Goal: Task Accomplishment & Management: Use online tool/utility

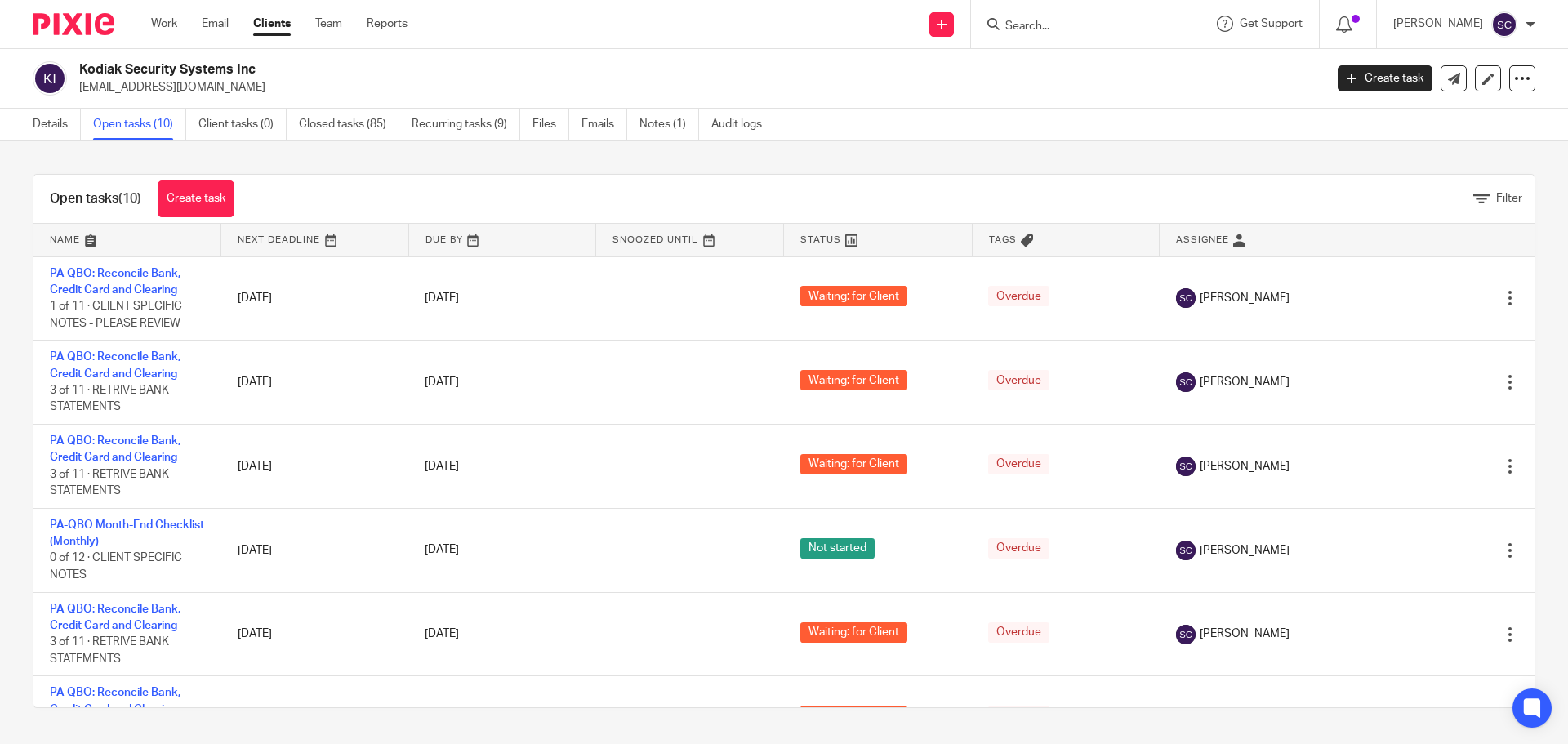
click at [1042, 18] on form at bounding box center [1090, 24] width 174 height 20
click at [1043, 26] on input "Search" at bounding box center [1077, 27] width 147 height 15
click at [254, 243] on link at bounding box center [315, 239] width 187 height 33
click at [158, 20] on link "Work" at bounding box center [164, 24] width 26 height 17
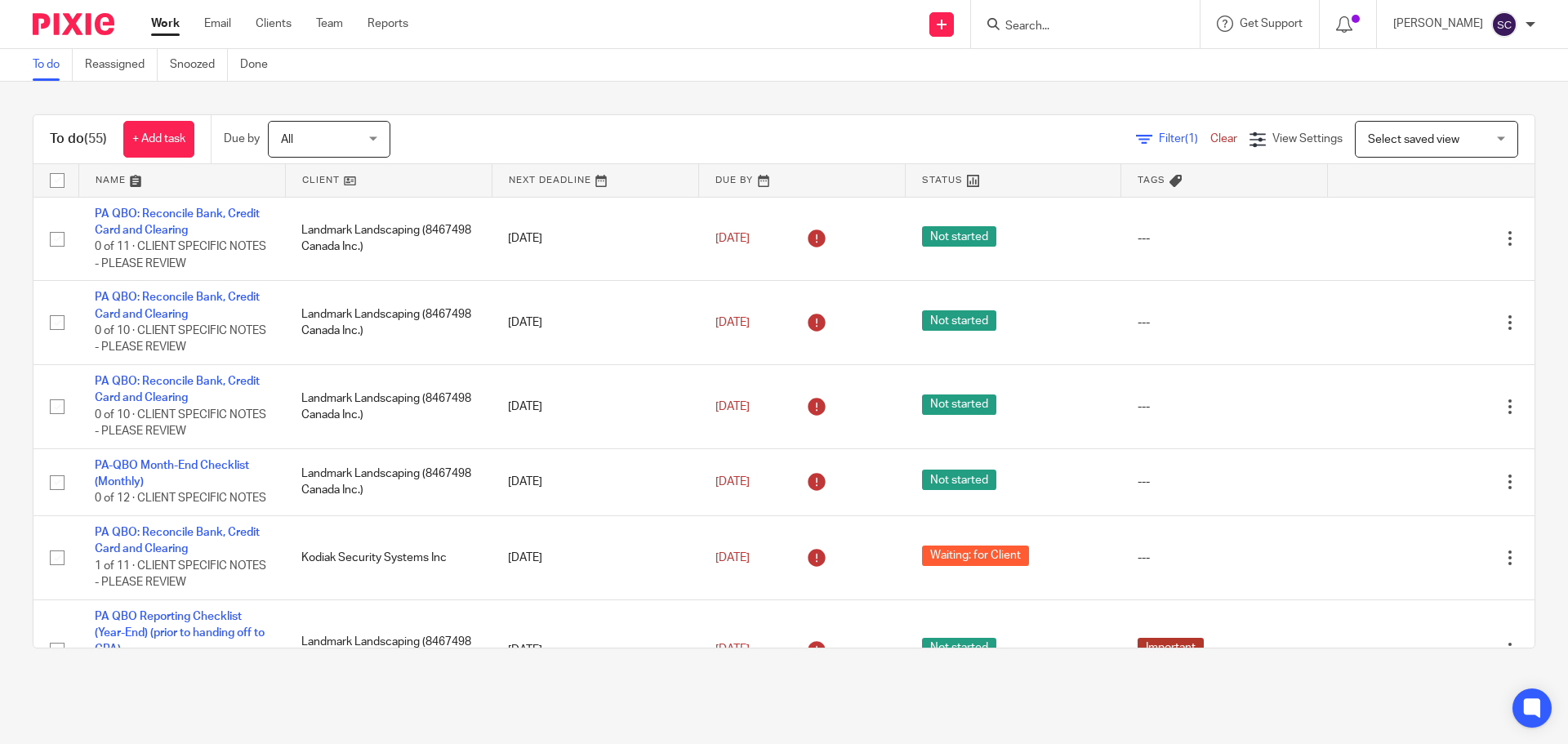
click at [312, 177] on link at bounding box center [388, 180] width 206 height 33
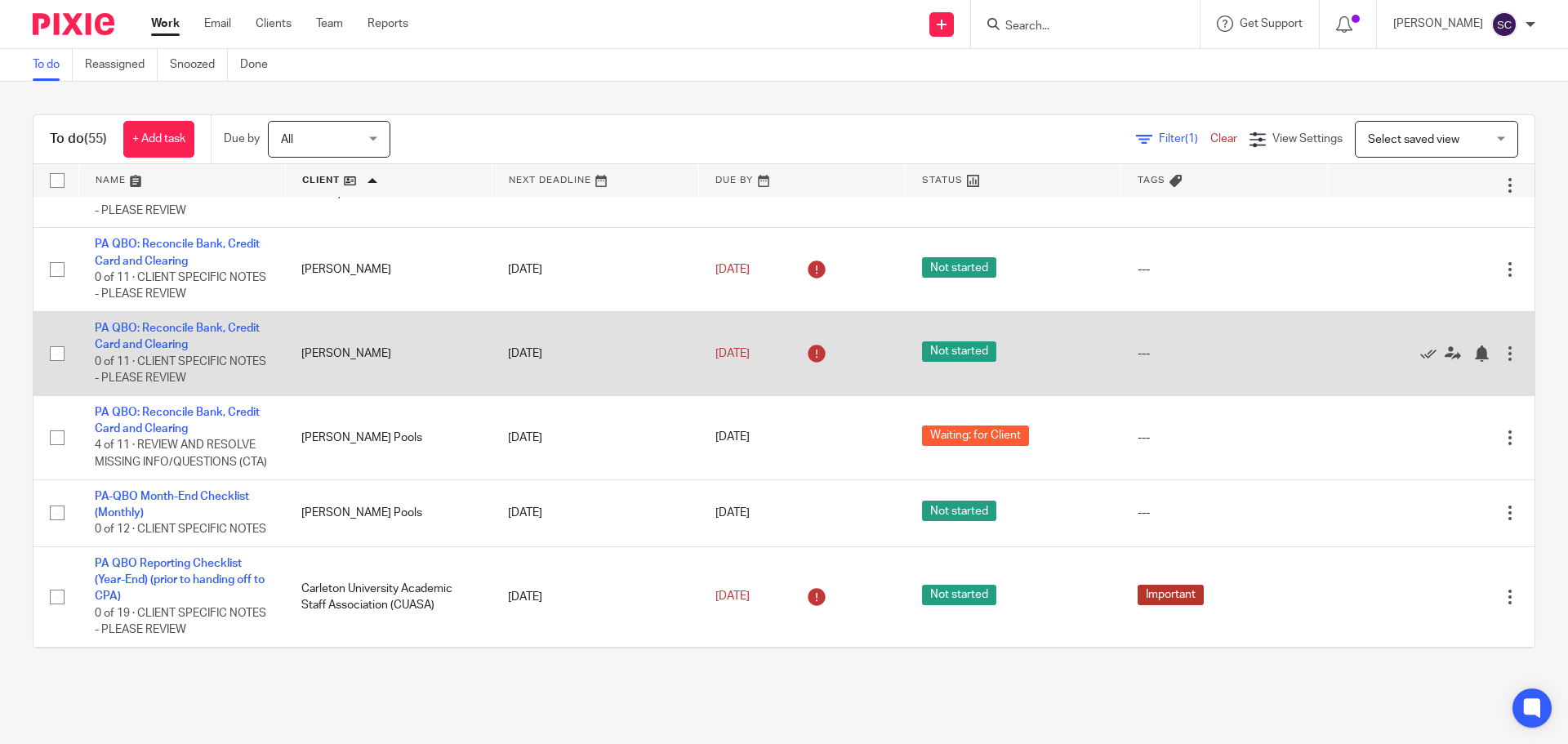
scroll to position [82, 0]
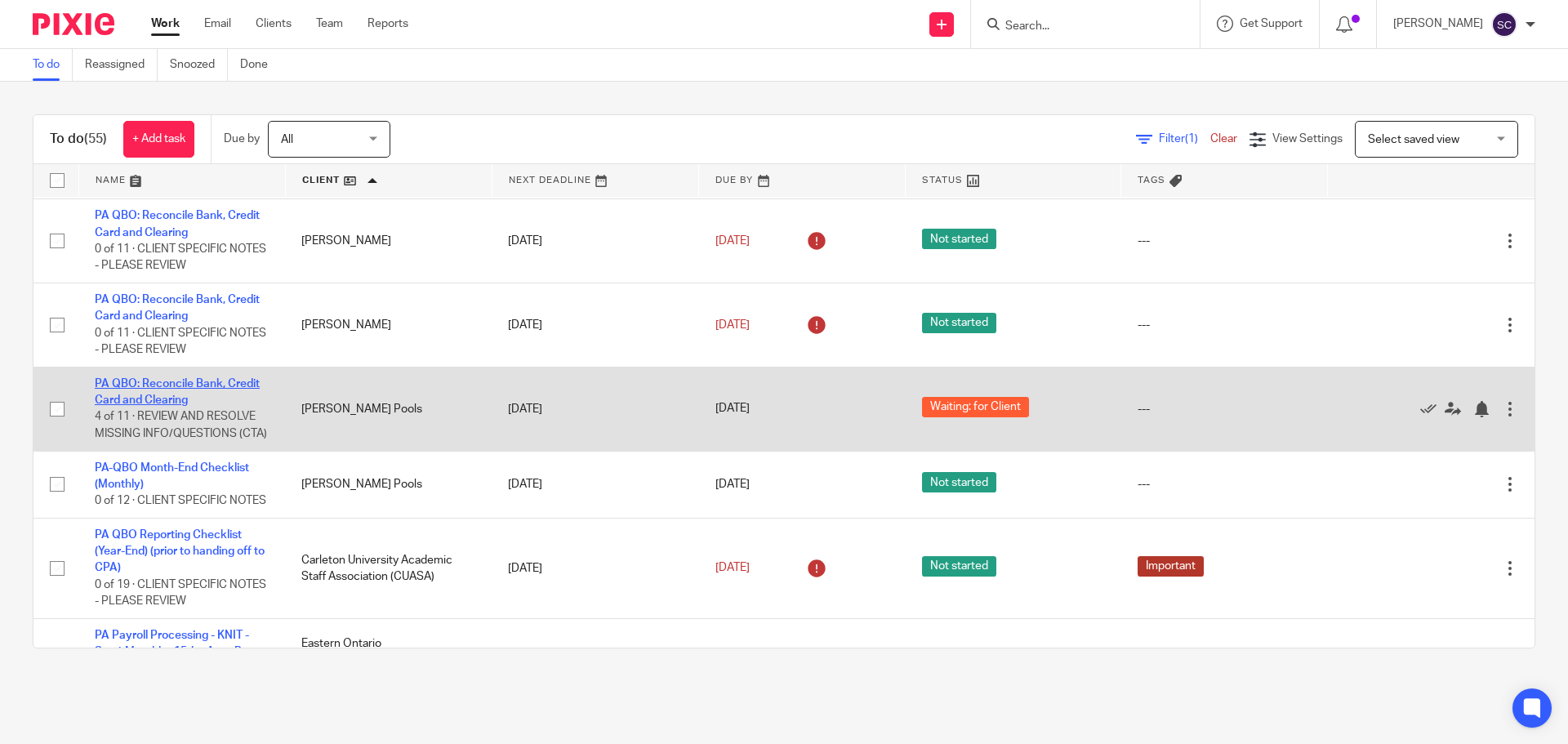
click at [143, 384] on link "PA QBO: Reconcile Bank, Credit Card and Clearing" at bounding box center [177, 392] width 165 height 28
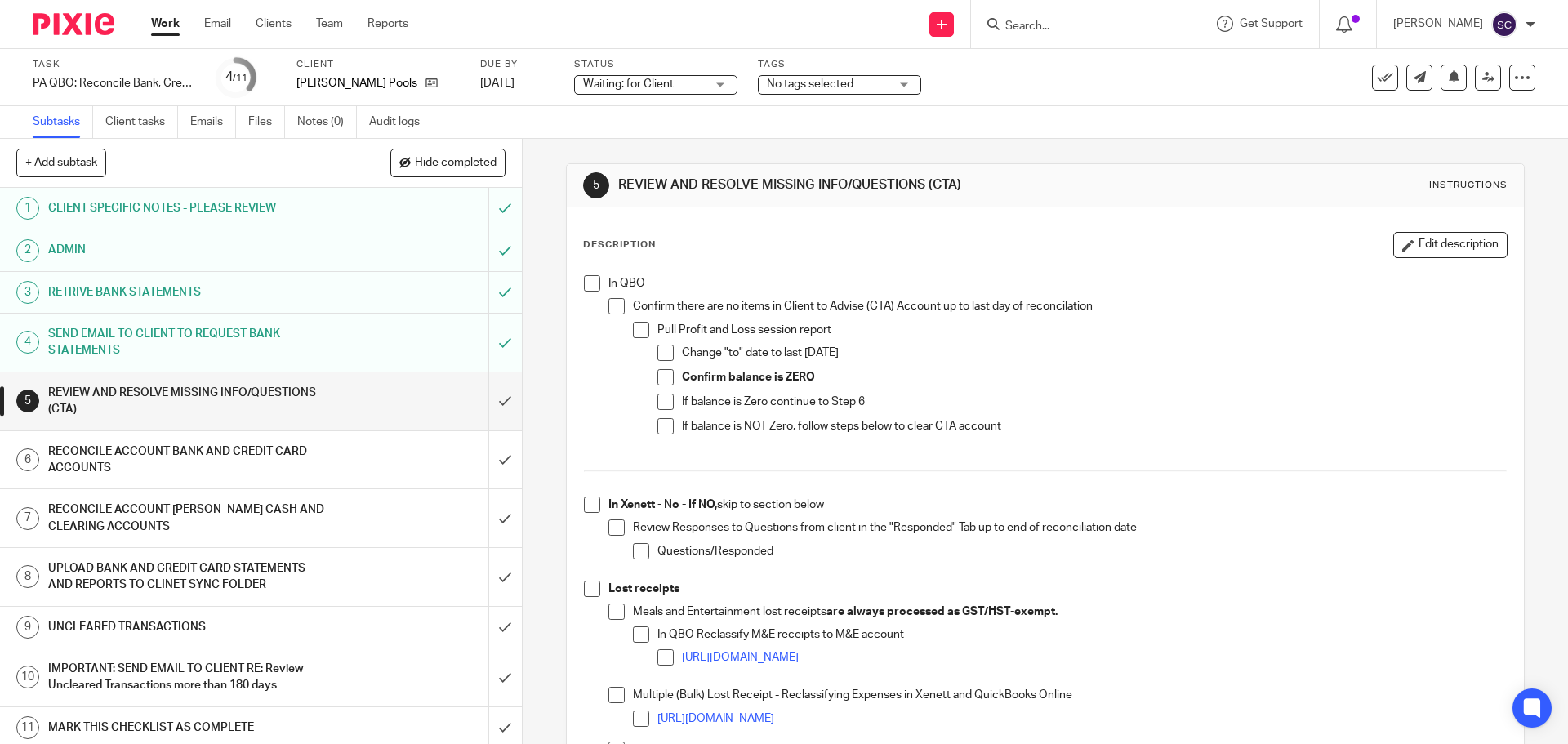
click at [586, 282] on span at bounding box center [592, 284] width 17 height 17
click at [584, 505] on span at bounding box center [592, 506] width 17 height 17
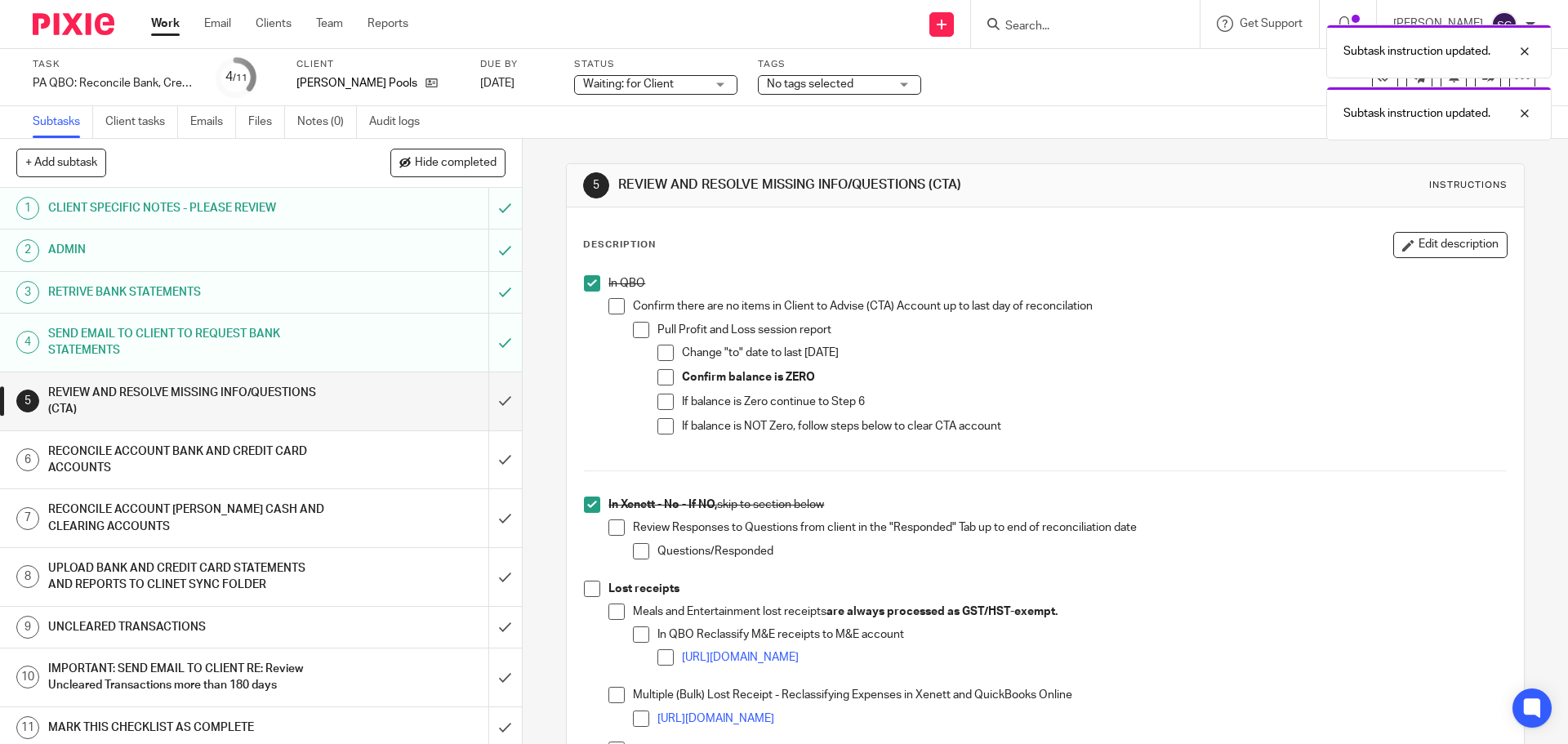
click at [585, 594] on span at bounding box center [592, 589] width 17 height 17
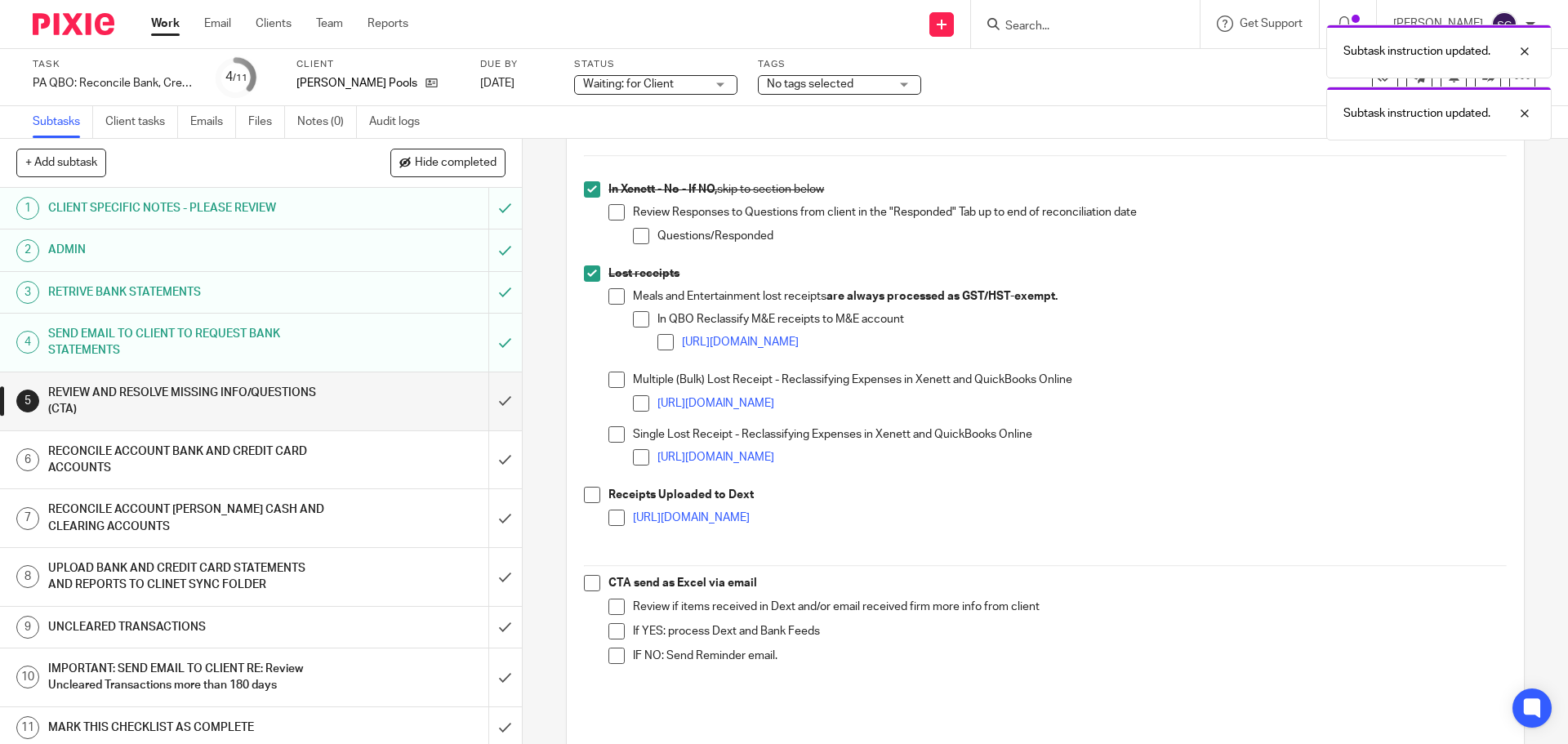
scroll to position [327, 0]
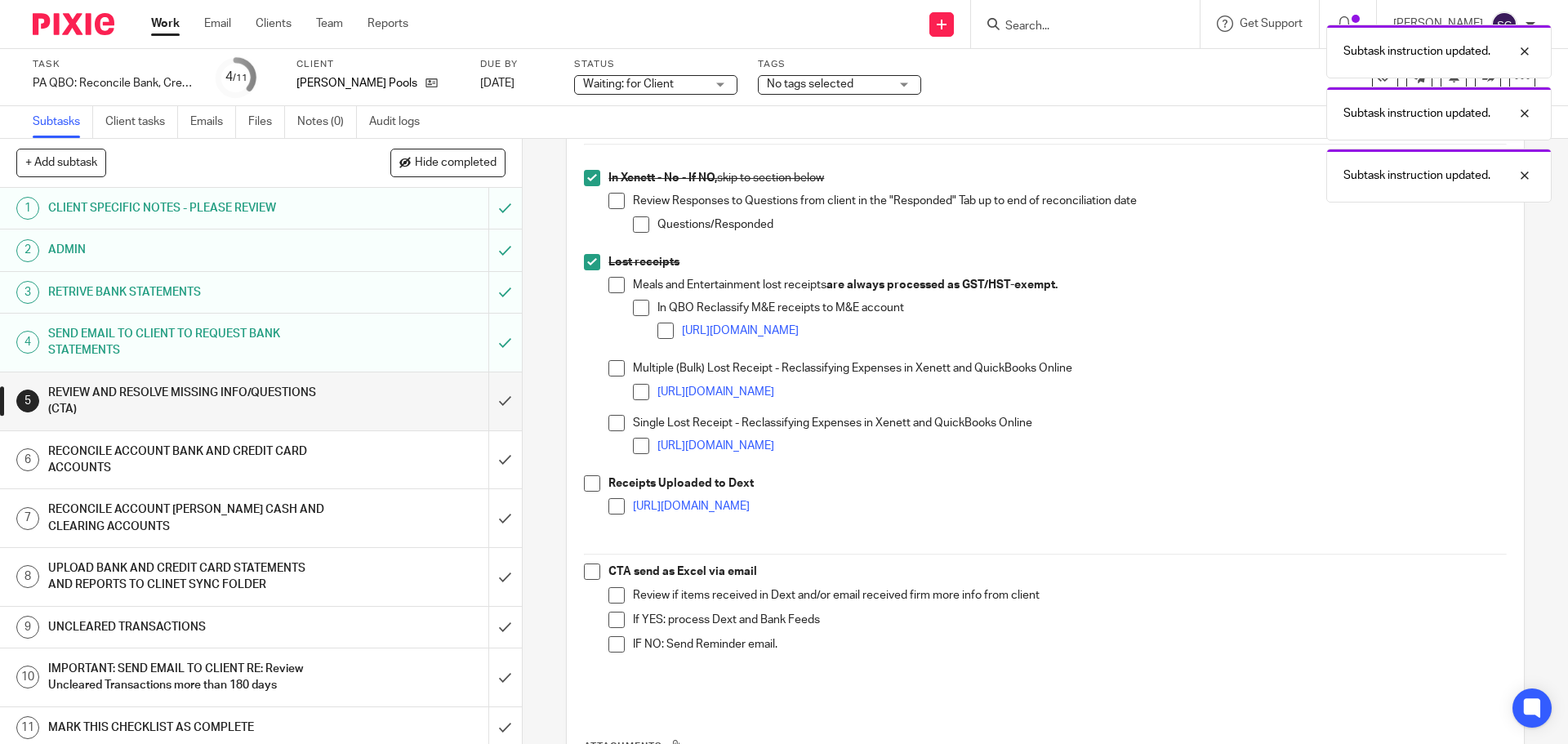
drag, startPoint x: 583, startPoint y: 484, endPoint x: 583, endPoint y: 526, distance: 42.0
click at [583, 486] on span at bounding box center [592, 484] width 17 height 17
click at [584, 572] on span at bounding box center [592, 572] width 17 height 17
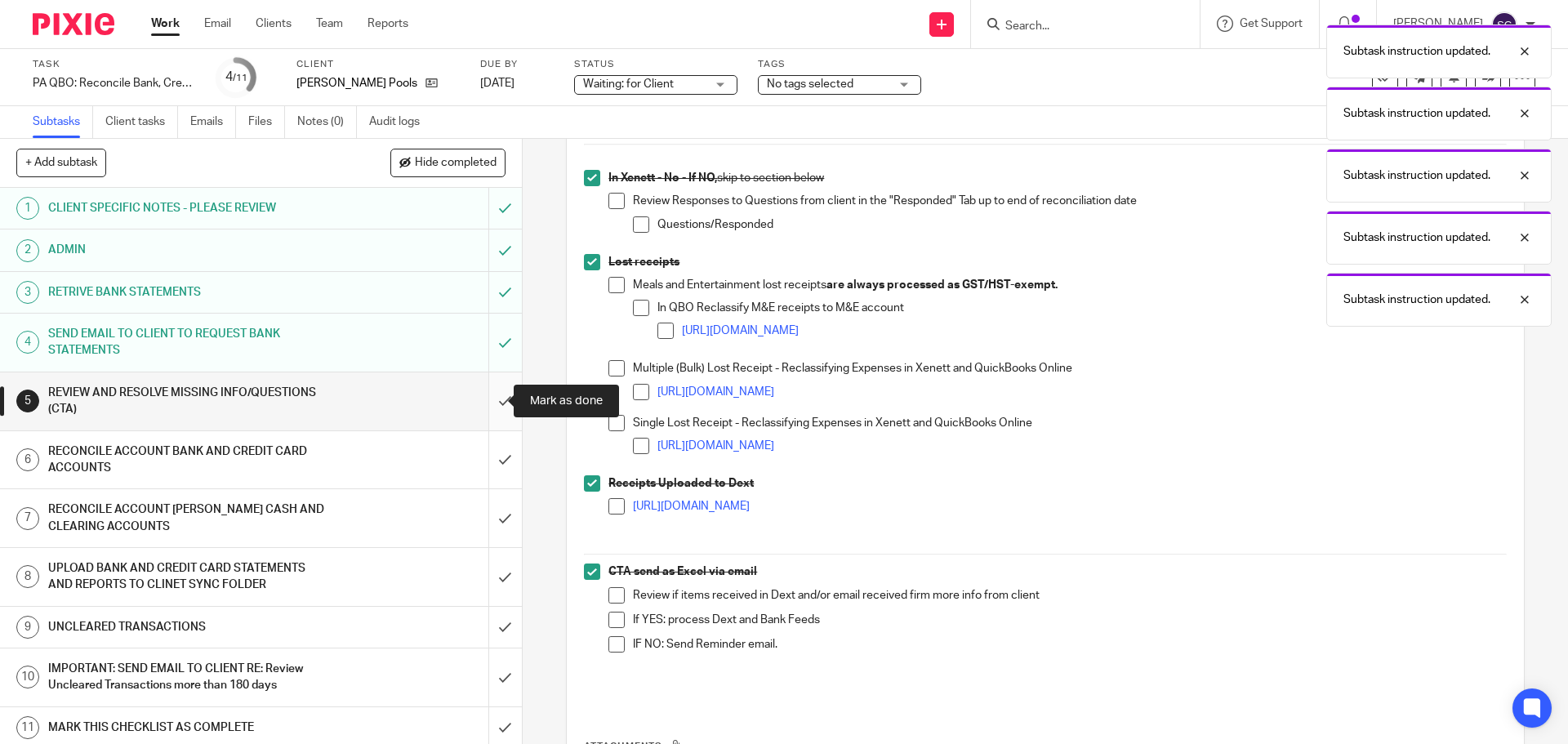
click at [489, 403] on input "submit" at bounding box center [261, 401] width 522 height 58
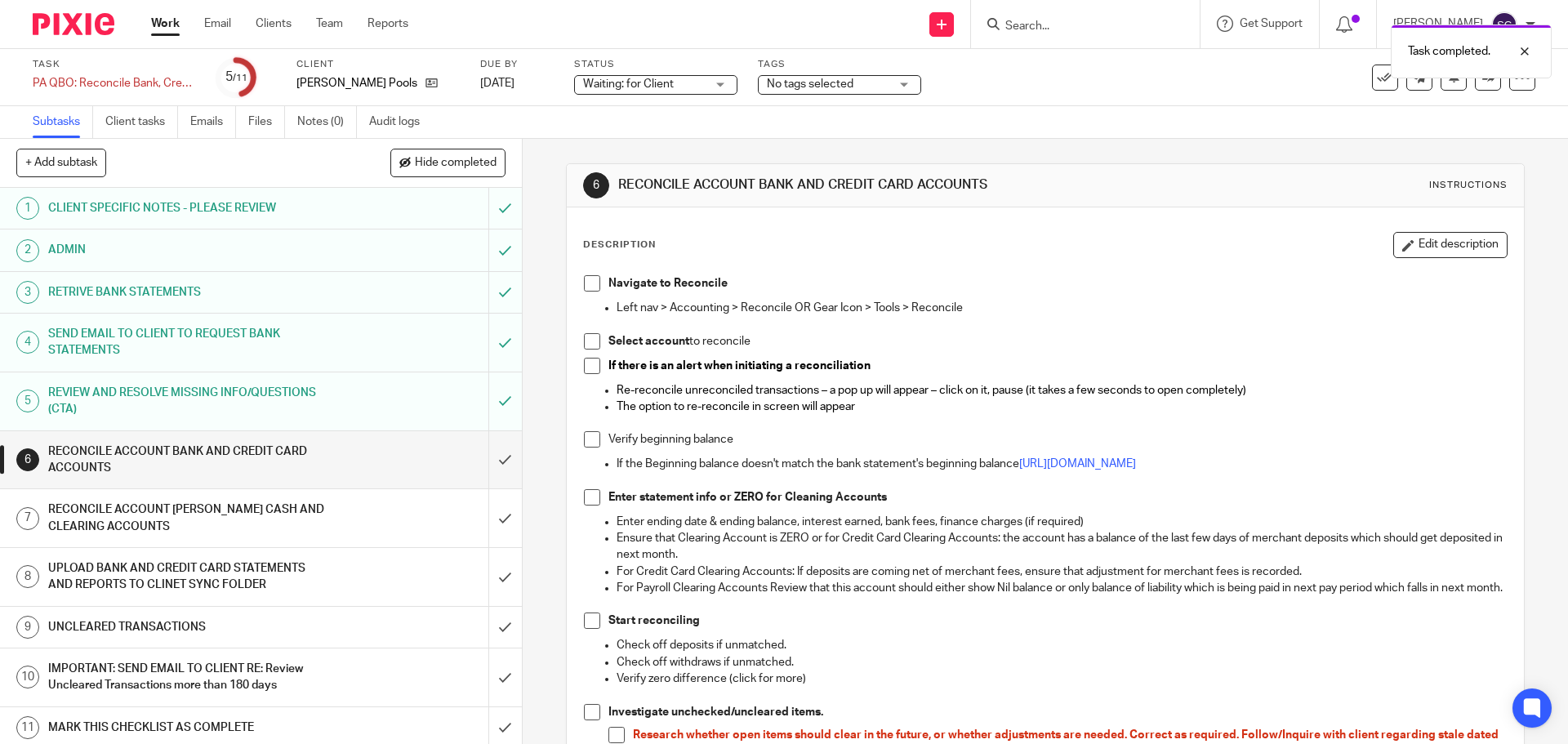
click at [590, 288] on span at bounding box center [592, 284] width 17 height 17
click at [588, 348] on span at bounding box center [592, 342] width 17 height 17
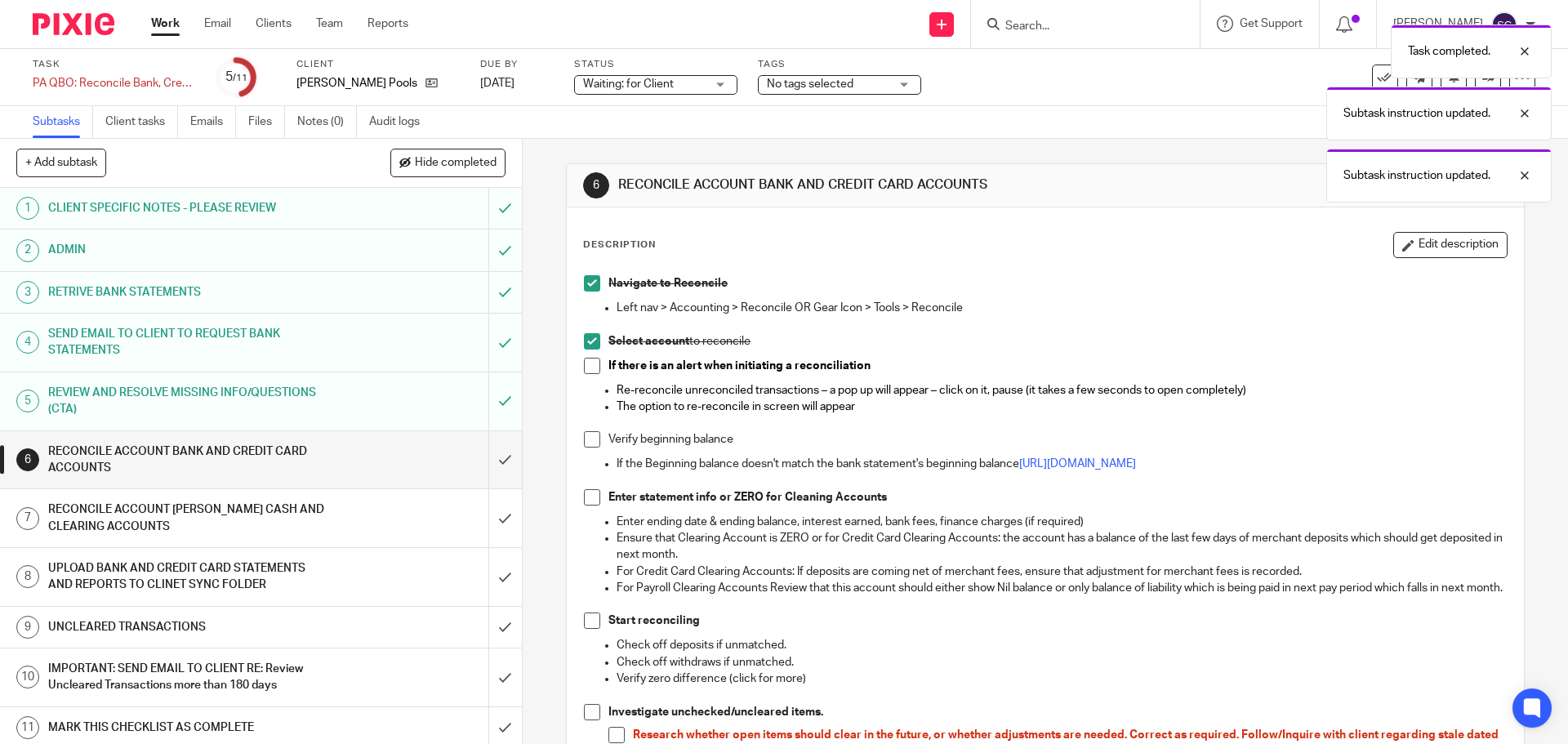
click at [584, 370] on span at bounding box center [592, 366] width 17 height 17
click at [583, 494] on span at bounding box center [592, 498] width 17 height 17
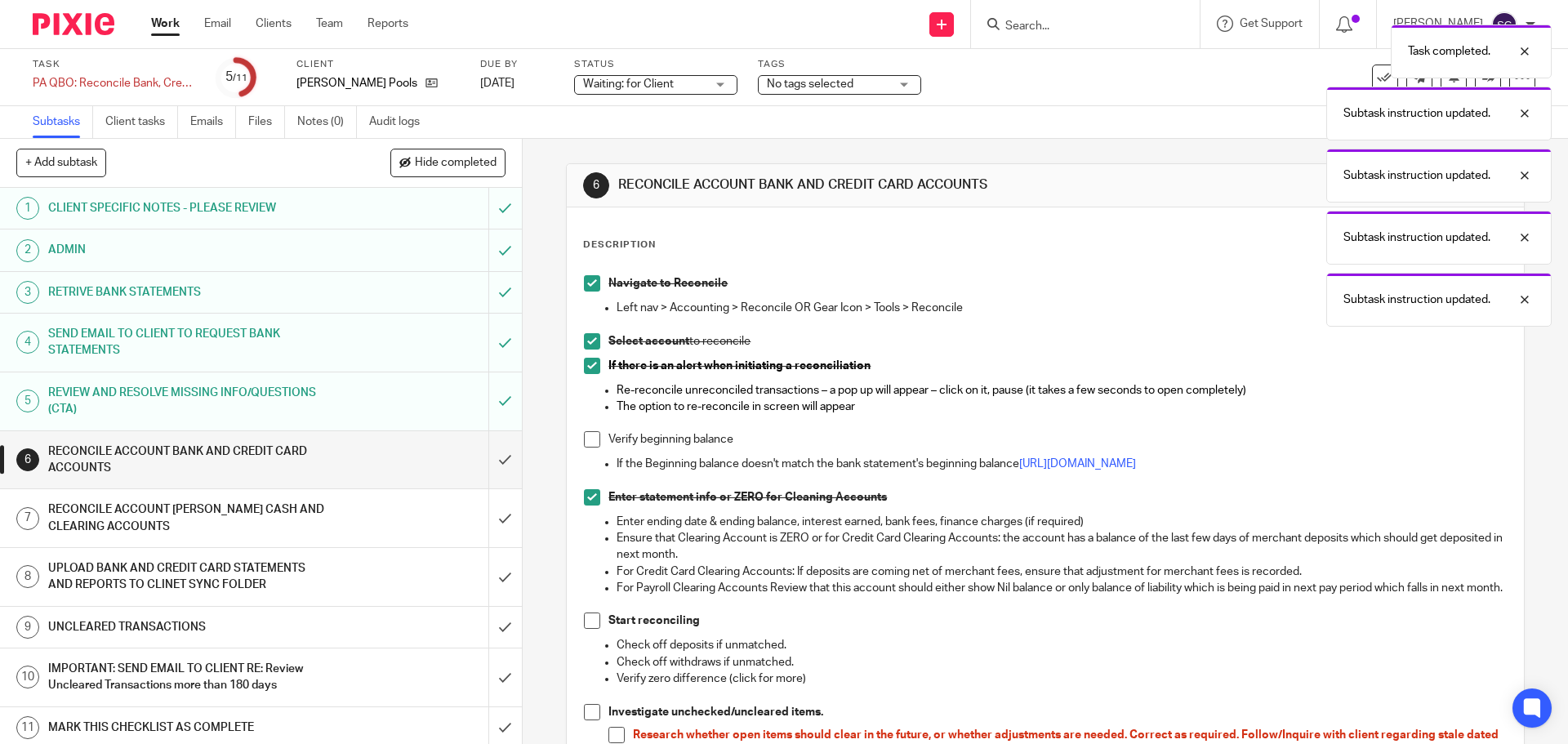
click at [588, 445] on span at bounding box center [592, 440] width 17 height 17
click at [586, 629] on span at bounding box center [592, 621] width 17 height 17
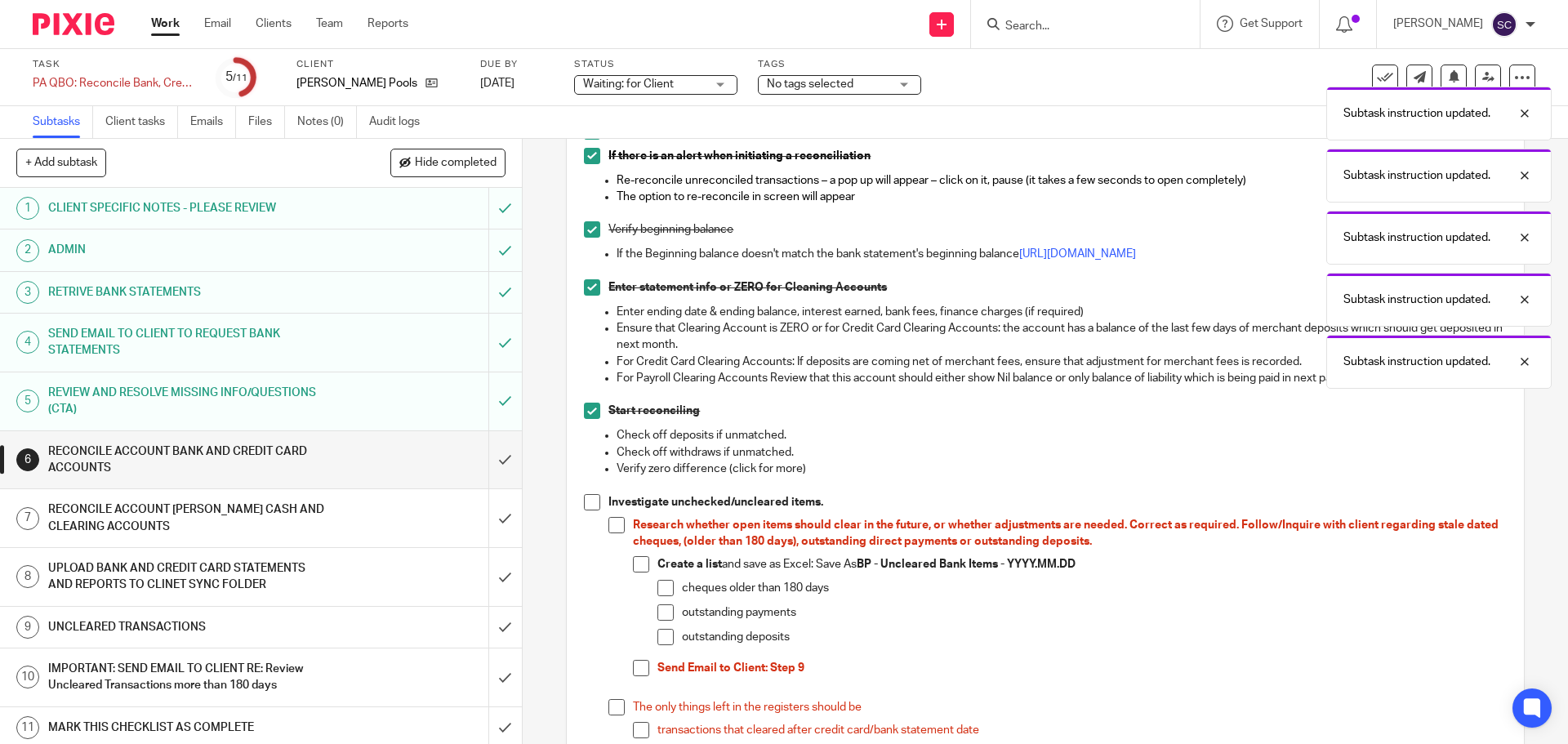
scroll to position [245, 0]
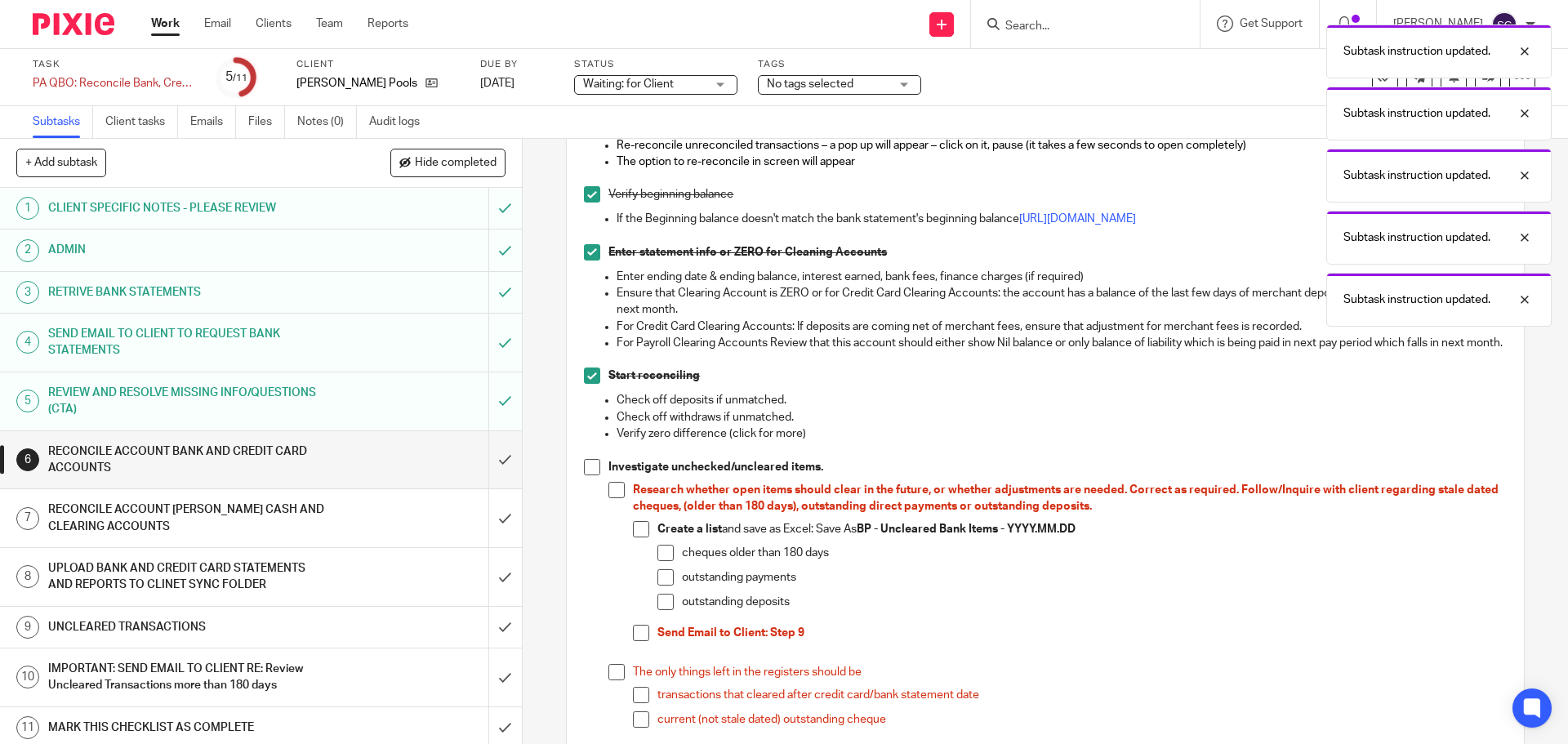
click at [589, 476] on span at bounding box center [592, 467] width 17 height 17
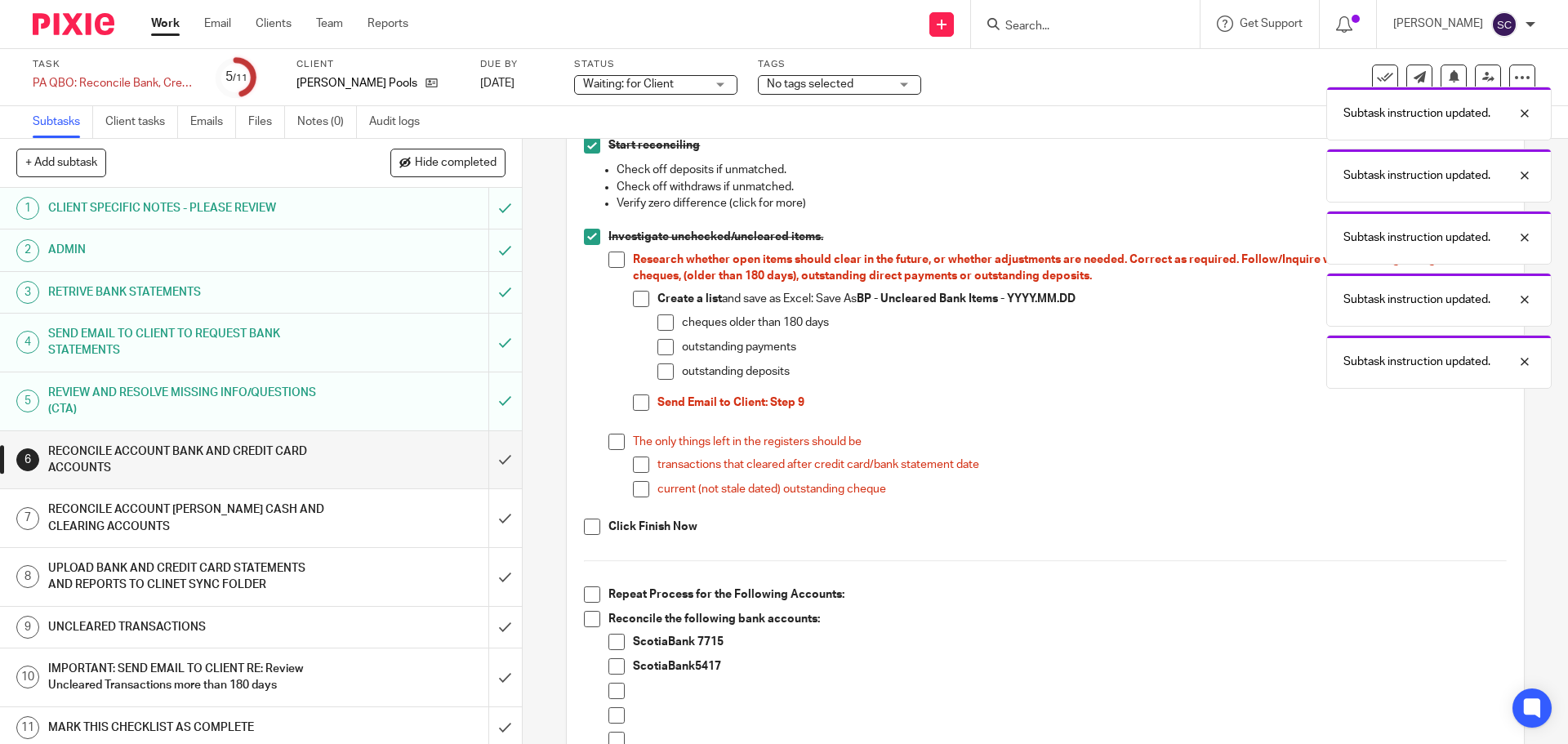
scroll to position [490, 0]
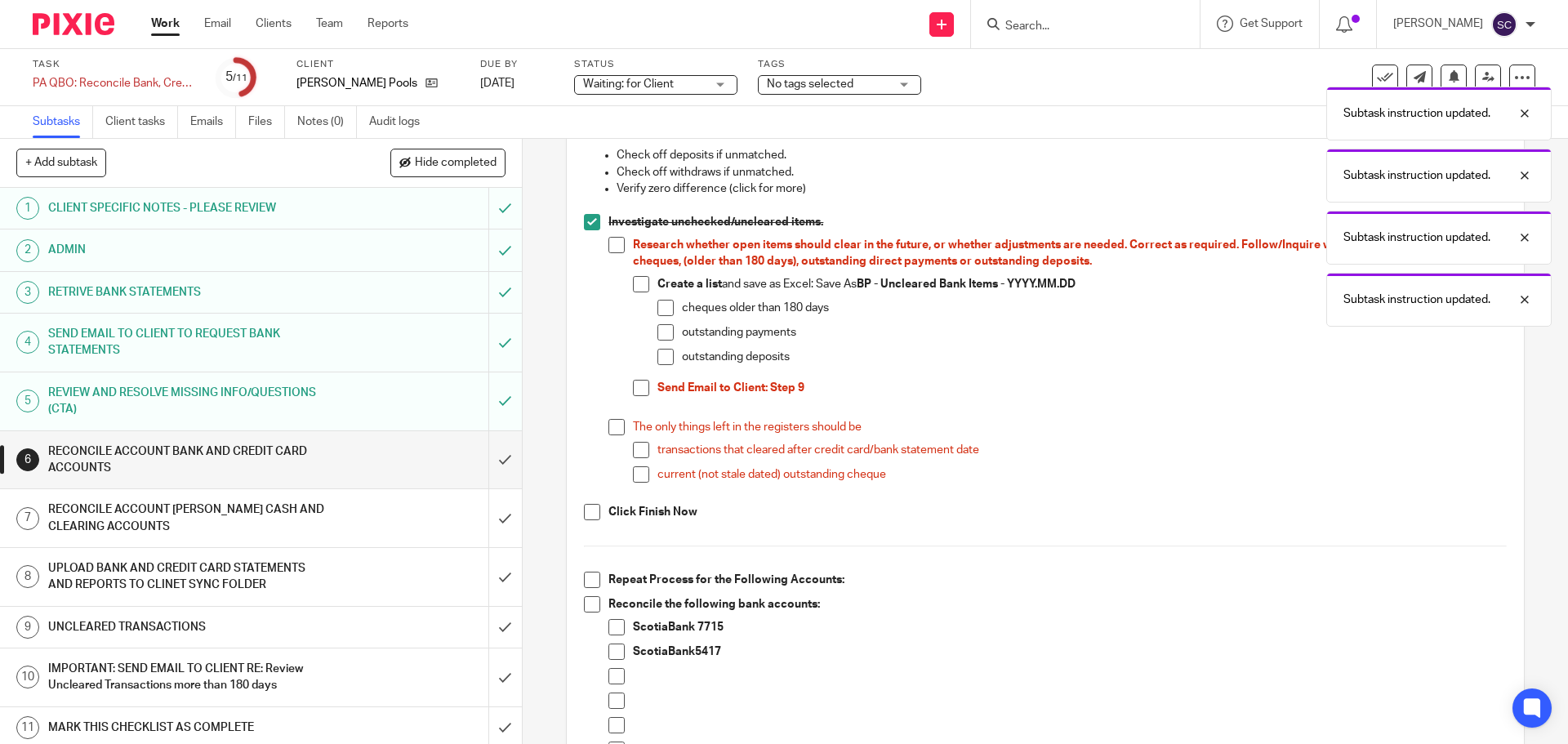
click at [589, 521] on span at bounding box center [592, 512] width 17 height 17
click at [587, 613] on span at bounding box center [592, 605] width 17 height 17
click at [588, 588] on span at bounding box center [592, 580] width 17 height 17
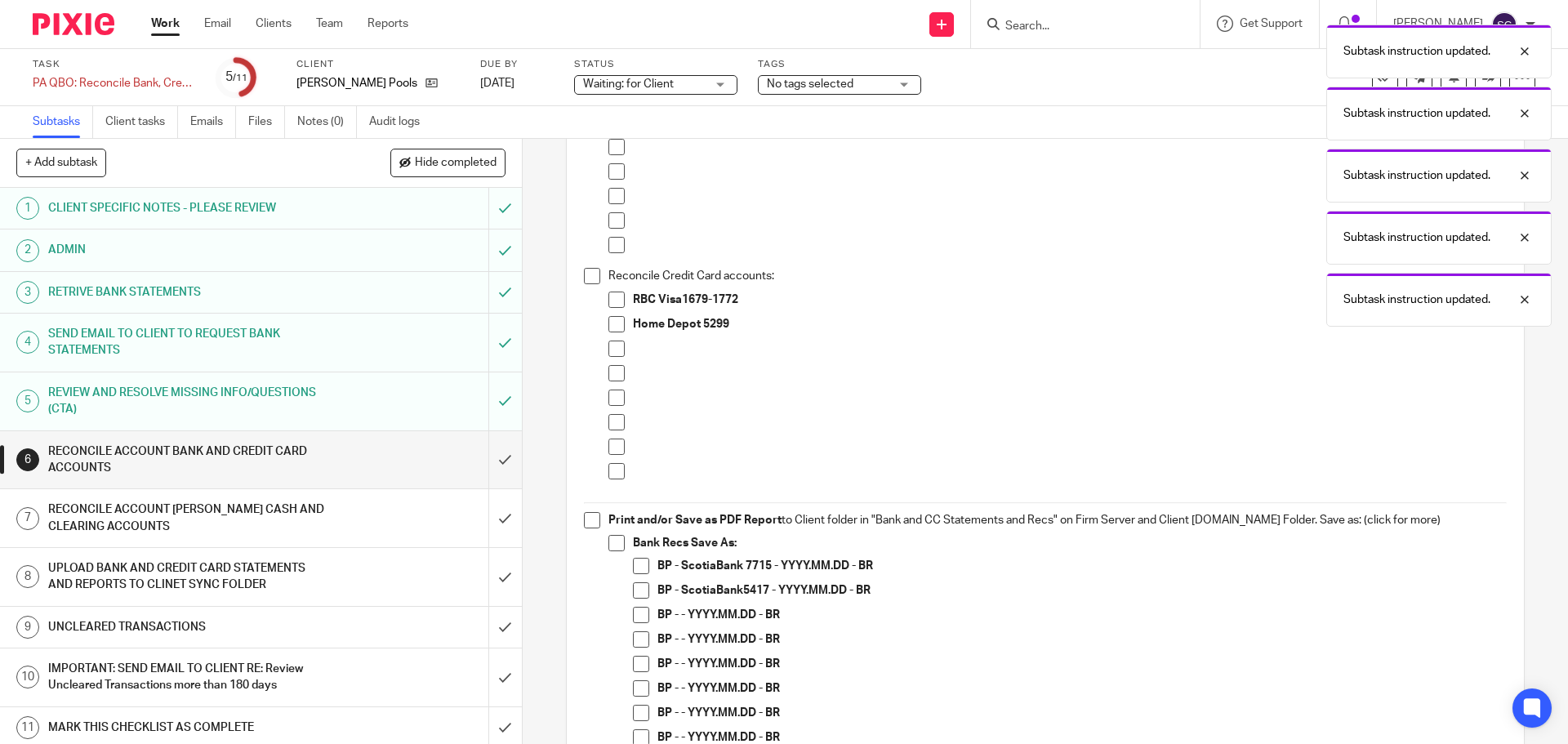
scroll to position [1062, 0]
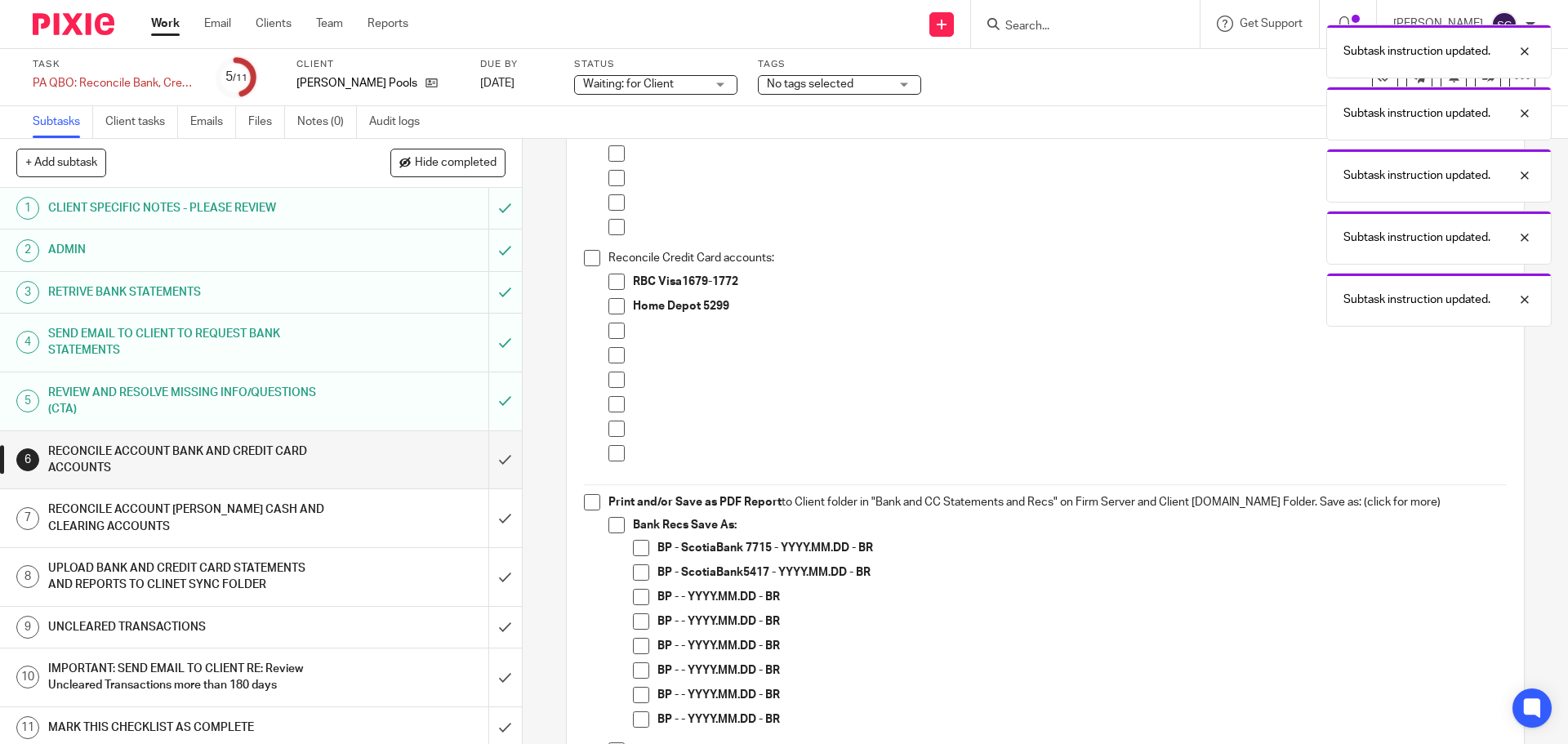
click at [588, 266] on span at bounding box center [592, 259] width 17 height 17
click at [584, 510] on span at bounding box center [592, 503] width 17 height 17
click at [488, 465] on input "submit" at bounding box center [261, 460] width 522 height 58
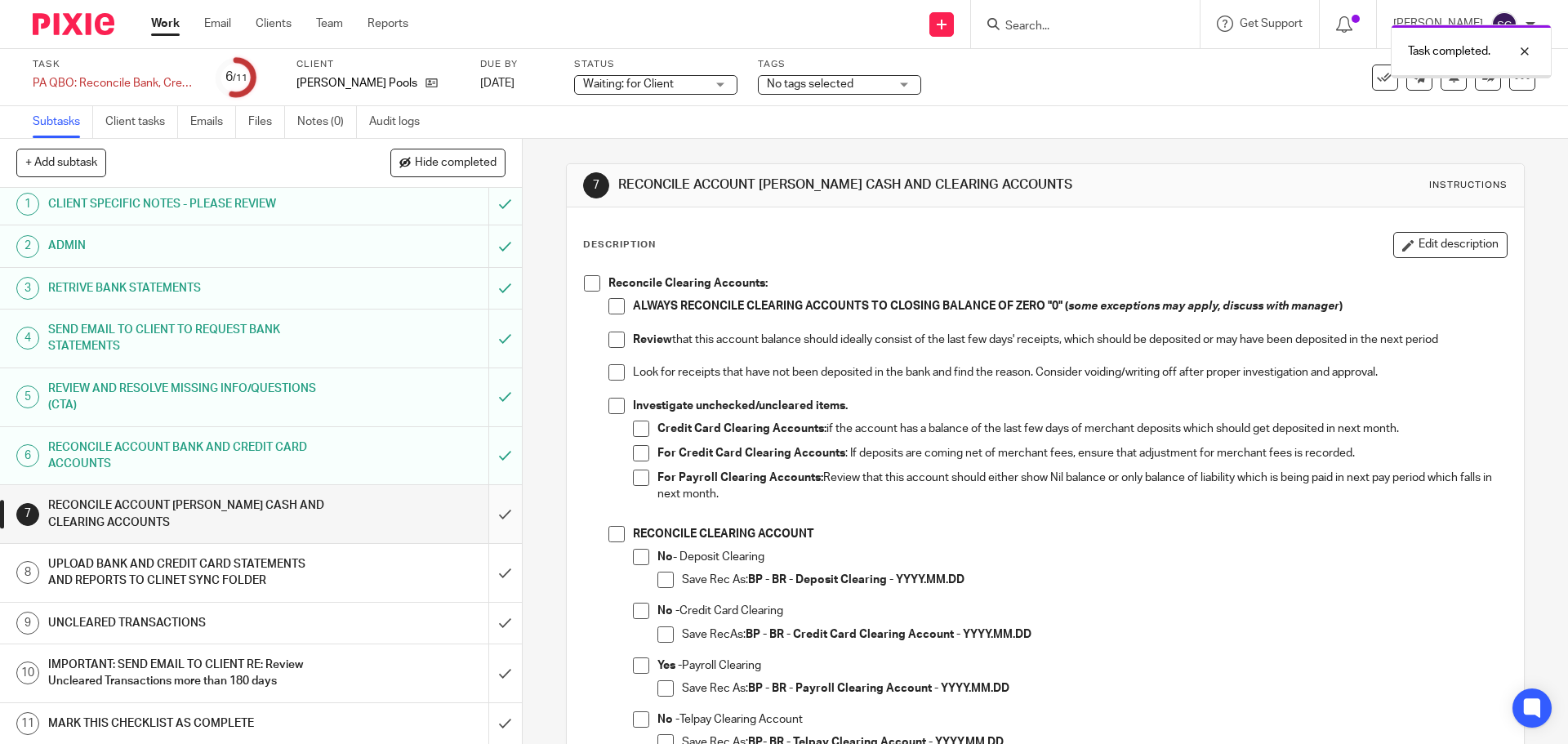
scroll to position [5, 0]
click at [487, 516] on input "submit" at bounding box center [261, 513] width 522 height 58
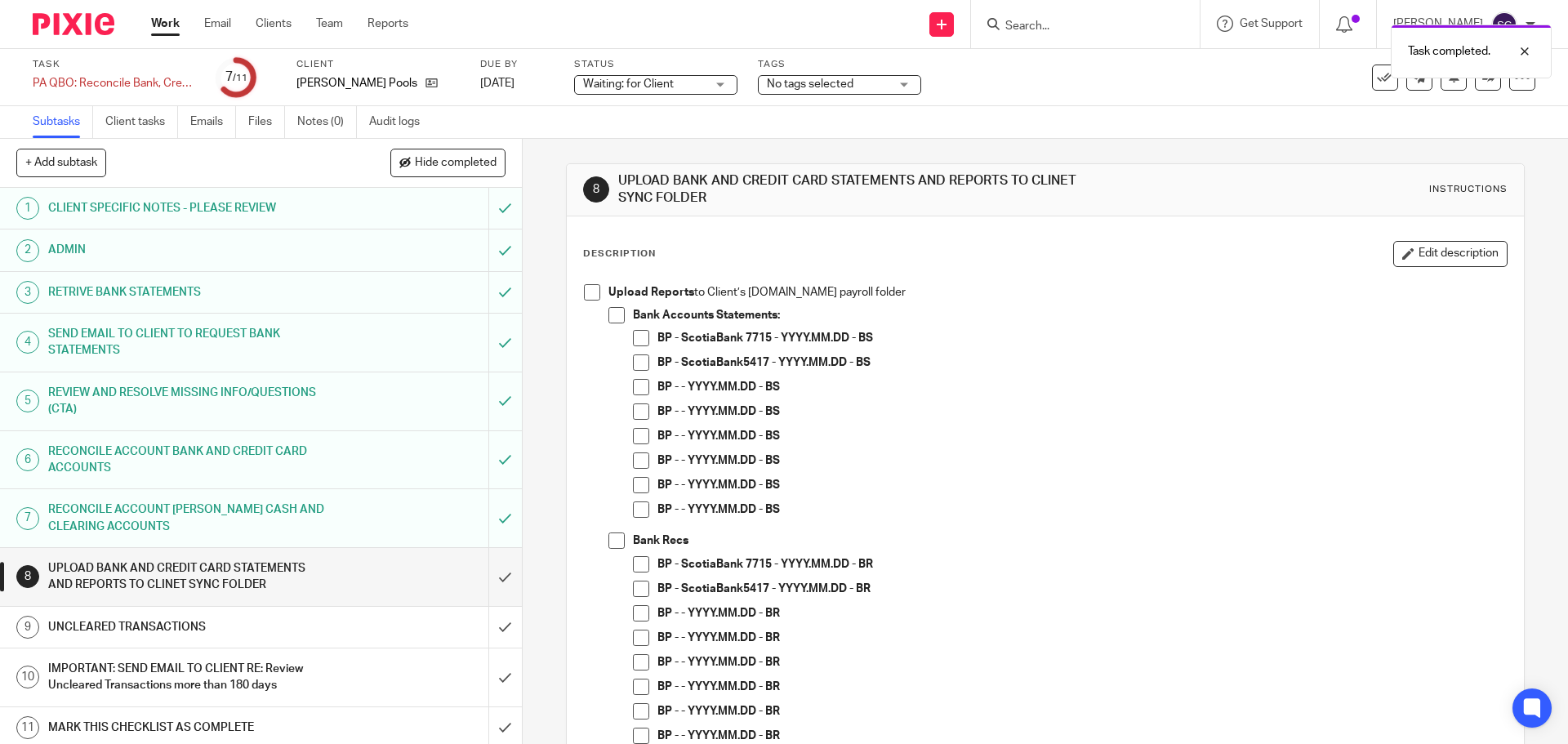
click at [585, 295] on span at bounding box center [592, 292] width 17 height 17
click at [482, 580] on input "submit" at bounding box center [261, 577] width 522 height 58
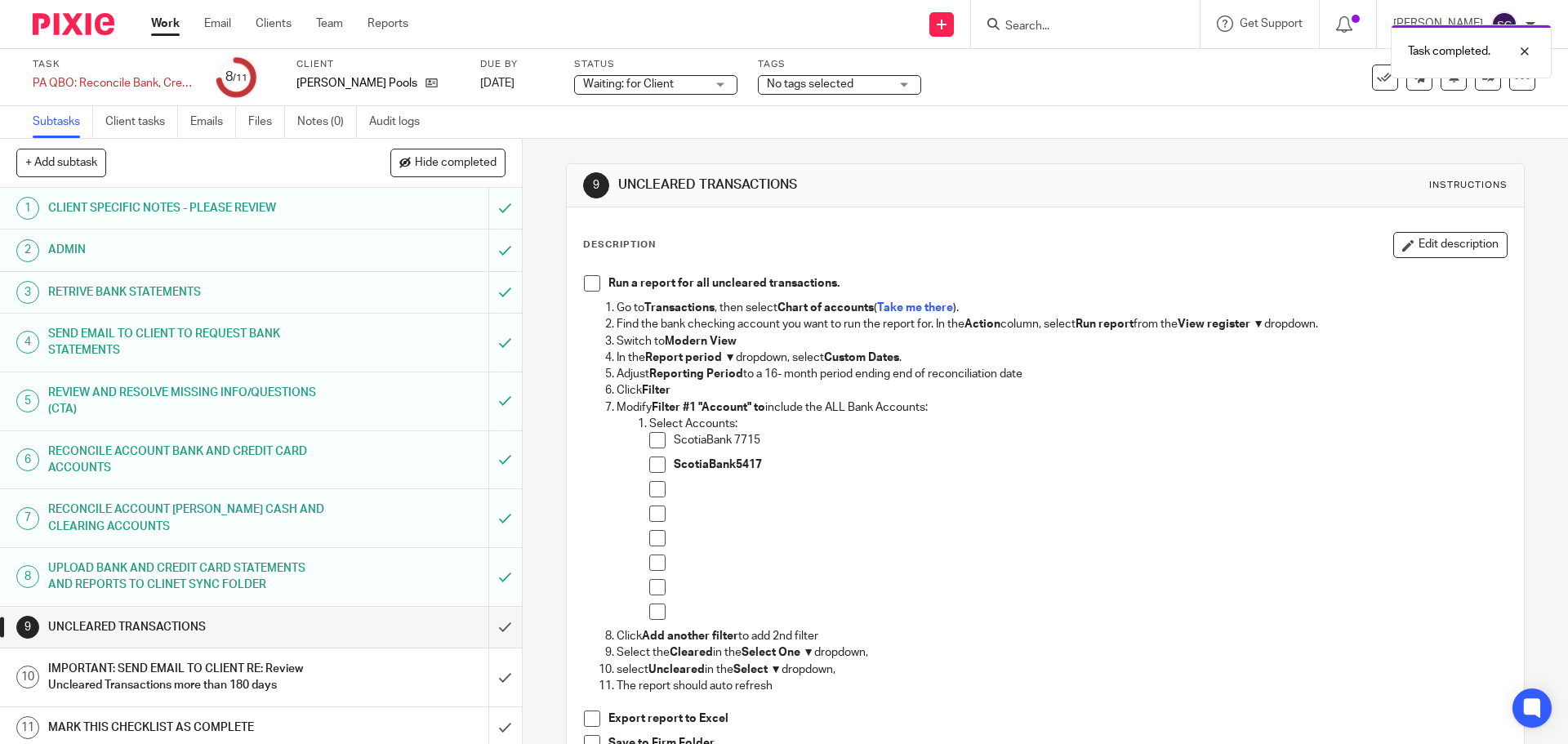
drag, startPoint x: 586, startPoint y: 287, endPoint x: 556, endPoint y: 408, distance: 124.7
click at [586, 288] on span at bounding box center [592, 284] width 17 height 17
click at [484, 630] on input "submit" at bounding box center [261, 628] width 522 height 41
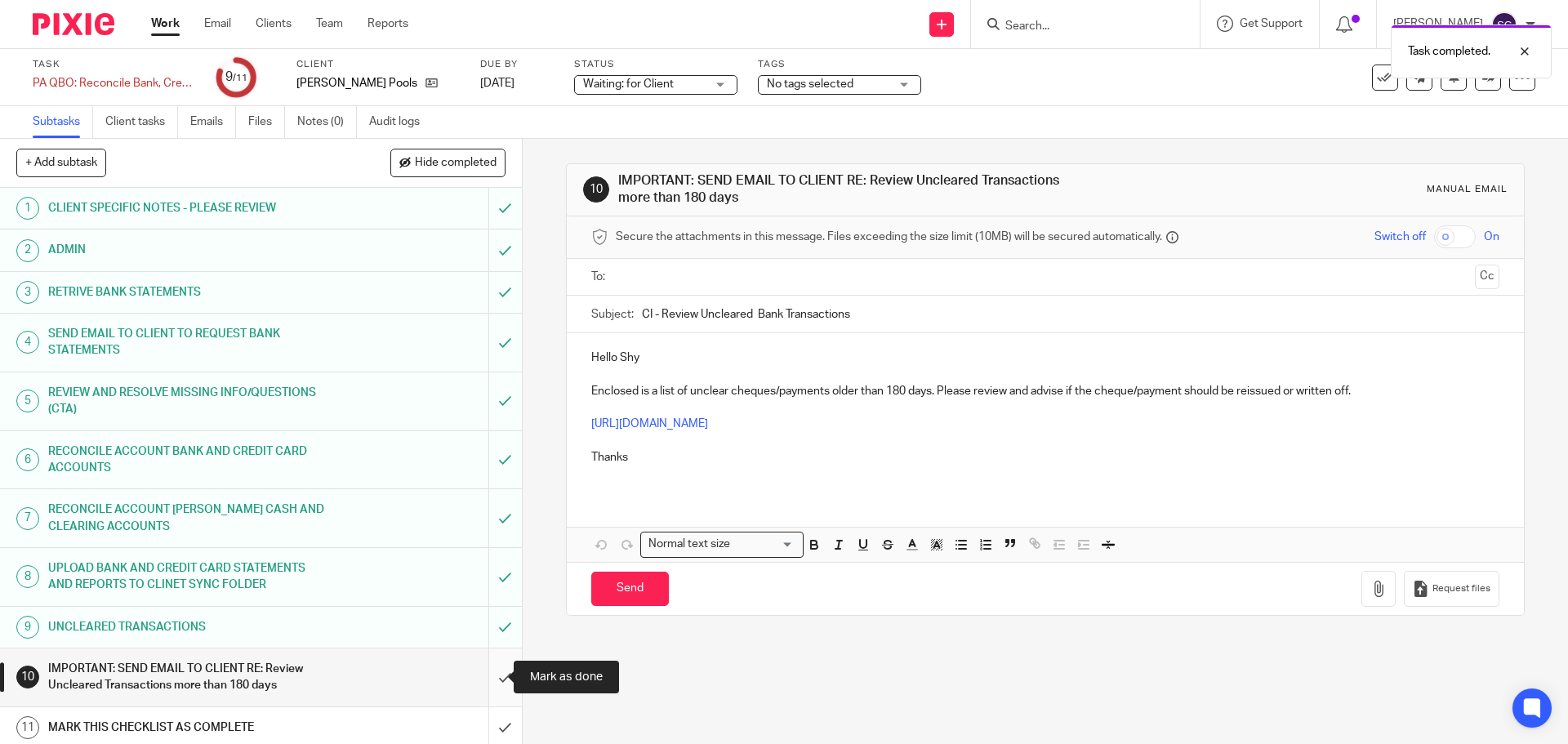
click at [484, 679] on input "submit" at bounding box center [261, 678] width 522 height 58
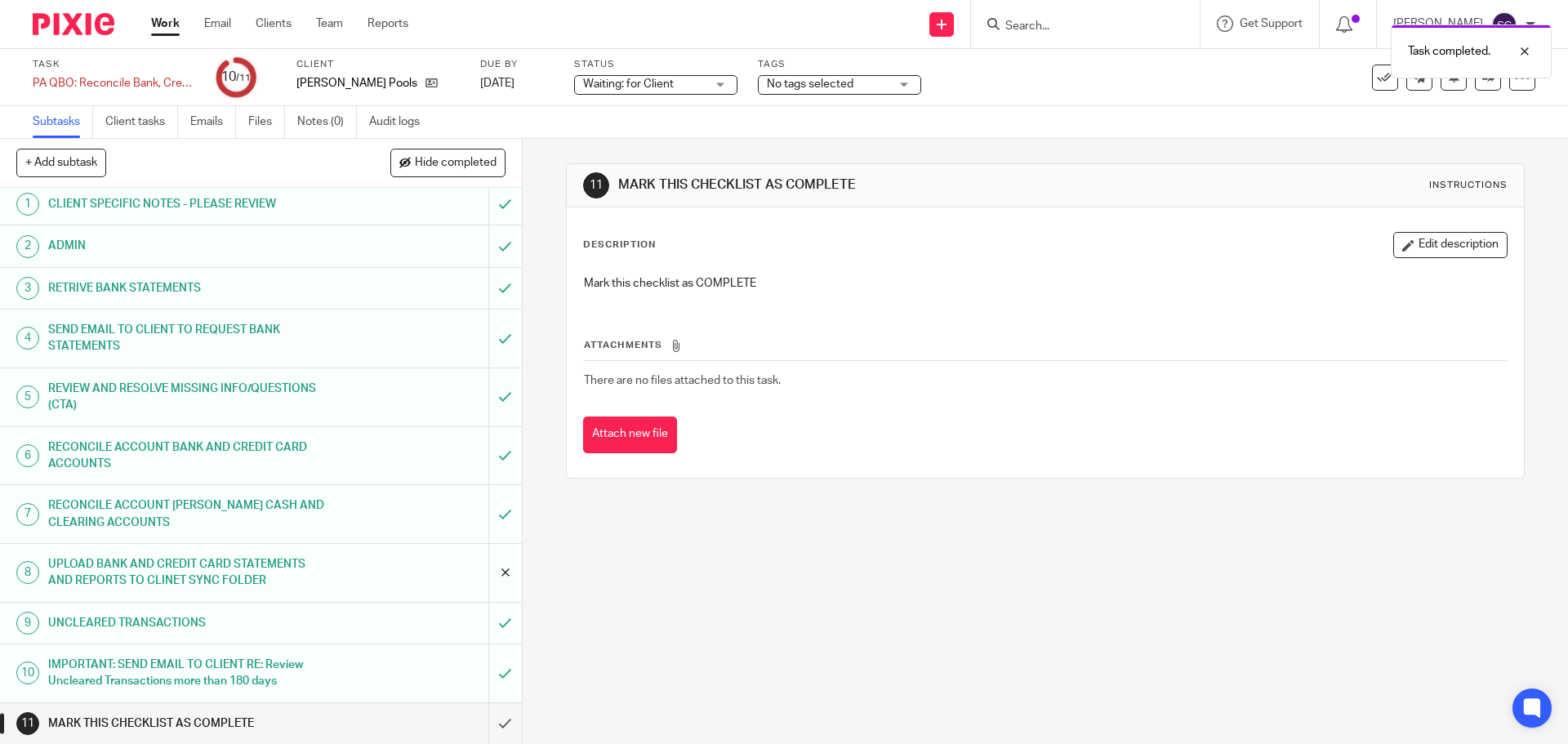
scroll to position [5, 0]
click at [484, 724] on input "submit" at bounding box center [261, 724] width 522 height 41
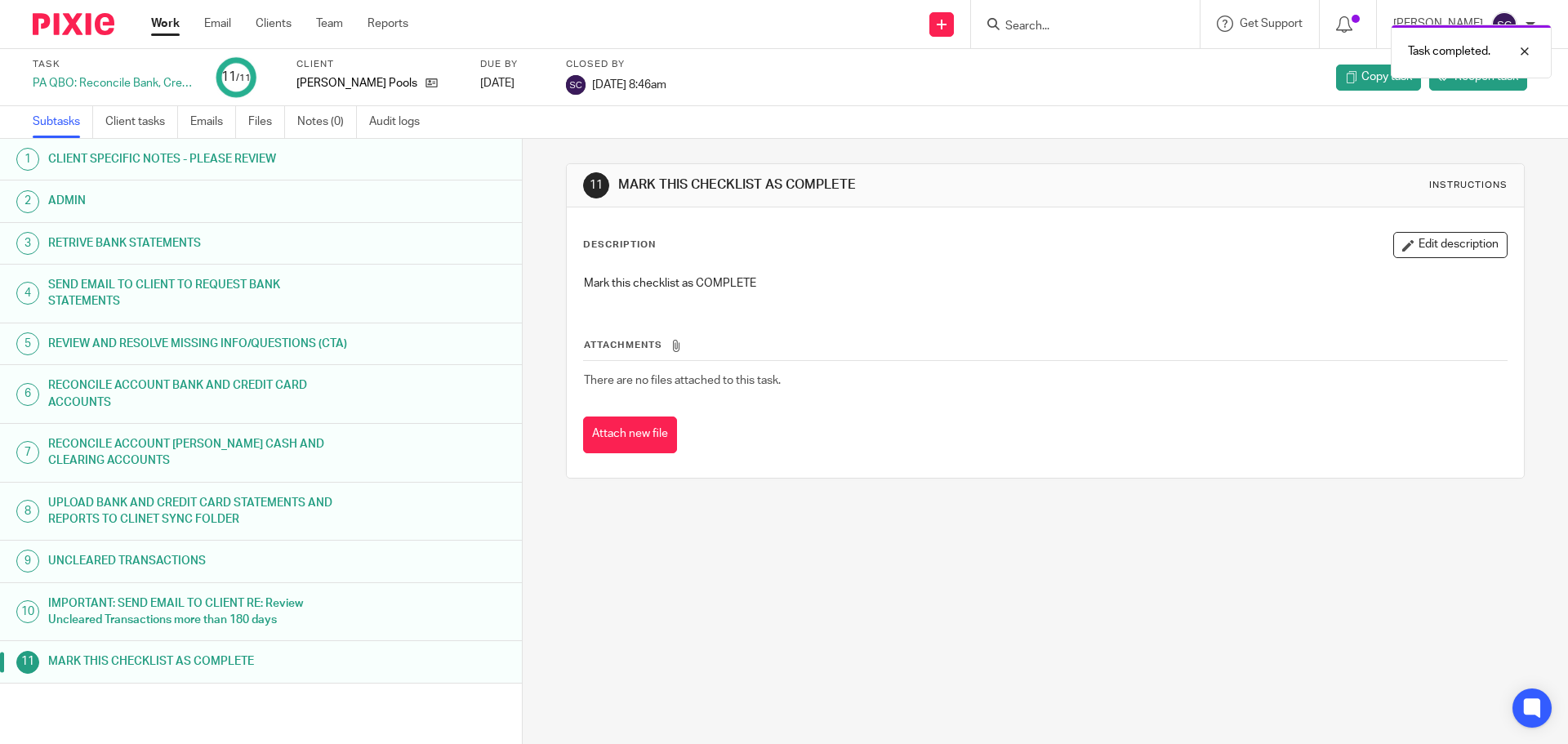
click at [173, 22] on link "Work" at bounding box center [165, 24] width 29 height 17
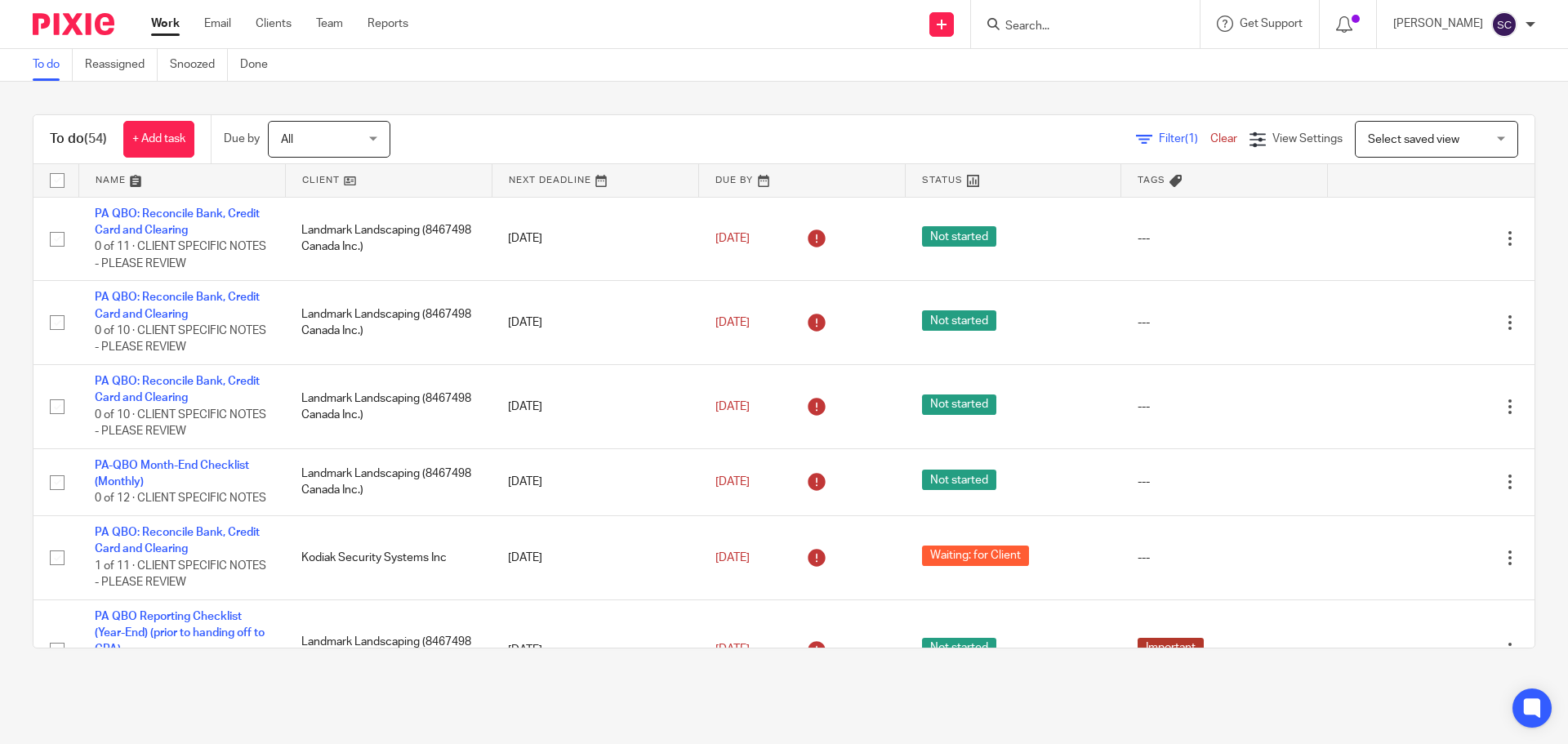
click at [316, 180] on link at bounding box center [388, 180] width 206 height 33
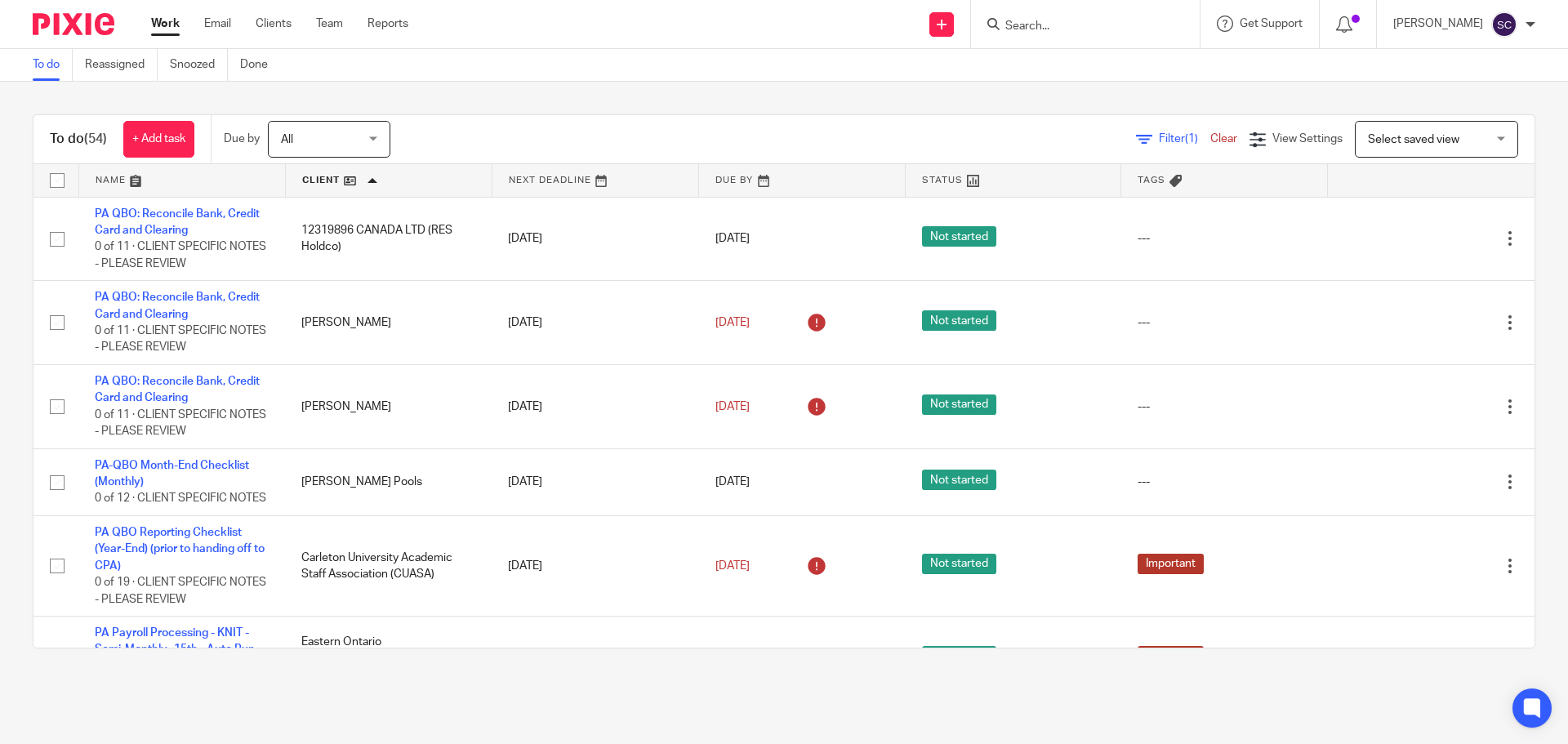
click at [315, 184] on link at bounding box center [388, 180] width 206 height 33
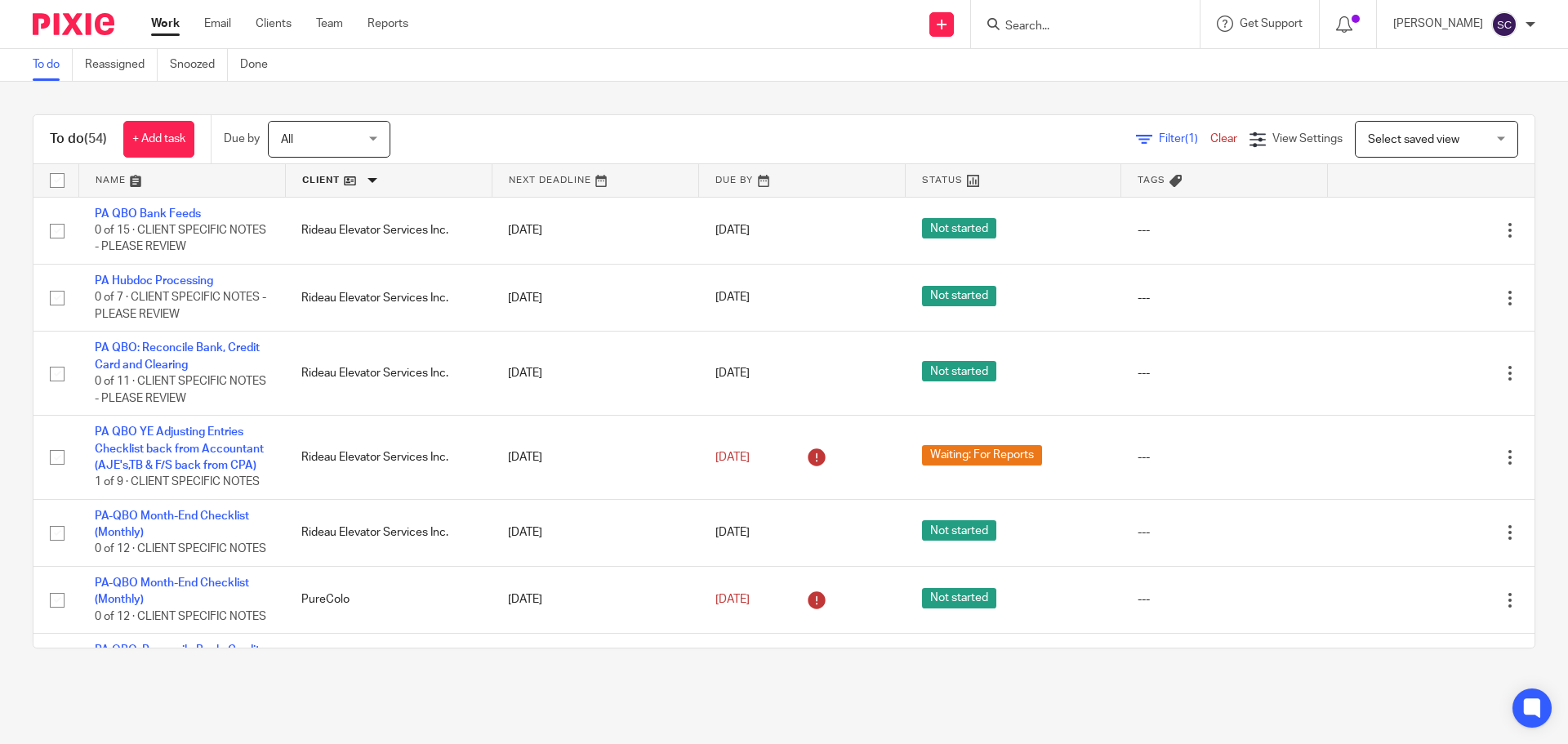
click at [316, 183] on link at bounding box center [388, 180] width 206 height 33
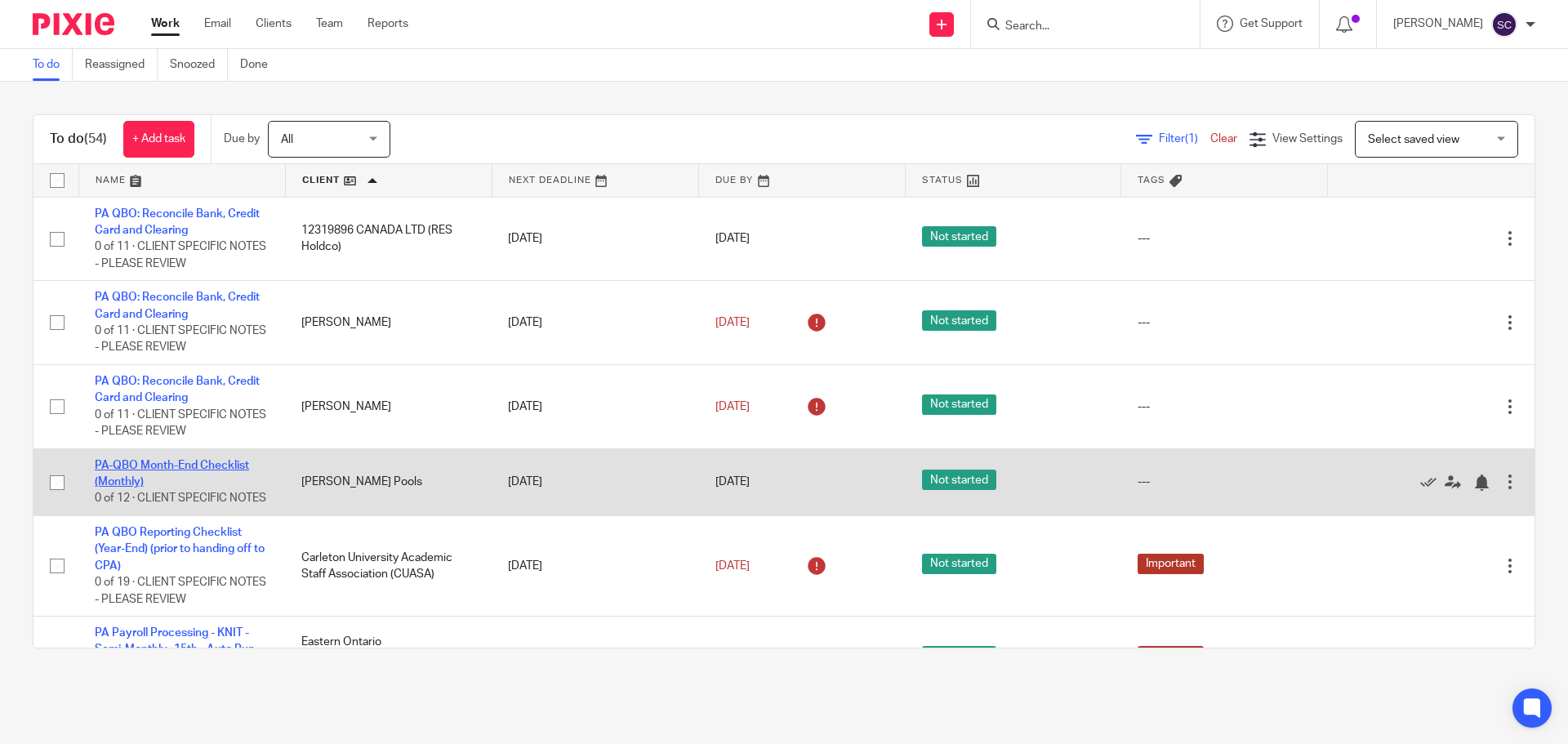
click at [163, 467] on link "PA-QBO Month-End Checklist (Monthly)" at bounding box center [172, 474] width 154 height 28
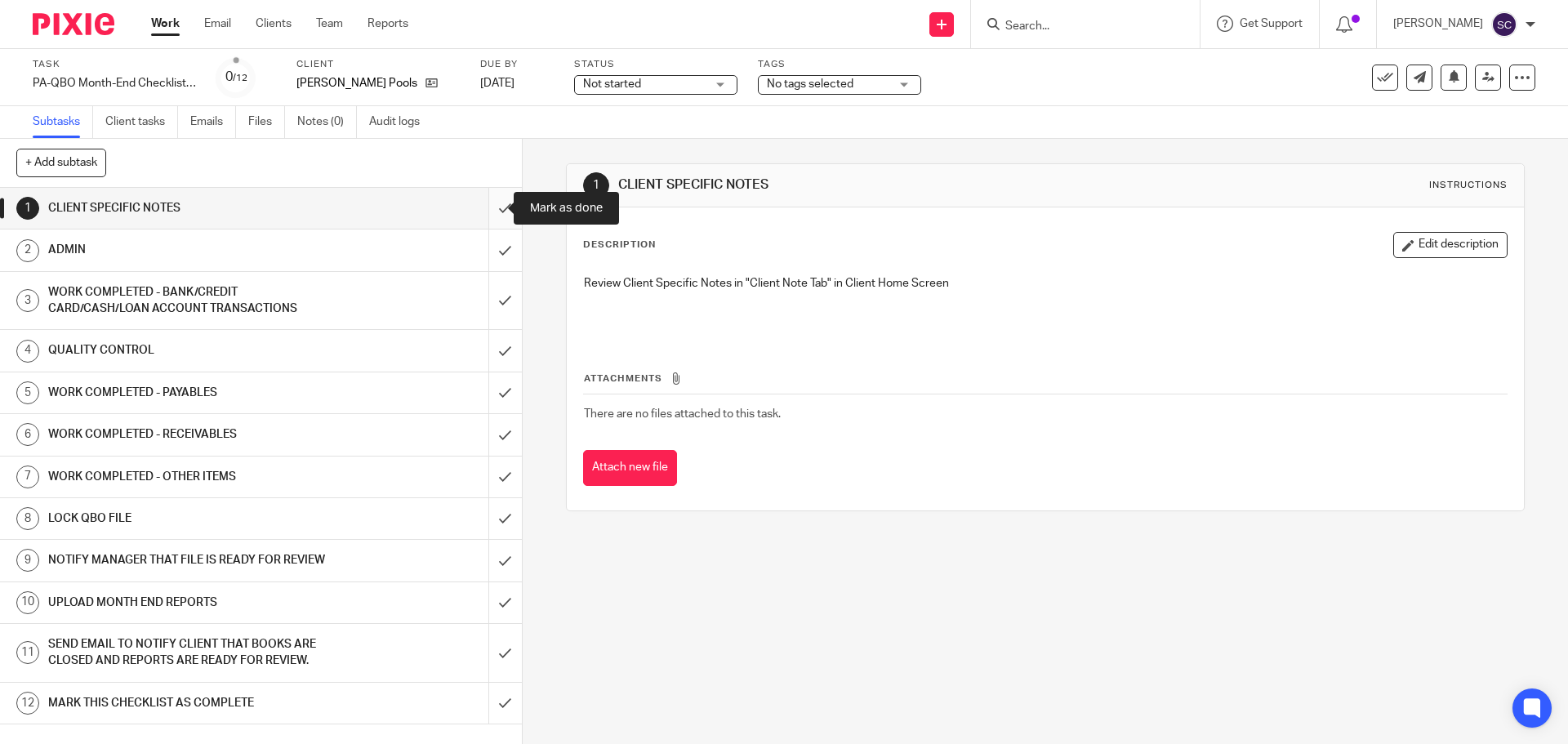
click at [483, 208] on input "submit" at bounding box center [261, 209] width 522 height 41
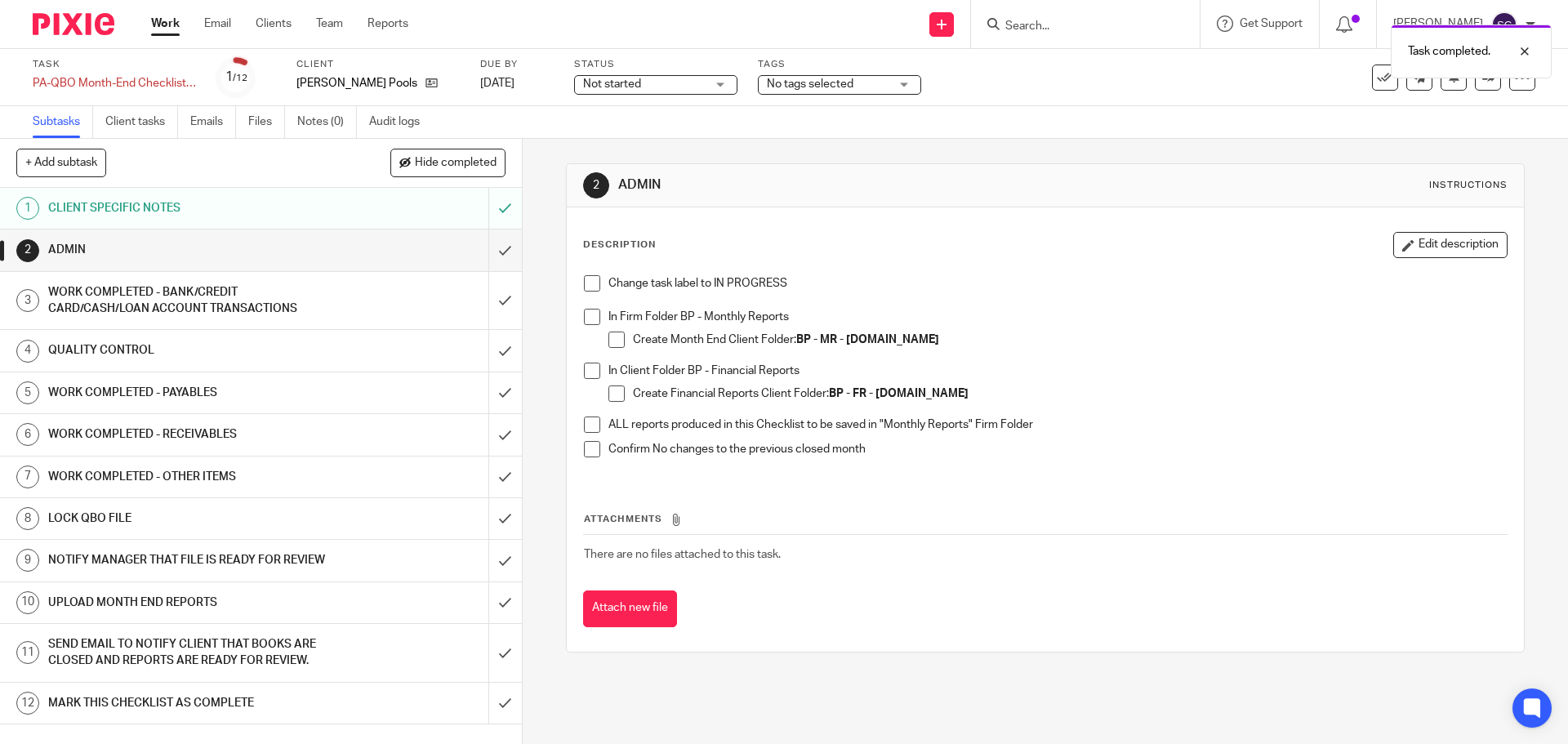
click at [588, 284] on span at bounding box center [592, 284] width 17 height 17
click at [589, 316] on span at bounding box center [592, 318] width 17 height 17
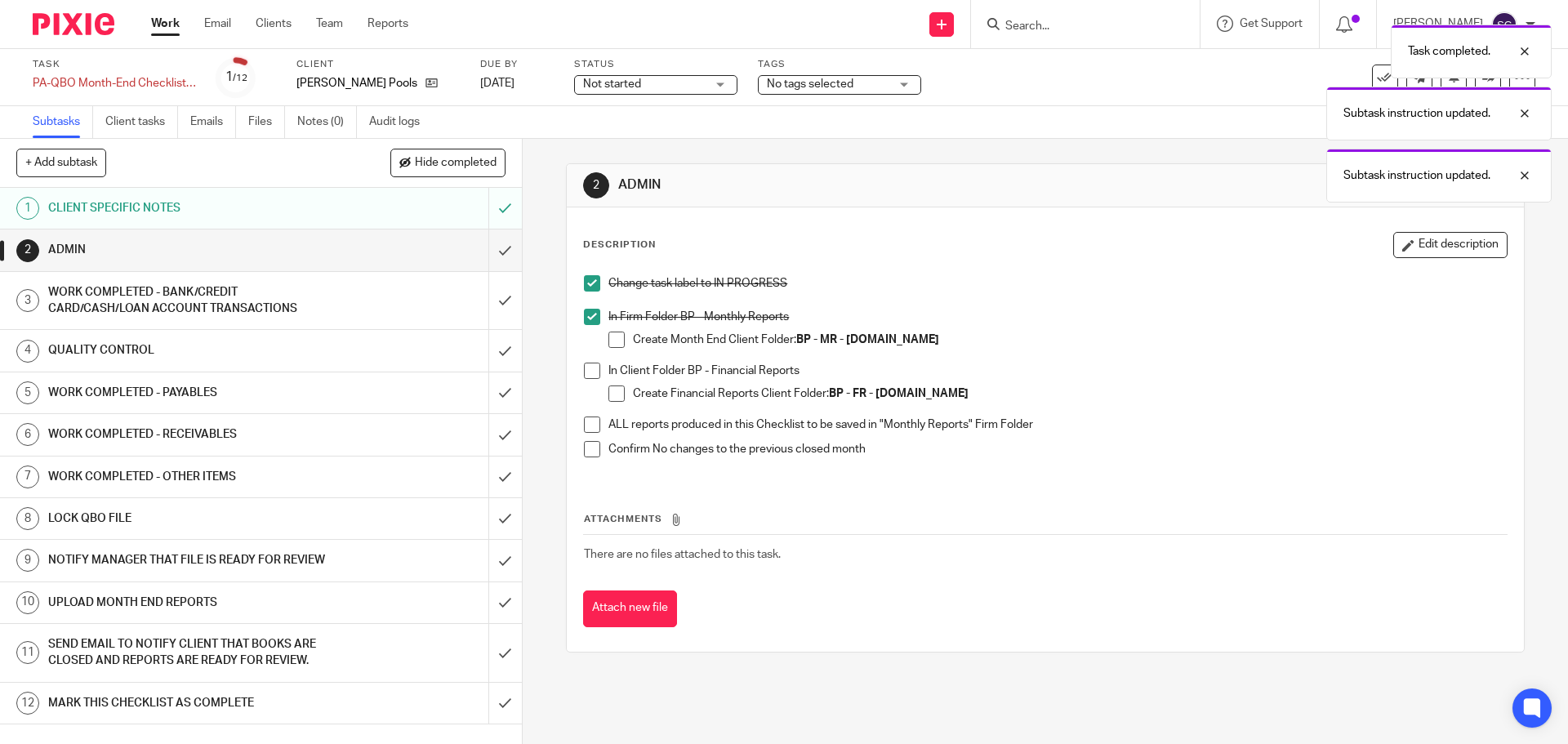
click at [585, 375] on span at bounding box center [592, 372] width 17 height 17
click at [590, 426] on span at bounding box center [592, 426] width 17 height 17
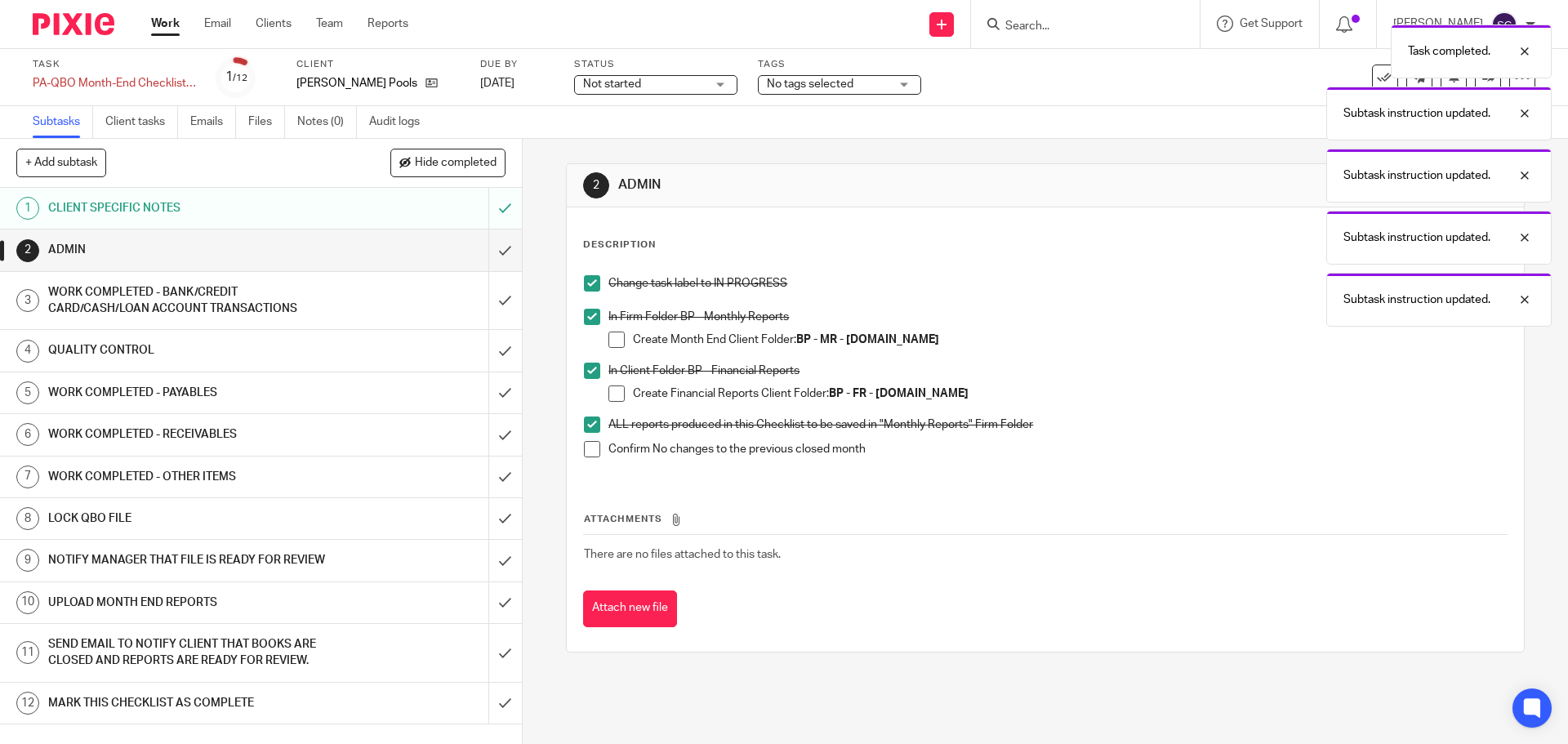
click at [584, 455] on span at bounding box center [592, 450] width 17 height 17
click at [491, 253] on input "submit" at bounding box center [261, 250] width 522 height 41
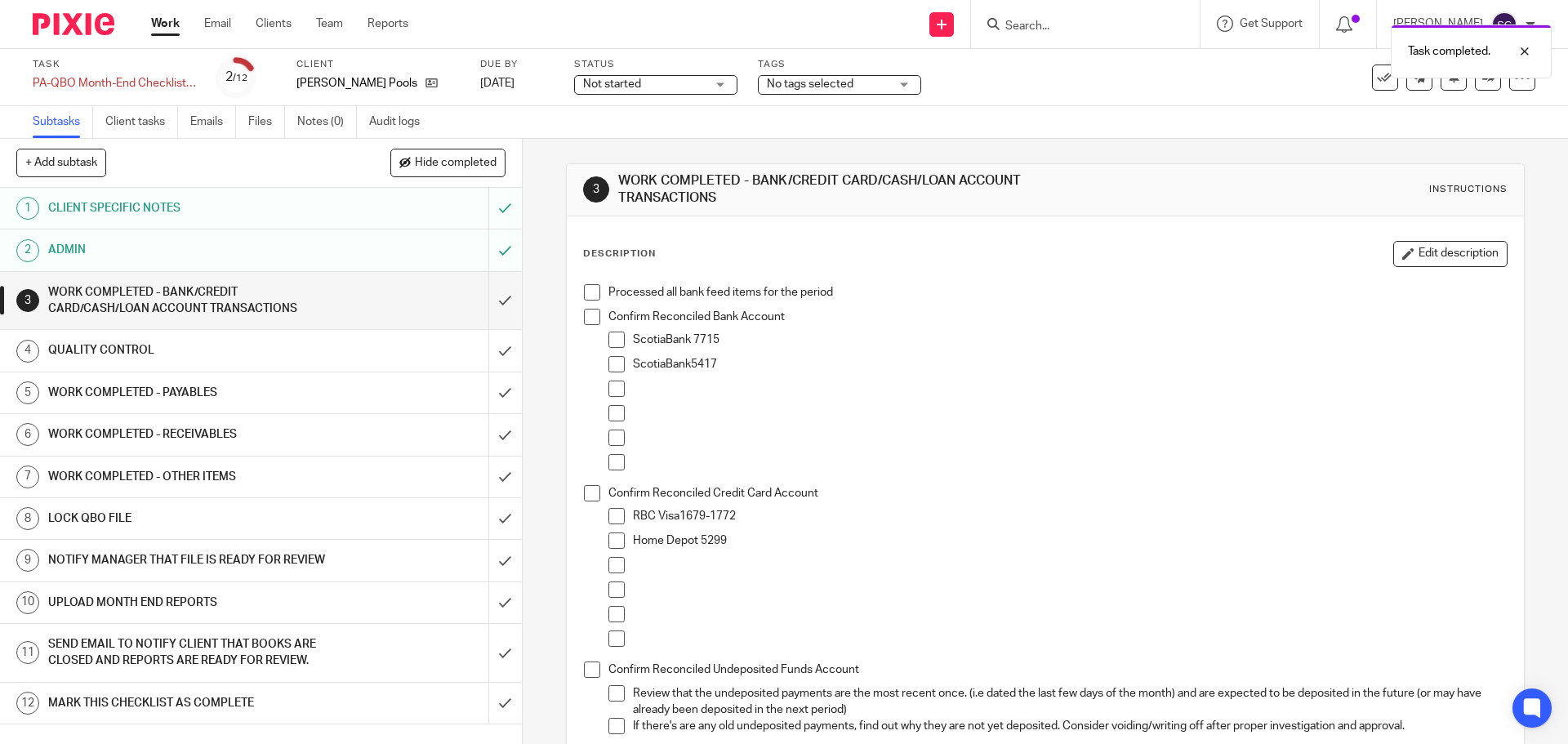
click at [584, 297] on span at bounding box center [592, 292] width 17 height 17
click at [583, 315] on span at bounding box center [592, 318] width 17 height 17
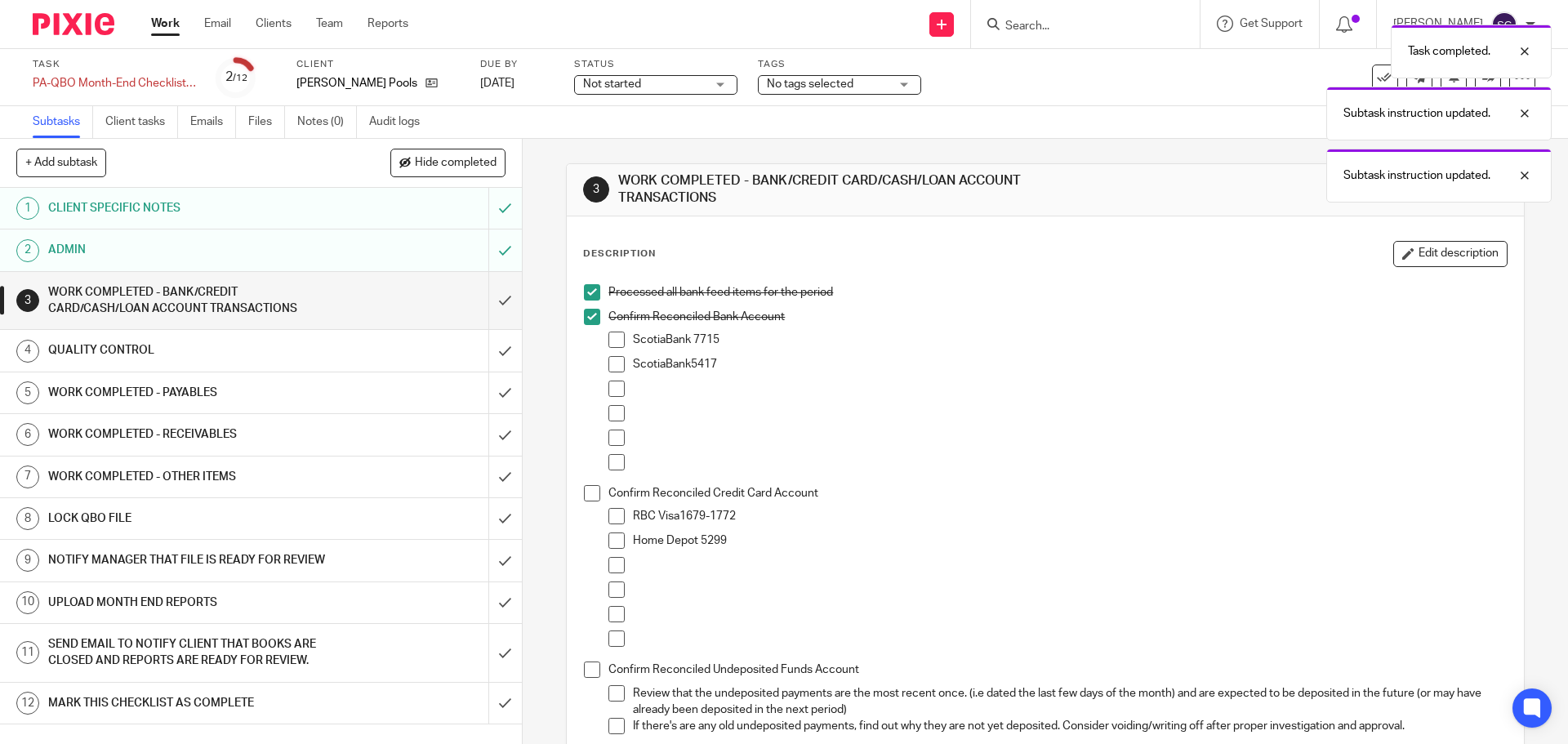
click at [611, 340] on span at bounding box center [617, 340] width 17 height 17
click at [613, 362] on span at bounding box center [617, 365] width 17 height 17
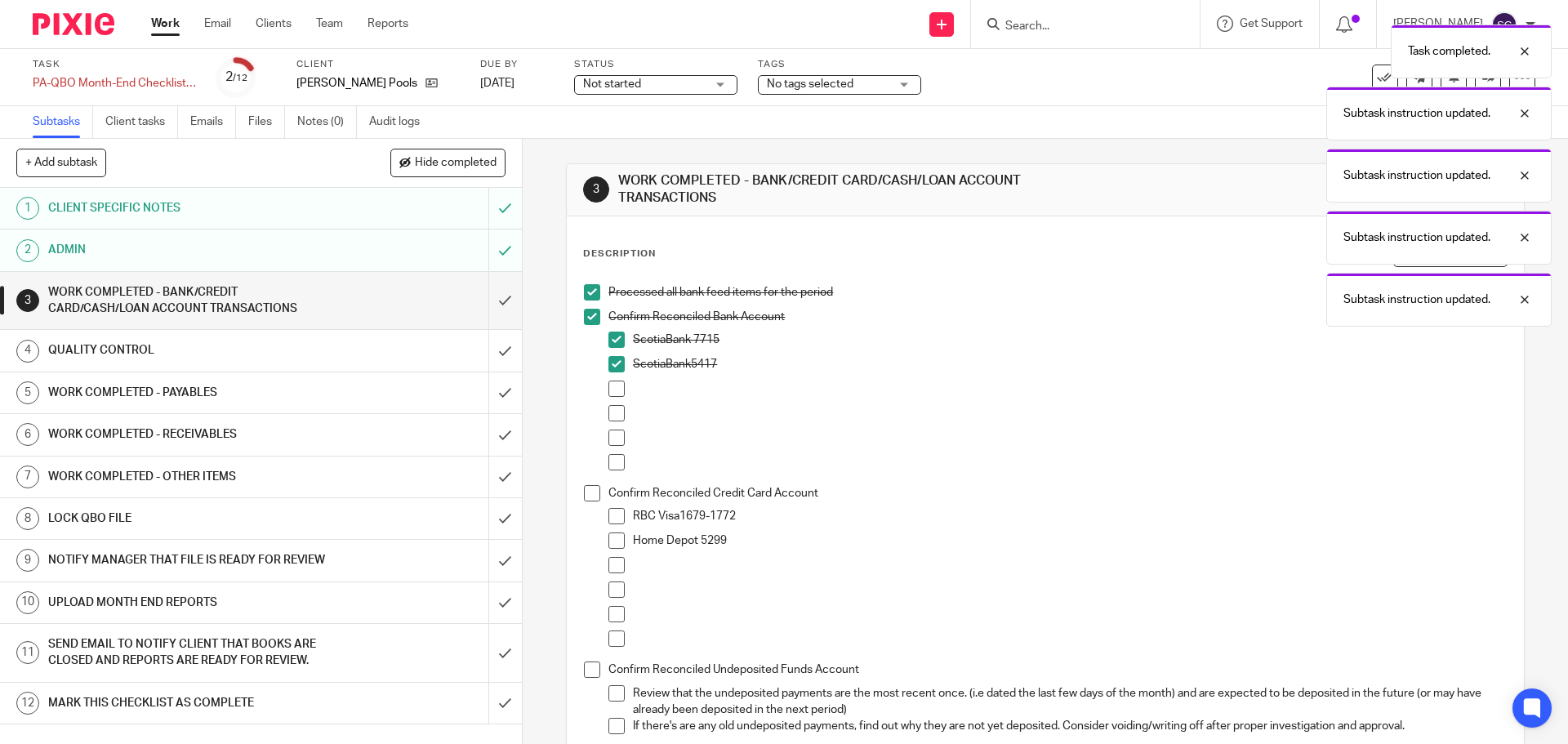
click at [584, 497] on span at bounding box center [592, 494] width 17 height 17
click at [612, 523] on span at bounding box center [617, 517] width 17 height 17
click at [611, 540] on span at bounding box center [617, 541] width 17 height 17
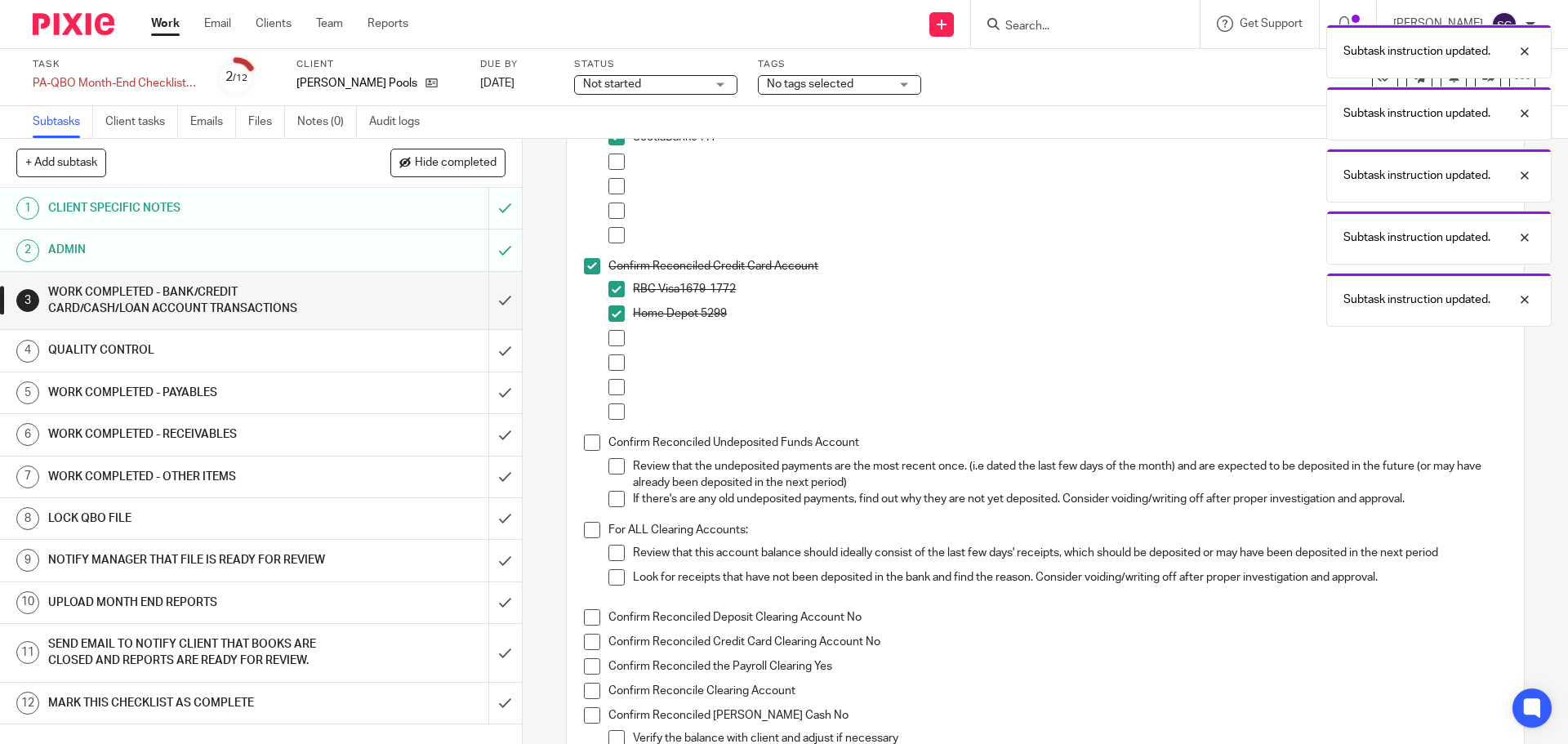
scroll to position [245, 0]
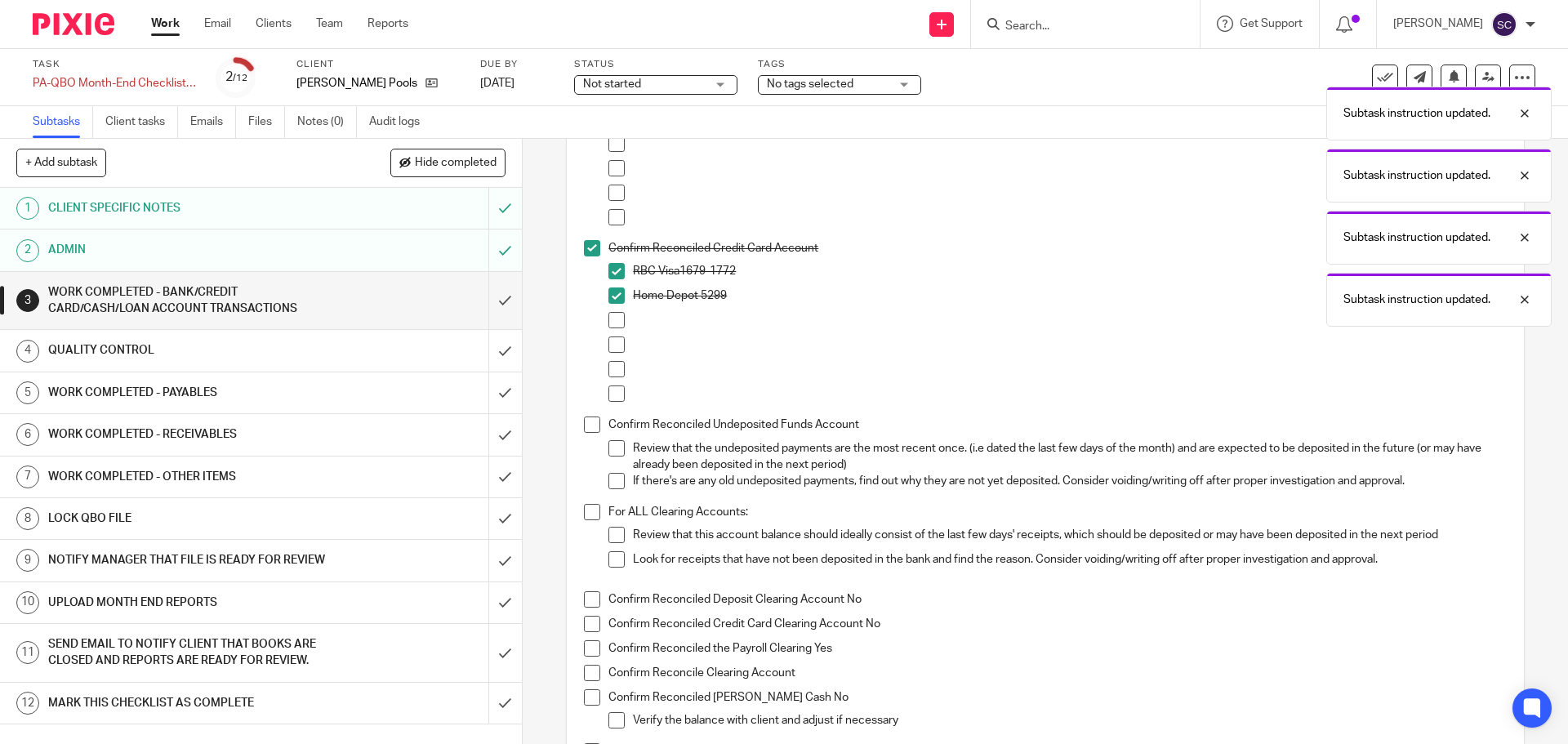
click at [585, 431] on span at bounding box center [592, 426] width 17 height 17
click at [586, 514] on span at bounding box center [592, 512] width 17 height 17
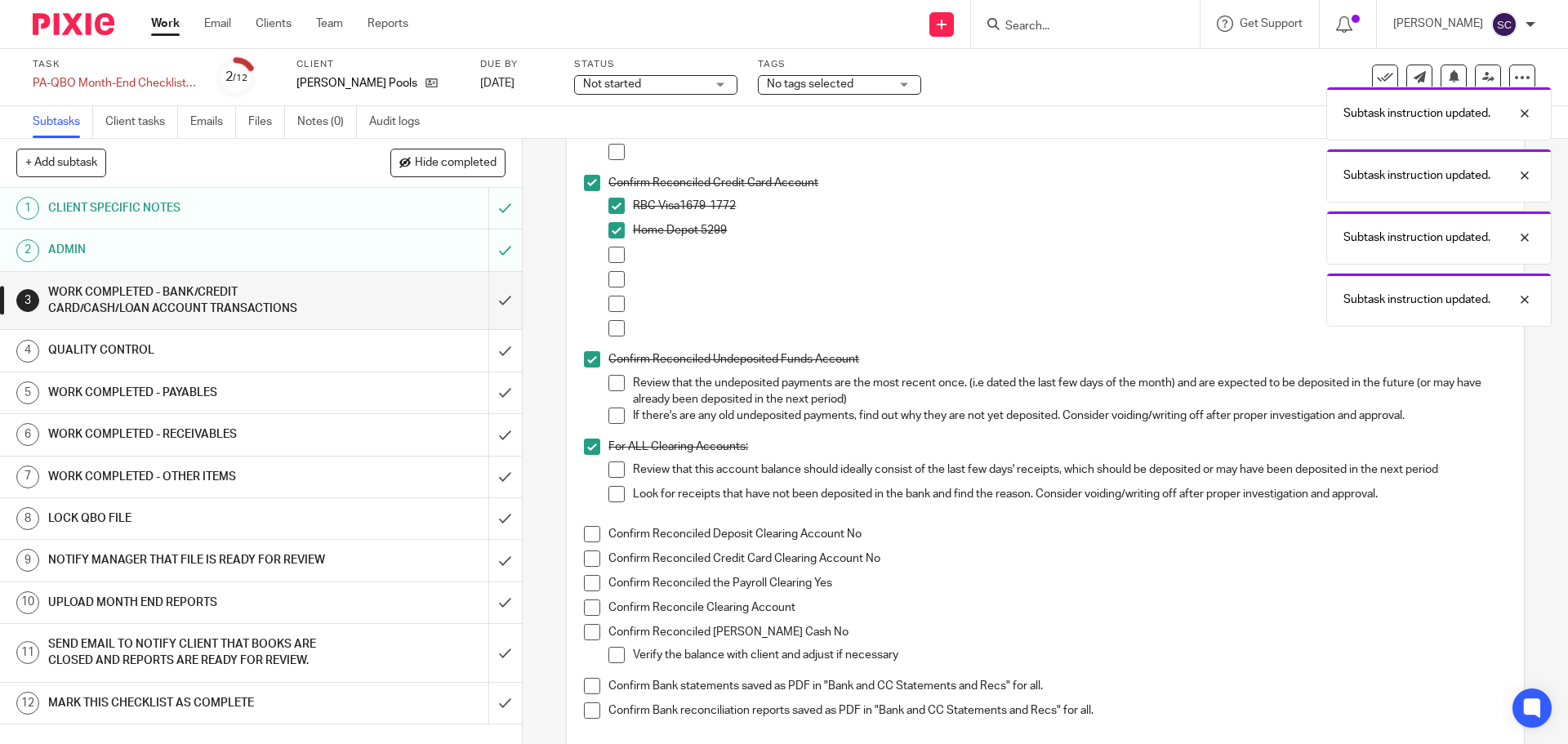
scroll to position [409, 0]
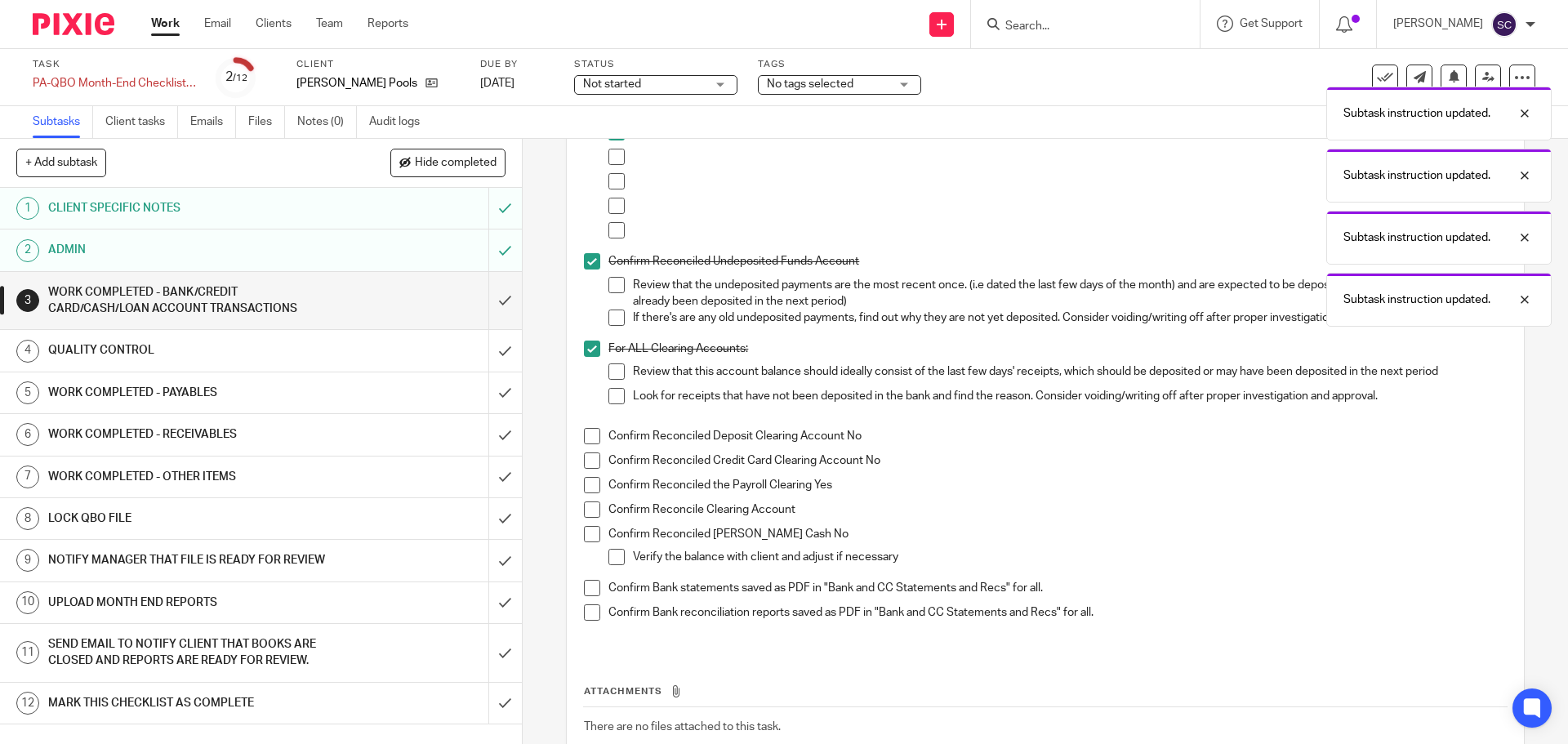
click at [594, 436] on span at bounding box center [592, 437] width 17 height 17
click at [588, 460] on span at bounding box center [592, 461] width 17 height 17
click at [584, 483] on span at bounding box center [592, 485] width 17 height 17
click at [588, 511] on span at bounding box center [592, 510] width 17 height 17
click at [583, 538] on span at bounding box center [592, 534] width 17 height 17
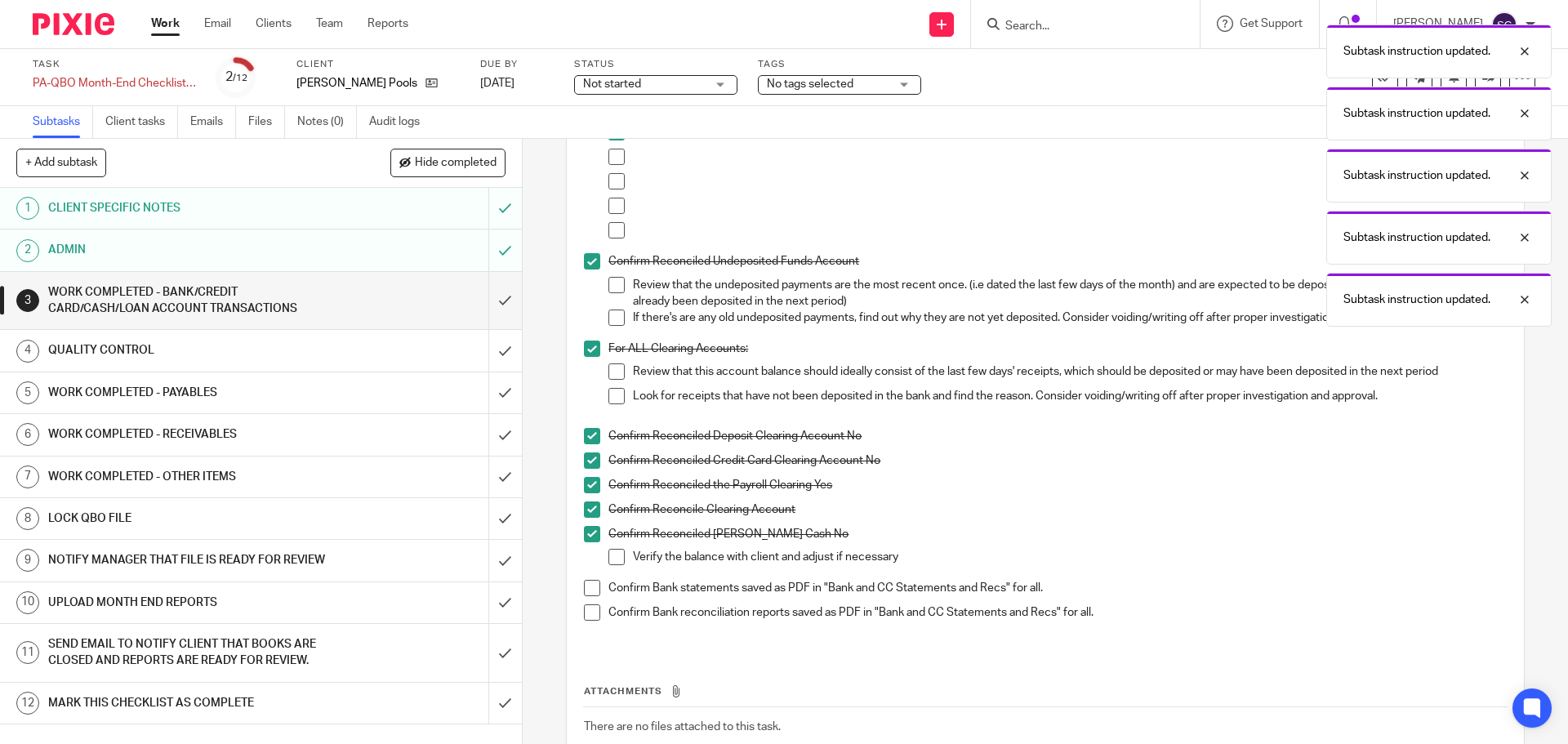
click at [587, 590] on span at bounding box center [592, 588] width 17 height 17
click at [584, 610] on span at bounding box center [592, 613] width 17 height 17
click at [483, 300] on input "submit" at bounding box center [261, 301] width 522 height 58
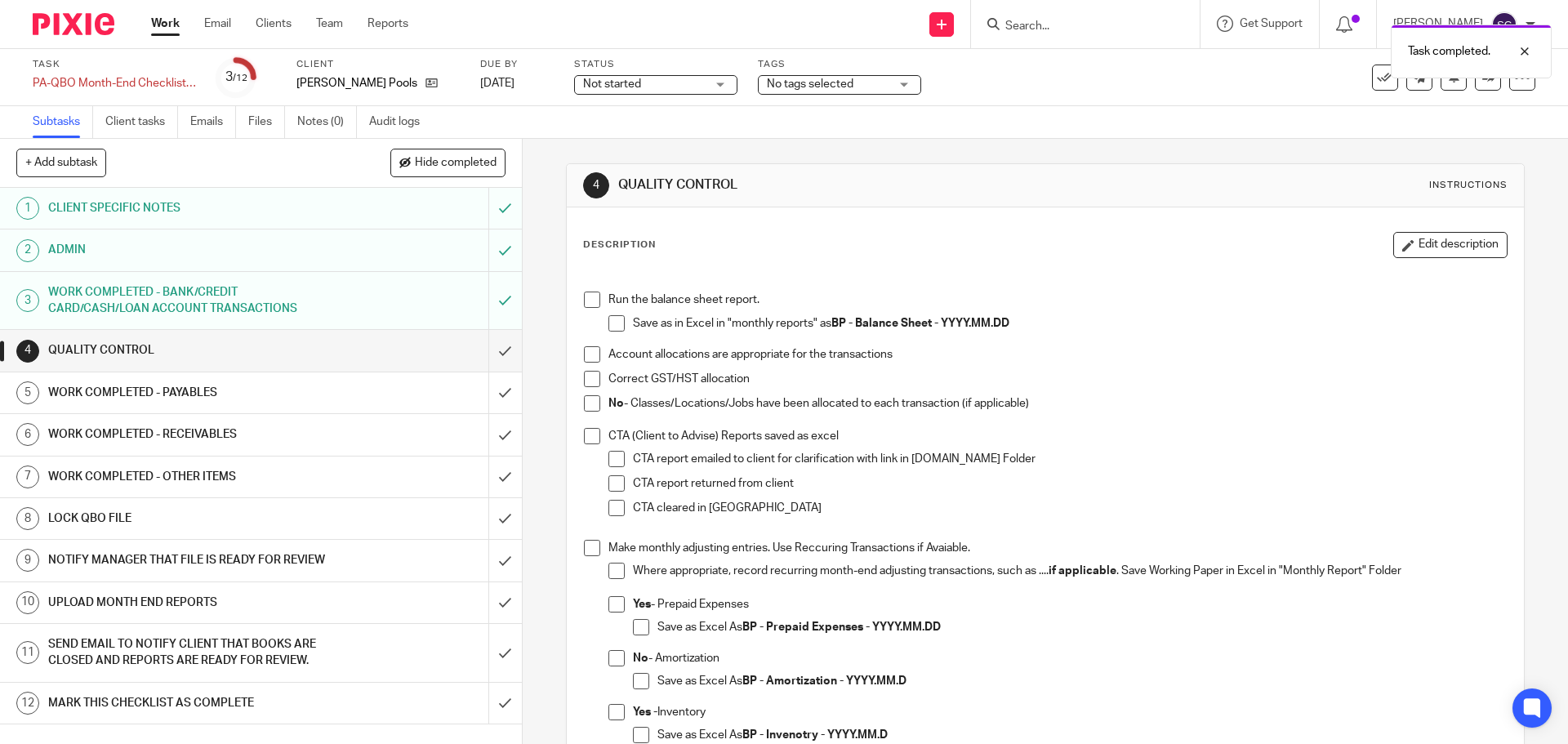
click at [587, 300] on span at bounding box center [592, 300] width 17 height 17
click at [588, 346] on span at bounding box center [592, 355] width 17 height 17
click at [592, 384] on span at bounding box center [592, 379] width 17 height 17
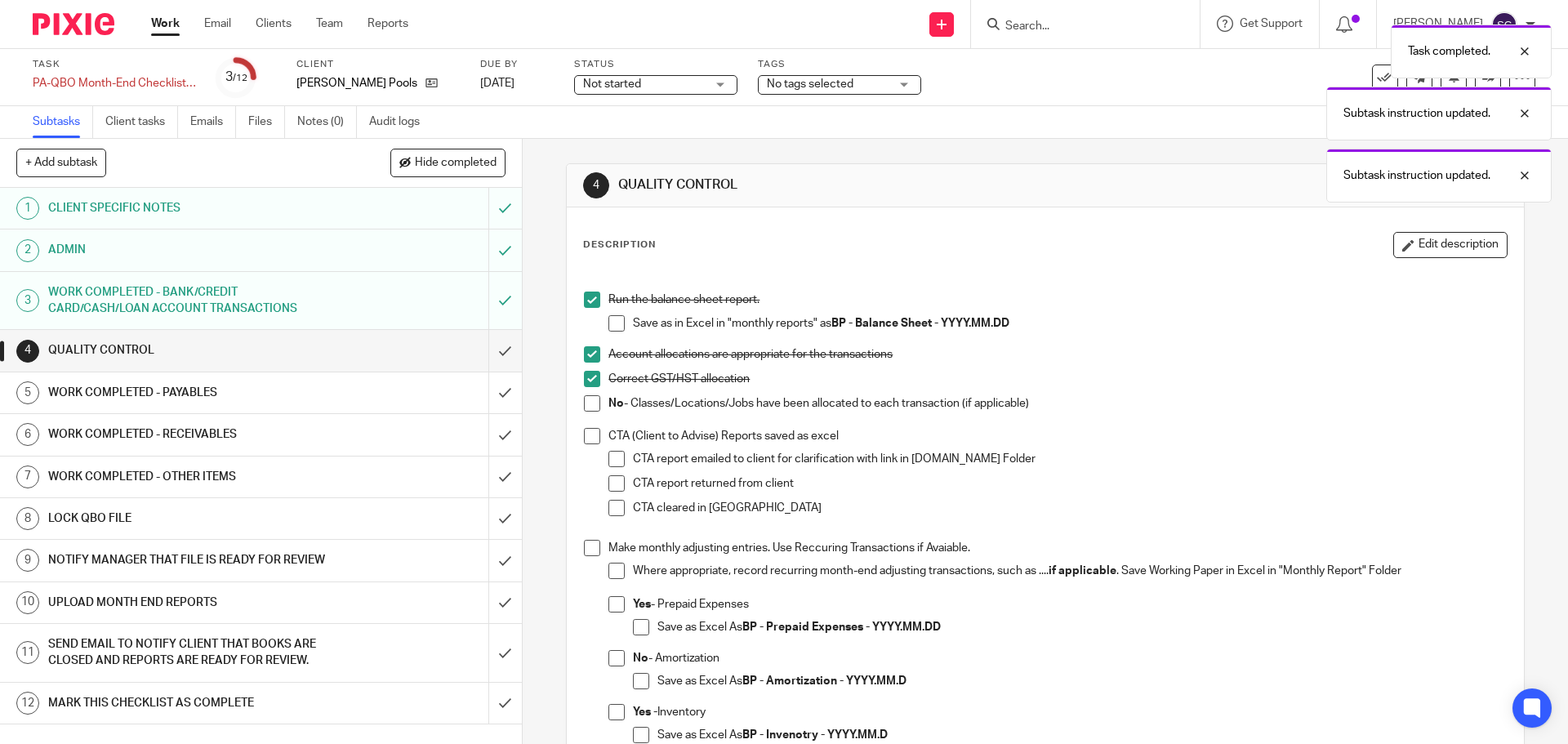
click at [587, 406] on span at bounding box center [592, 404] width 17 height 17
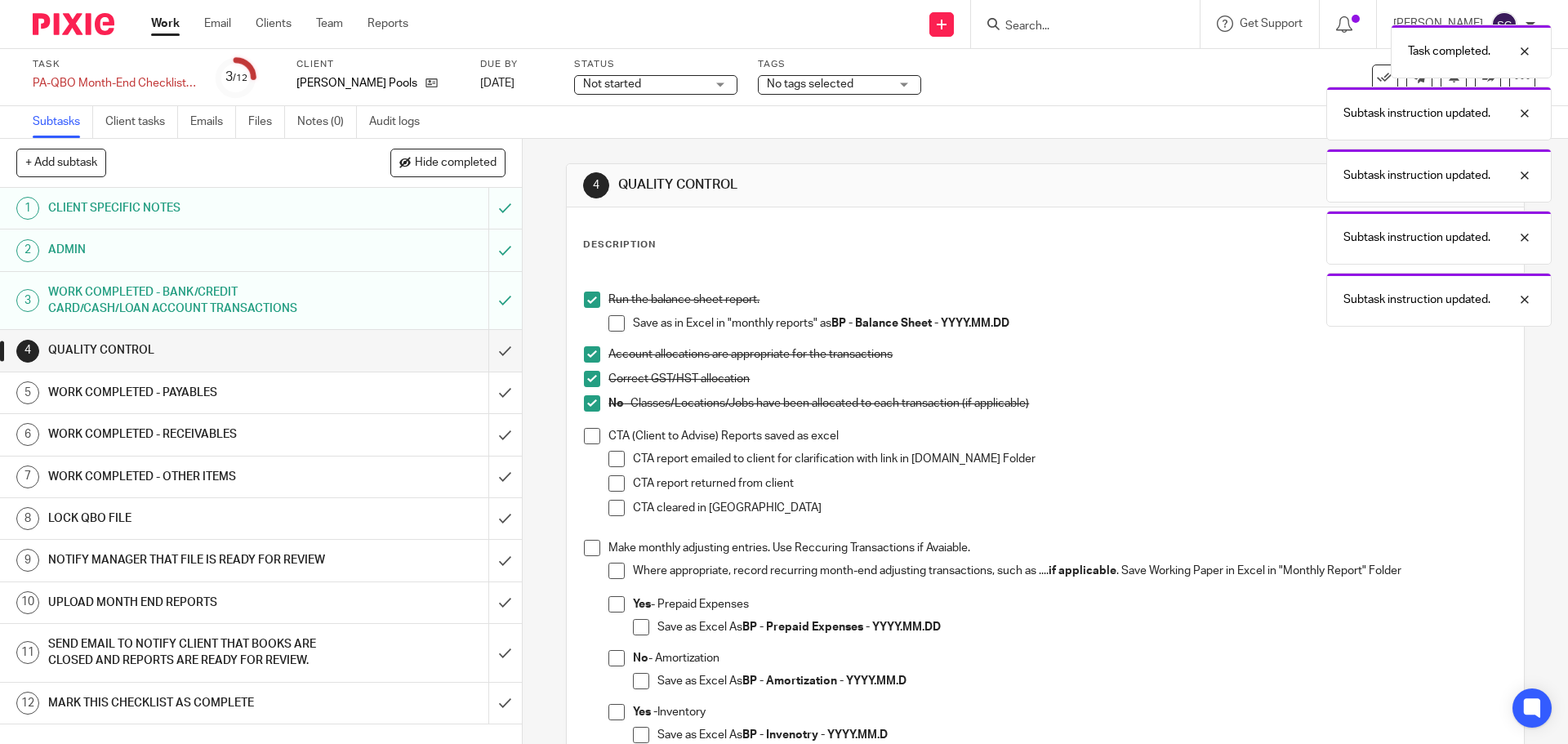
click at [583, 437] on span at bounding box center [592, 437] width 17 height 17
click at [586, 550] on span at bounding box center [592, 548] width 17 height 17
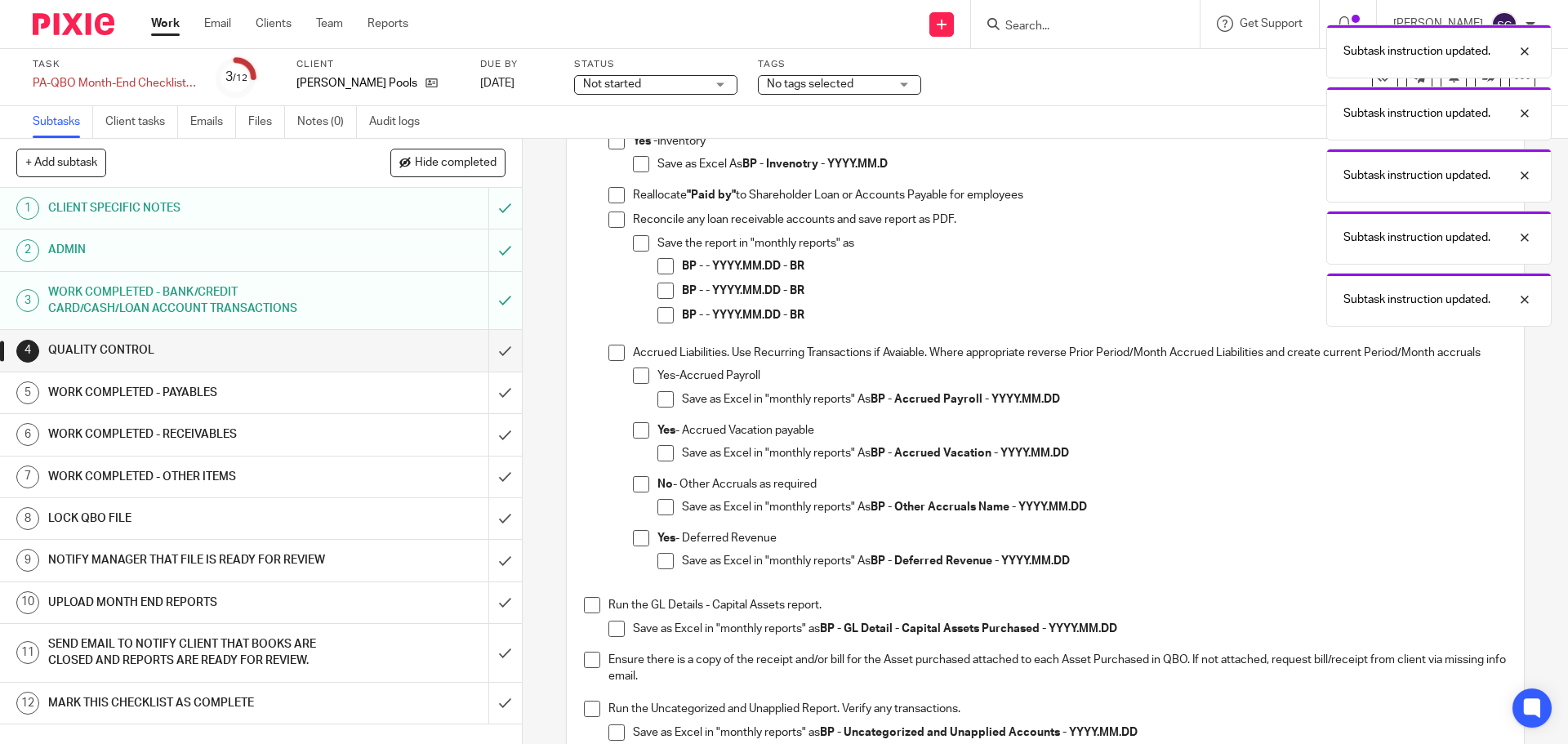
scroll to position [572, 0]
click at [586, 610] on span at bounding box center [592, 605] width 17 height 17
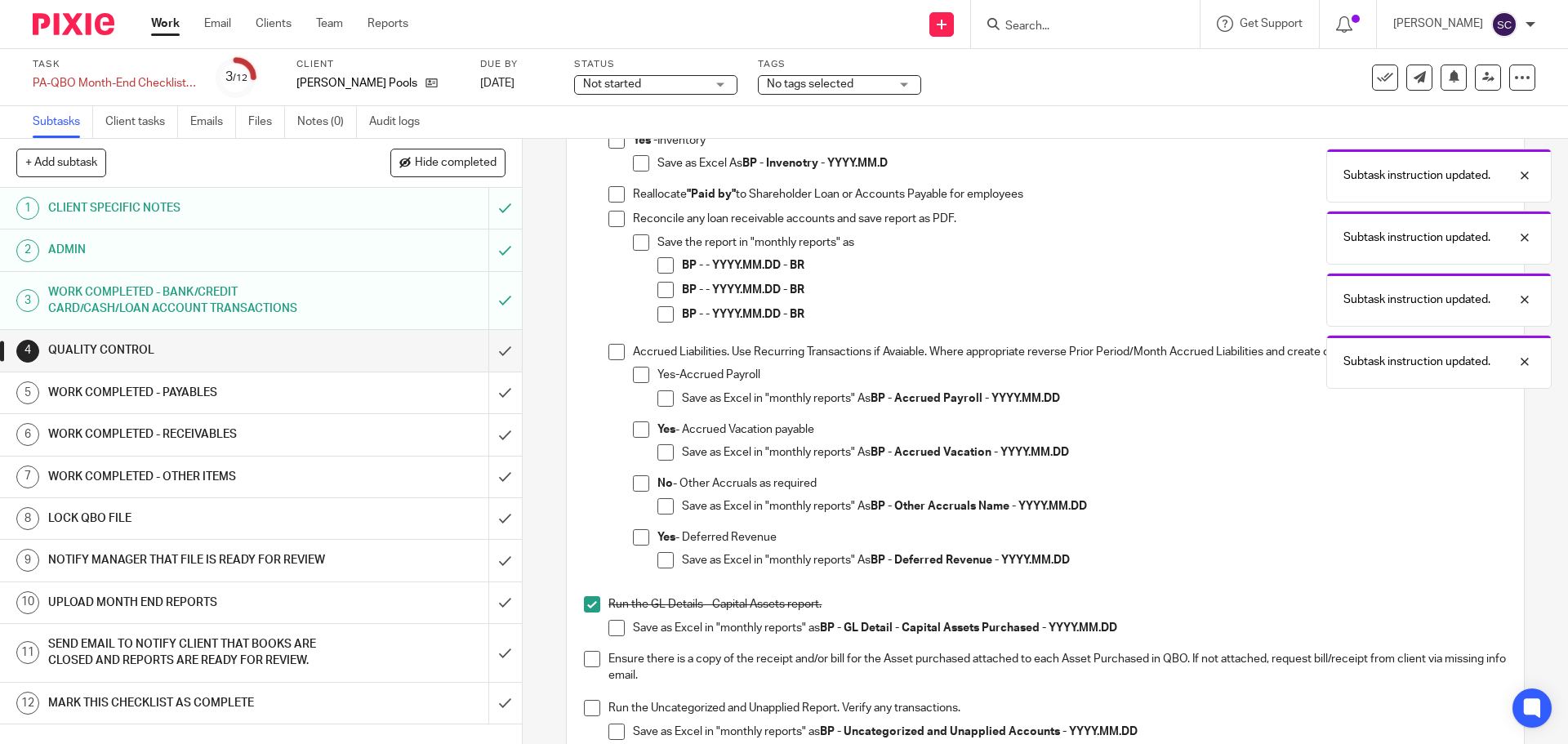
click at [588, 660] on span at bounding box center [592, 659] width 17 height 17
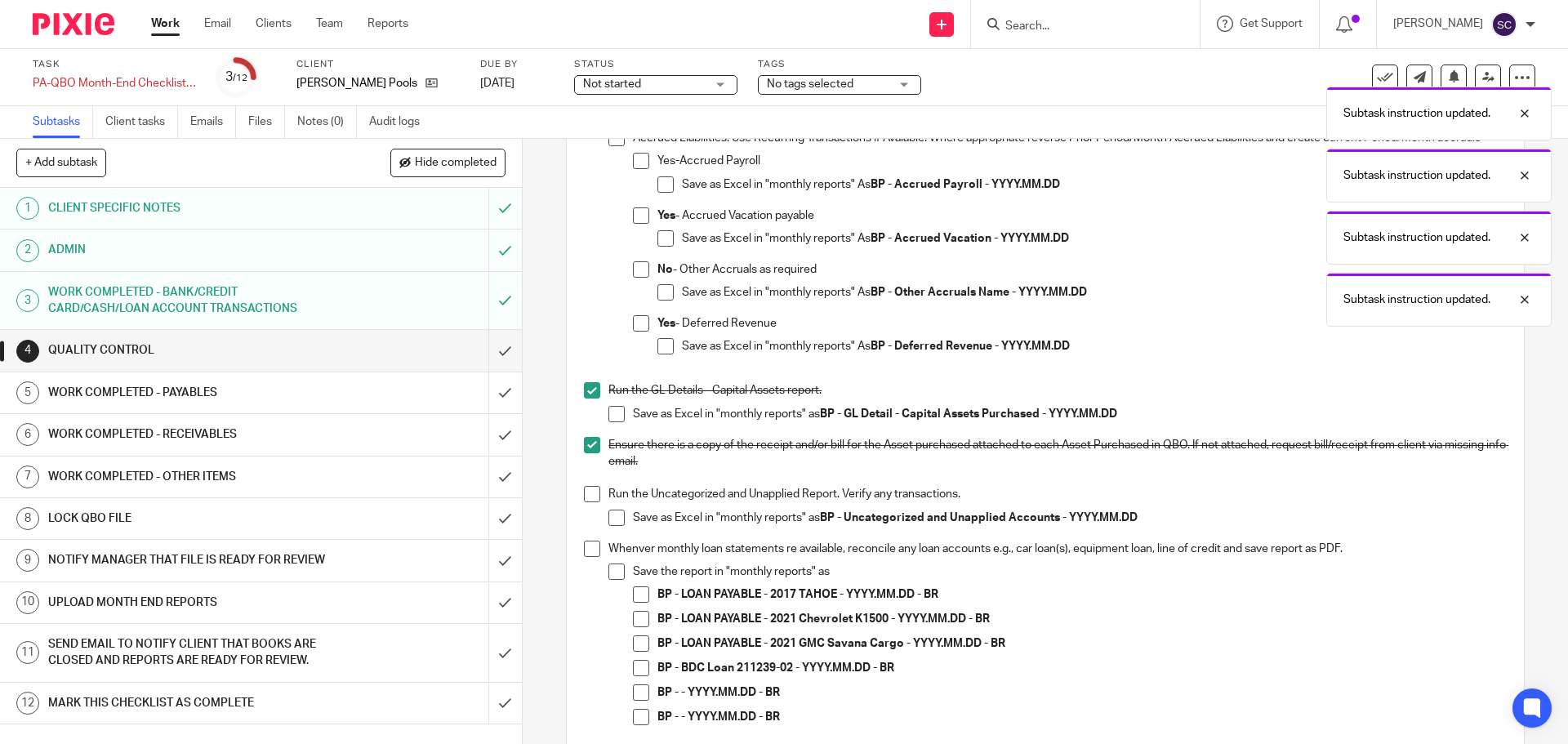
scroll to position [817, 0]
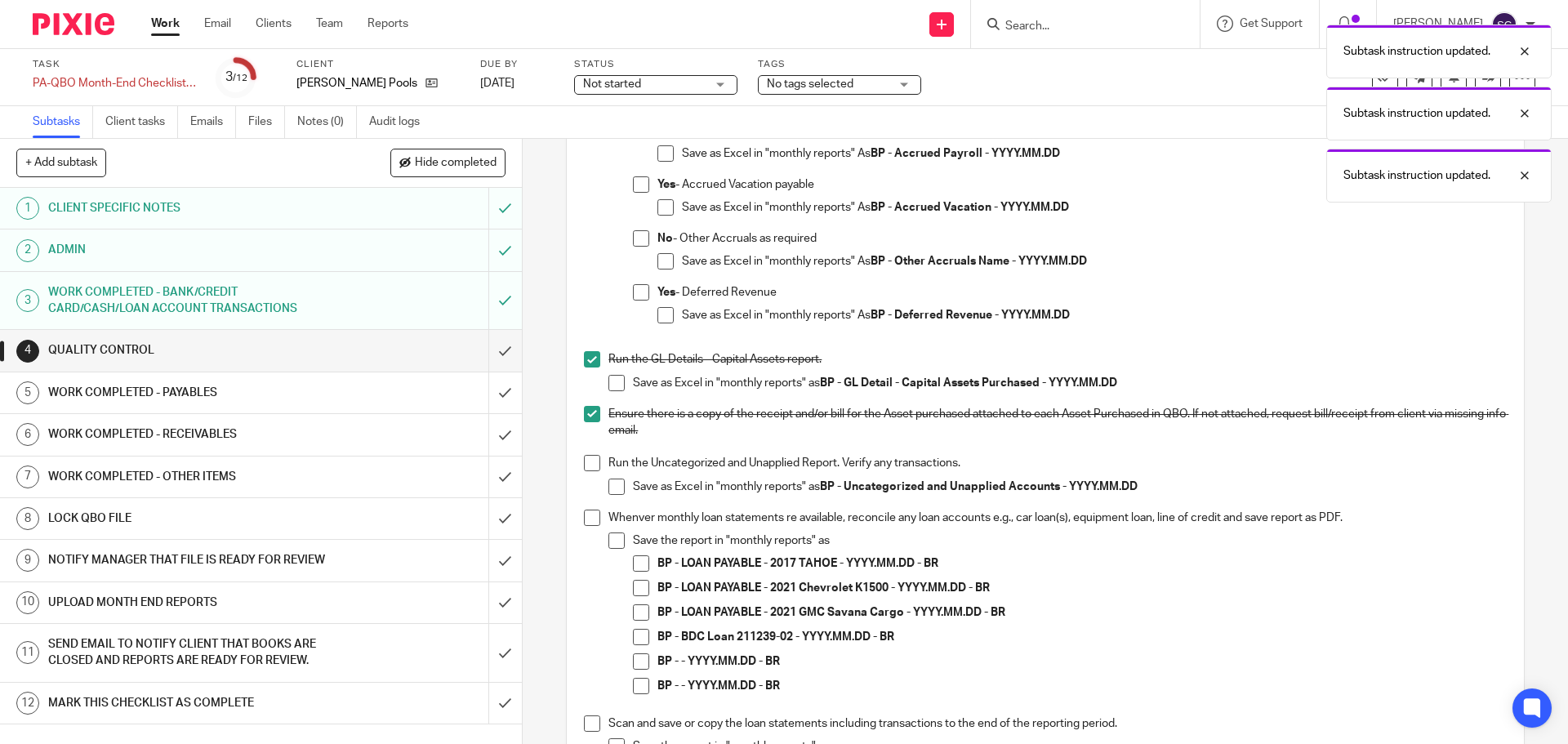
click at [588, 517] on span at bounding box center [592, 519] width 17 height 17
click at [589, 467] on span at bounding box center [592, 464] width 17 height 17
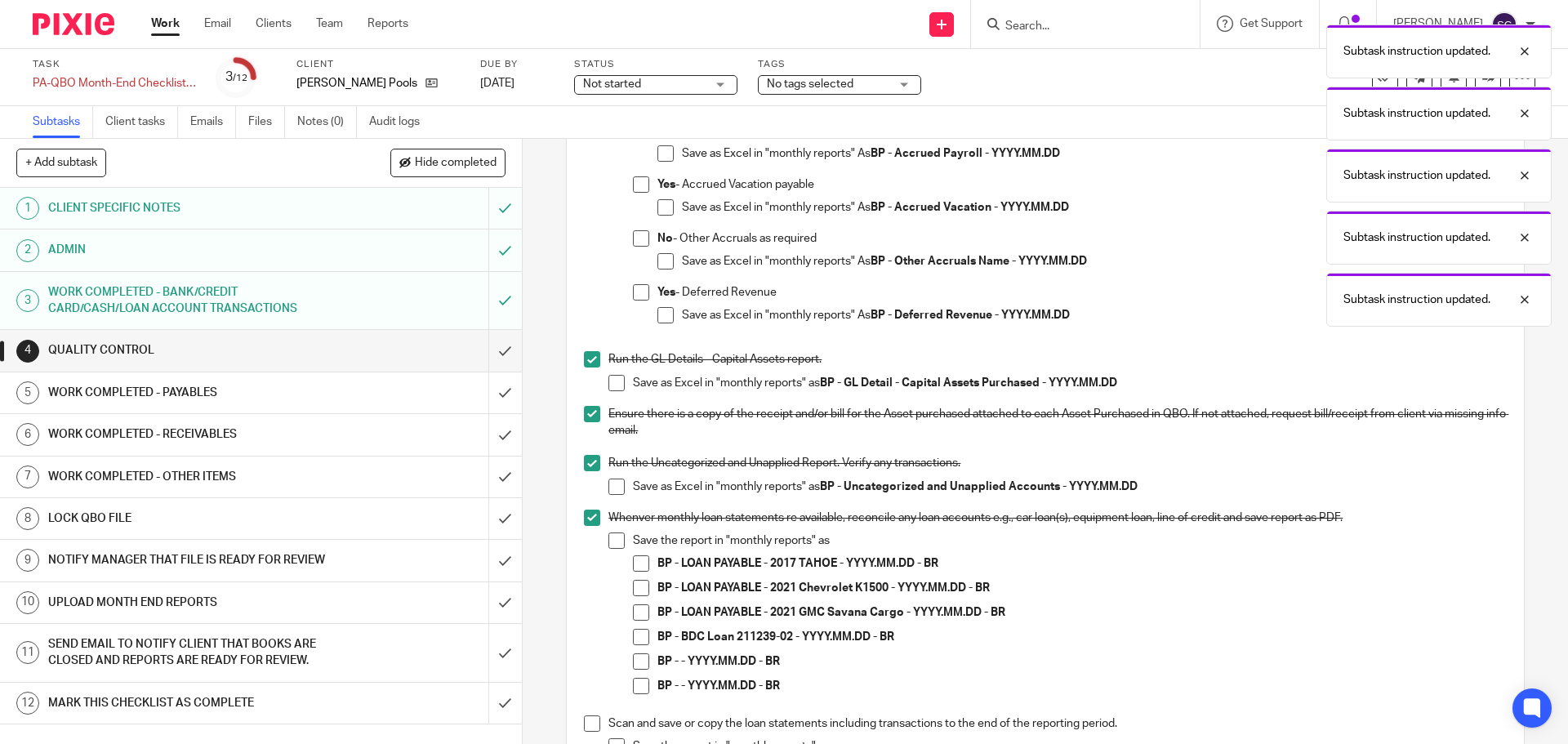
click at [583, 720] on span at bounding box center [592, 724] width 17 height 17
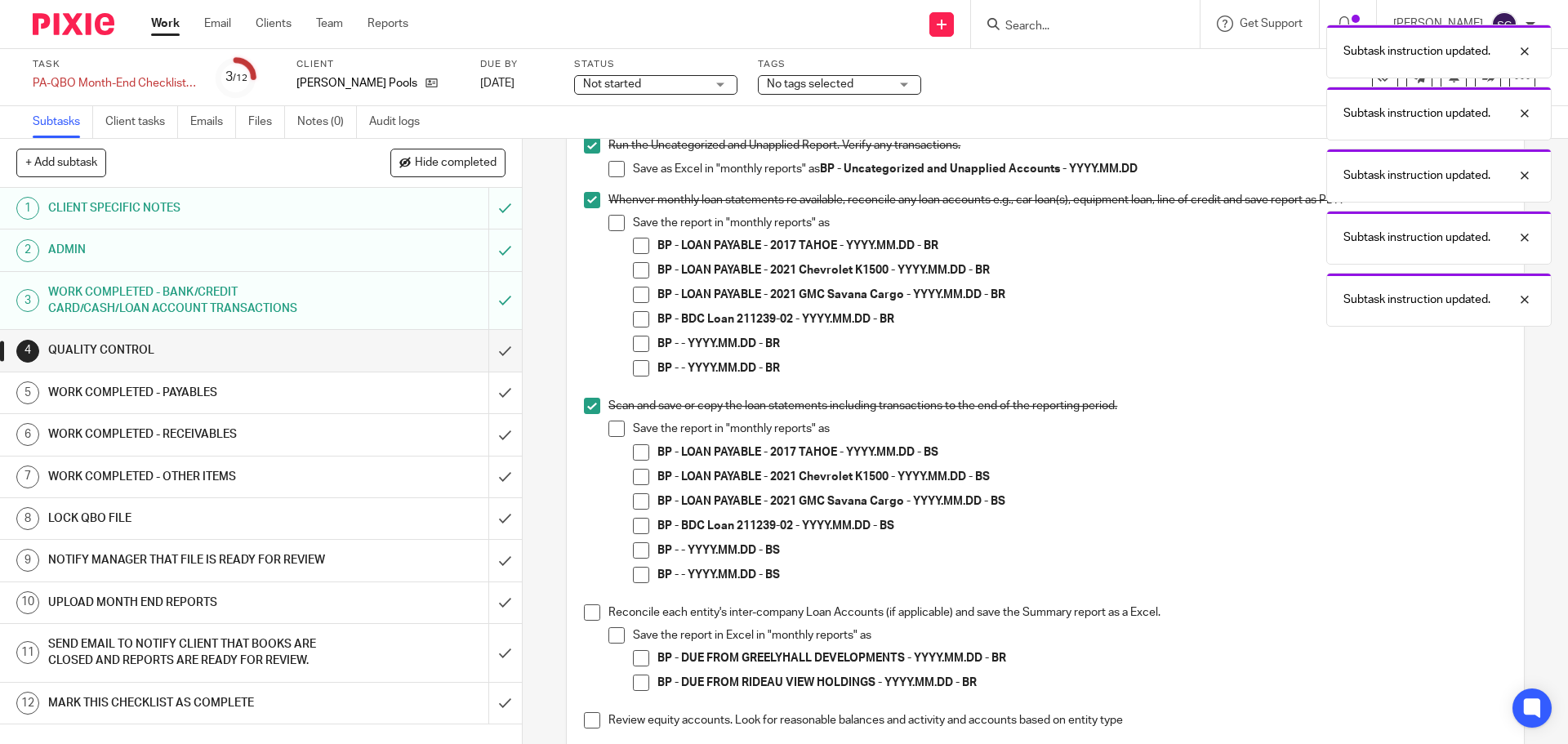
scroll to position [1225, 0]
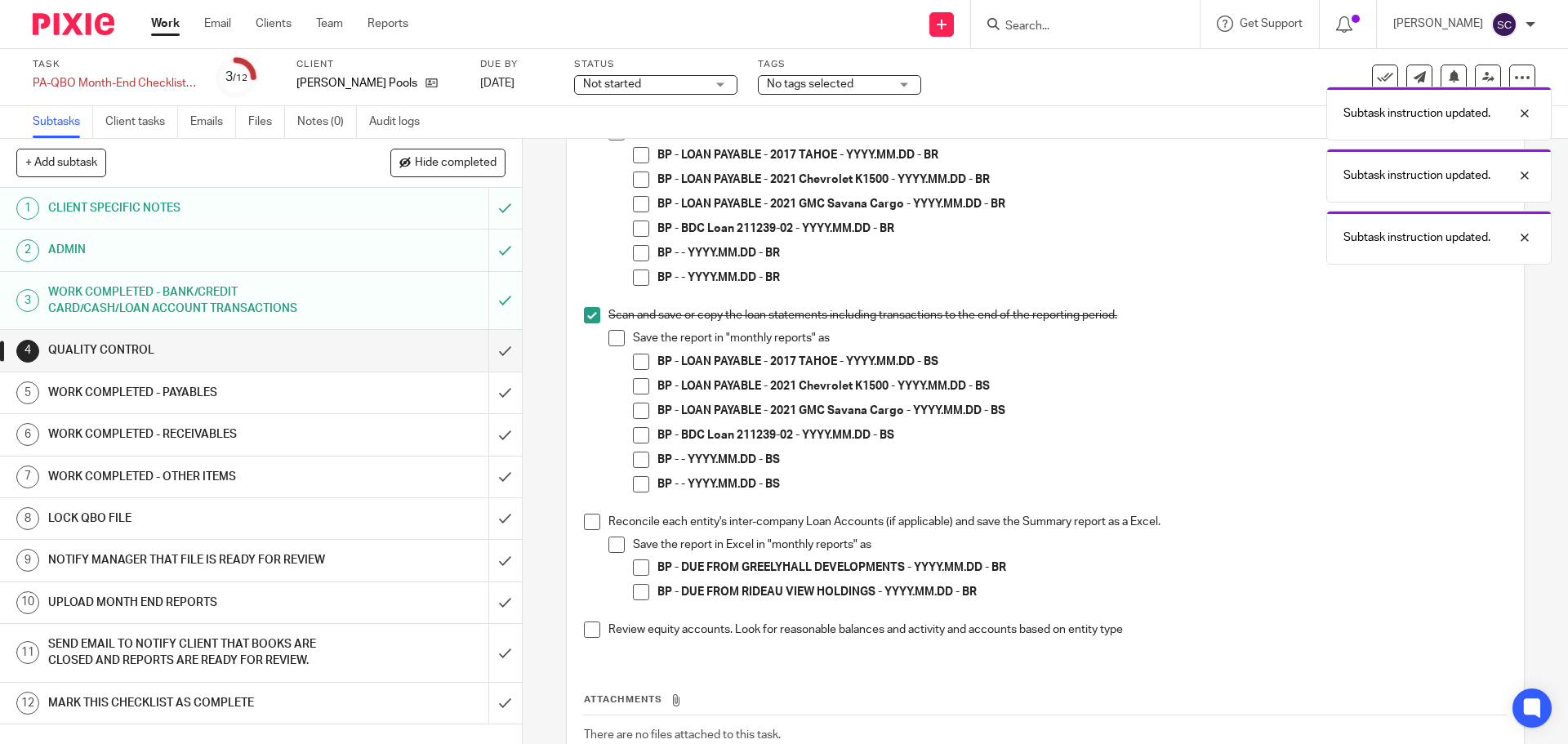
click at [586, 520] on span at bounding box center [592, 522] width 17 height 17
click at [585, 631] on span at bounding box center [592, 630] width 17 height 17
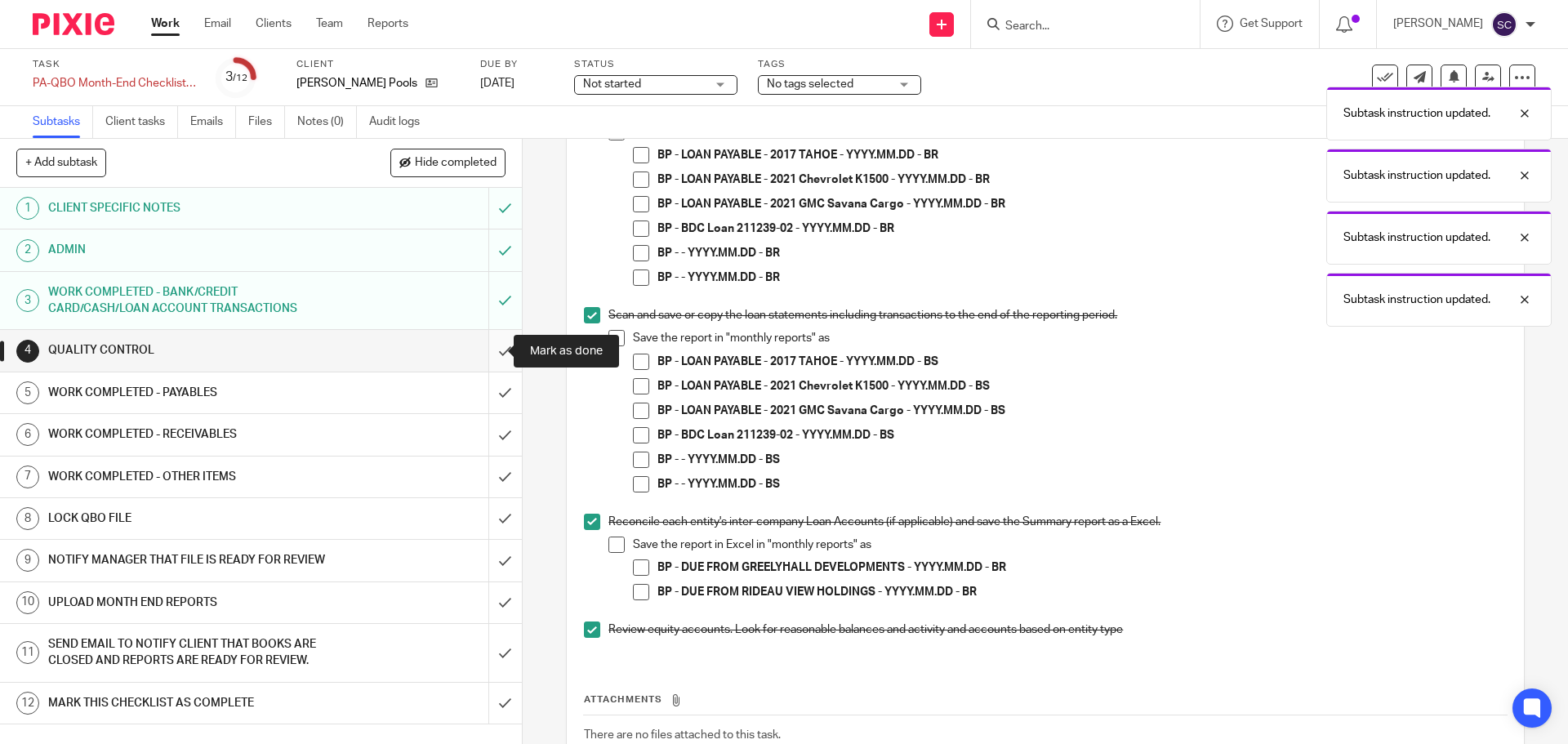
click at [483, 351] on input "submit" at bounding box center [261, 351] width 522 height 41
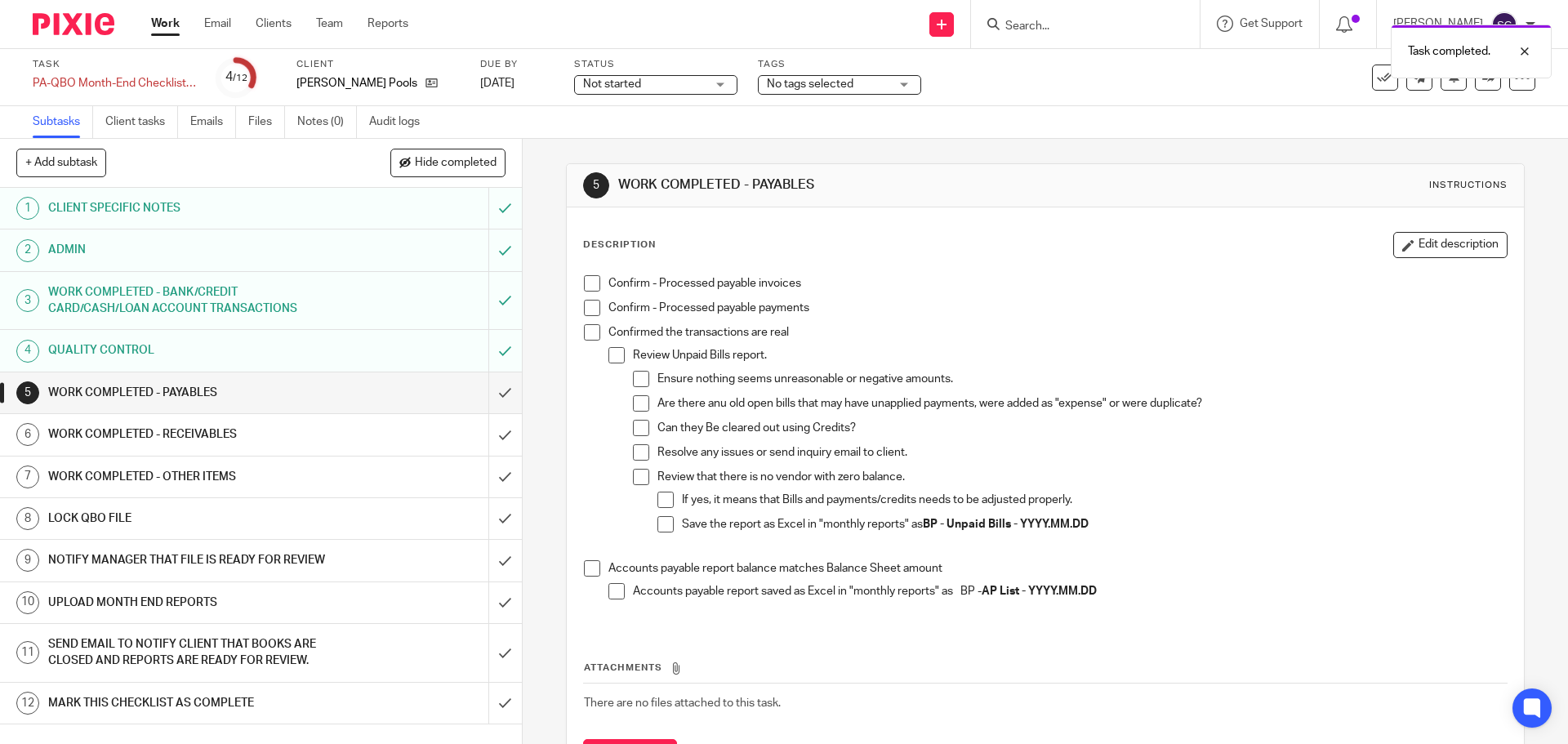
click at [585, 281] on span at bounding box center [592, 284] width 17 height 17
click at [587, 303] on span at bounding box center [592, 308] width 17 height 17
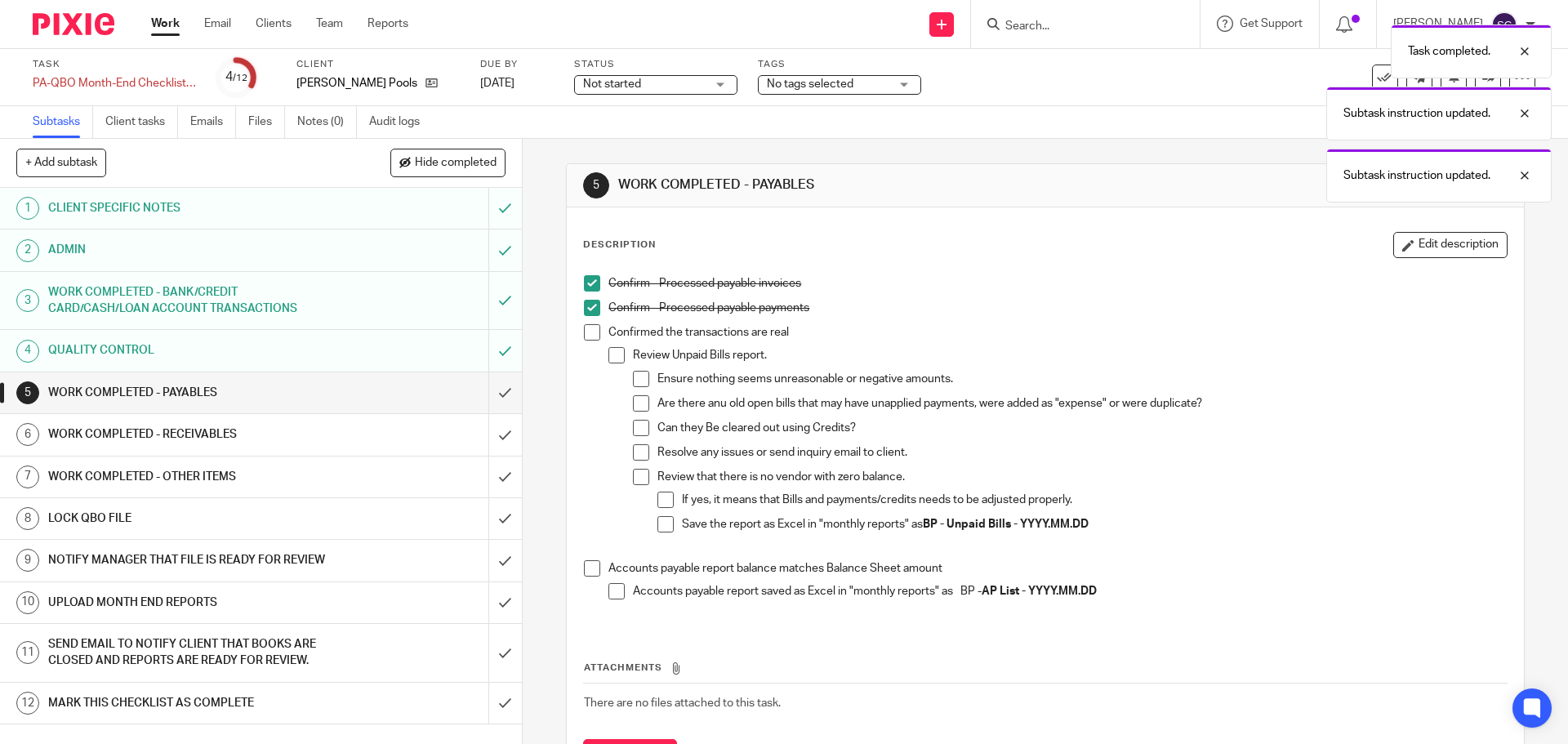
click at [590, 330] on span at bounding box center [592, 332] width 17 height 17
click at [590, 569] on span at bounding box center [592, 569] width 17 height 17
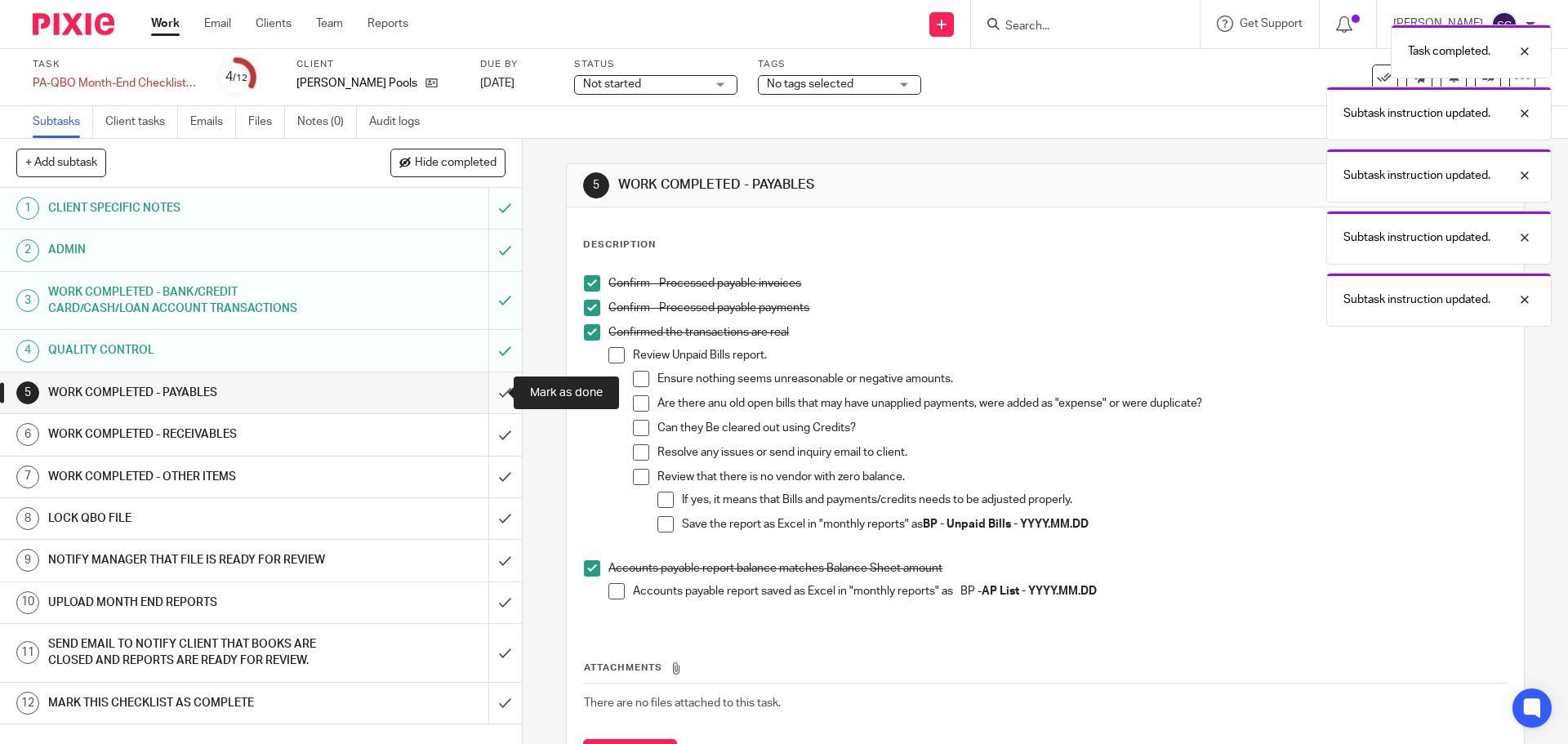
click at [485, 389] on input "submit" at bounding box center [261, 393] width 522 height 41
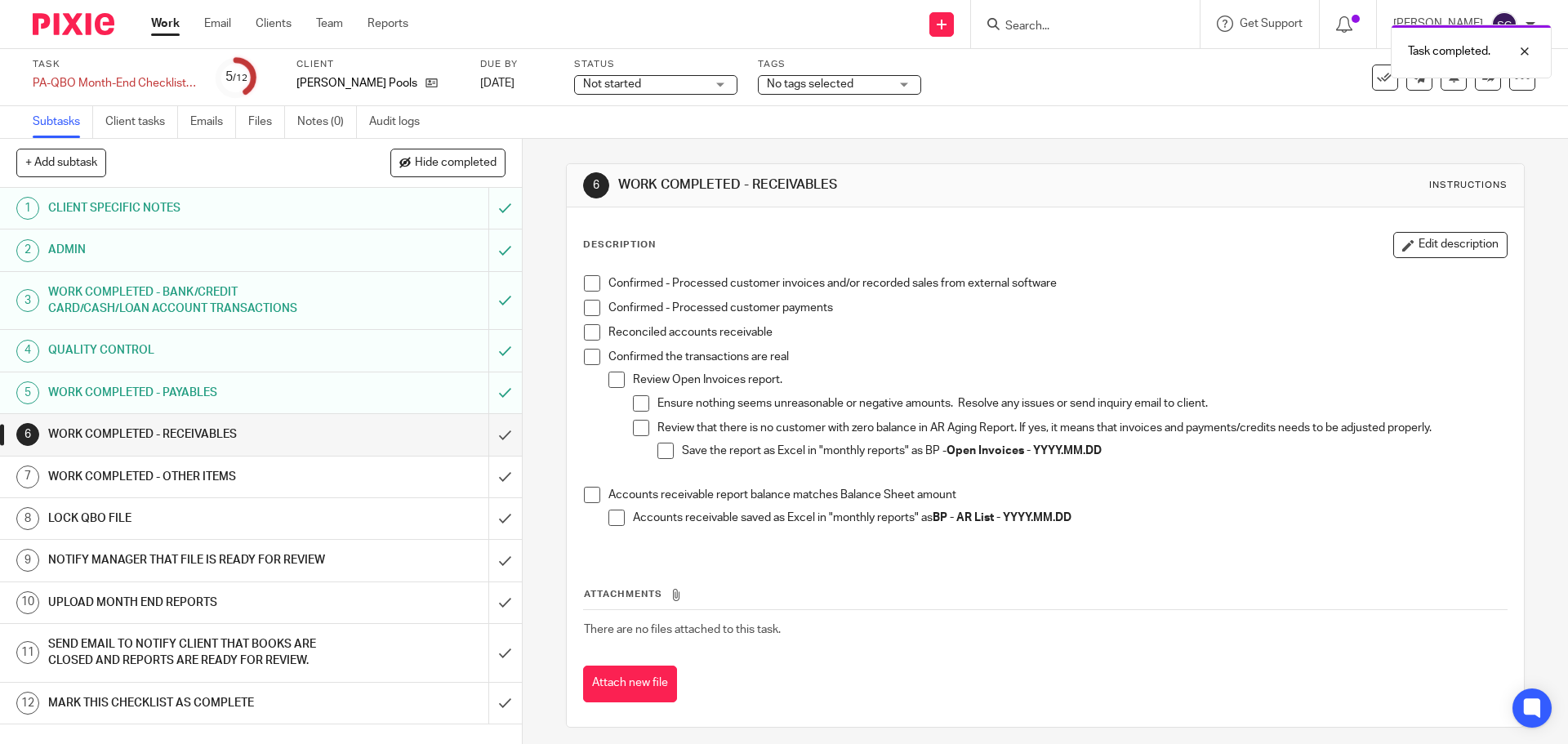
click at [591, 282] on span at bounding box center [592, 284] width 17 height 17
click at [589, 308] on span at bounding box center [592, 308] width 17 height 17
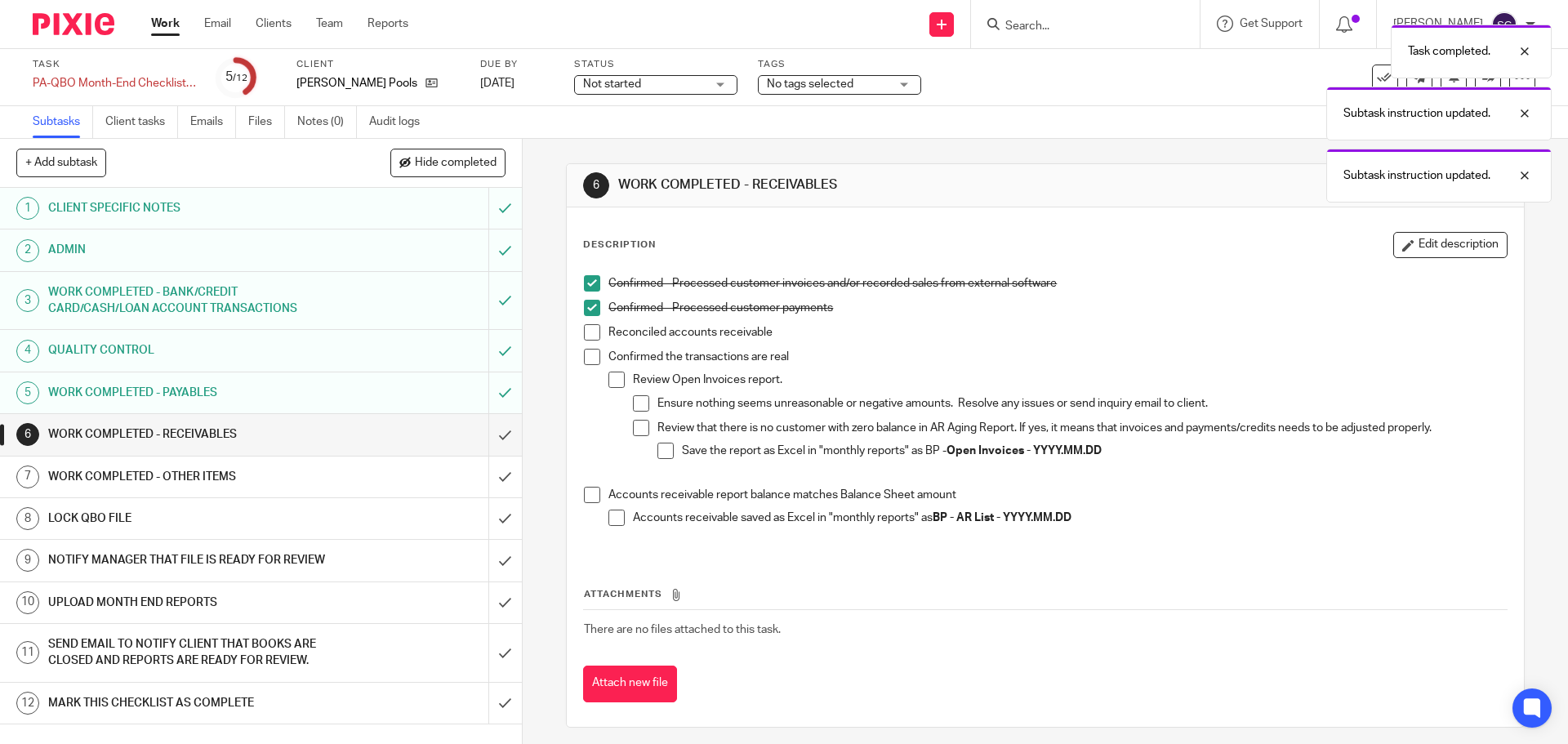
click at [589, 331] on span at bounding box center [592, 332] width 17 height 17
drag, startPoint x: 589, startPoint y: 357, endPoint x: 590, endPoint y: 437, distance: 80.0
click at [589, 358] on span at bounding box center [592, 358] width 17 height 17
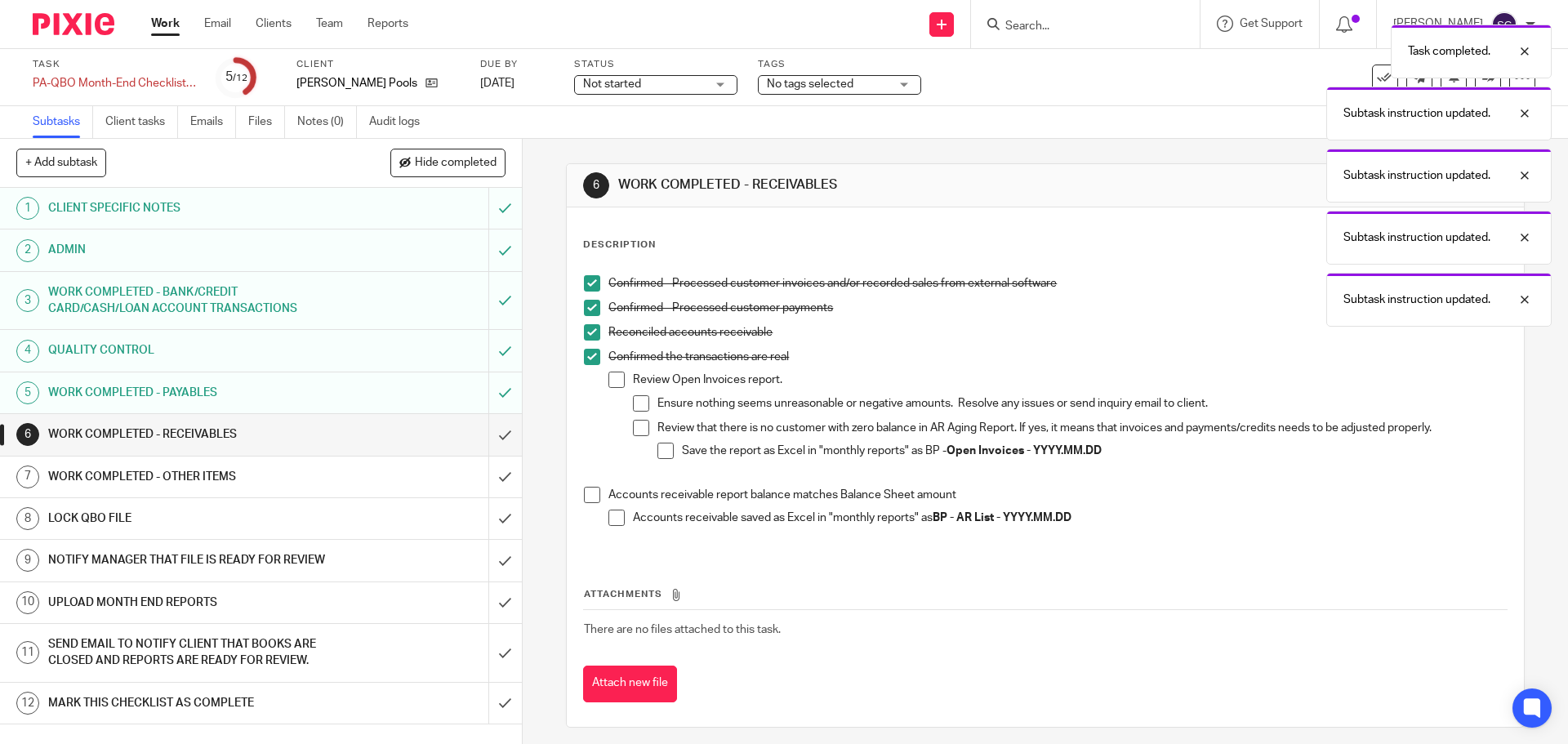
click at [585, 495] on span at bounding box center [592, 495] width 17 height 17
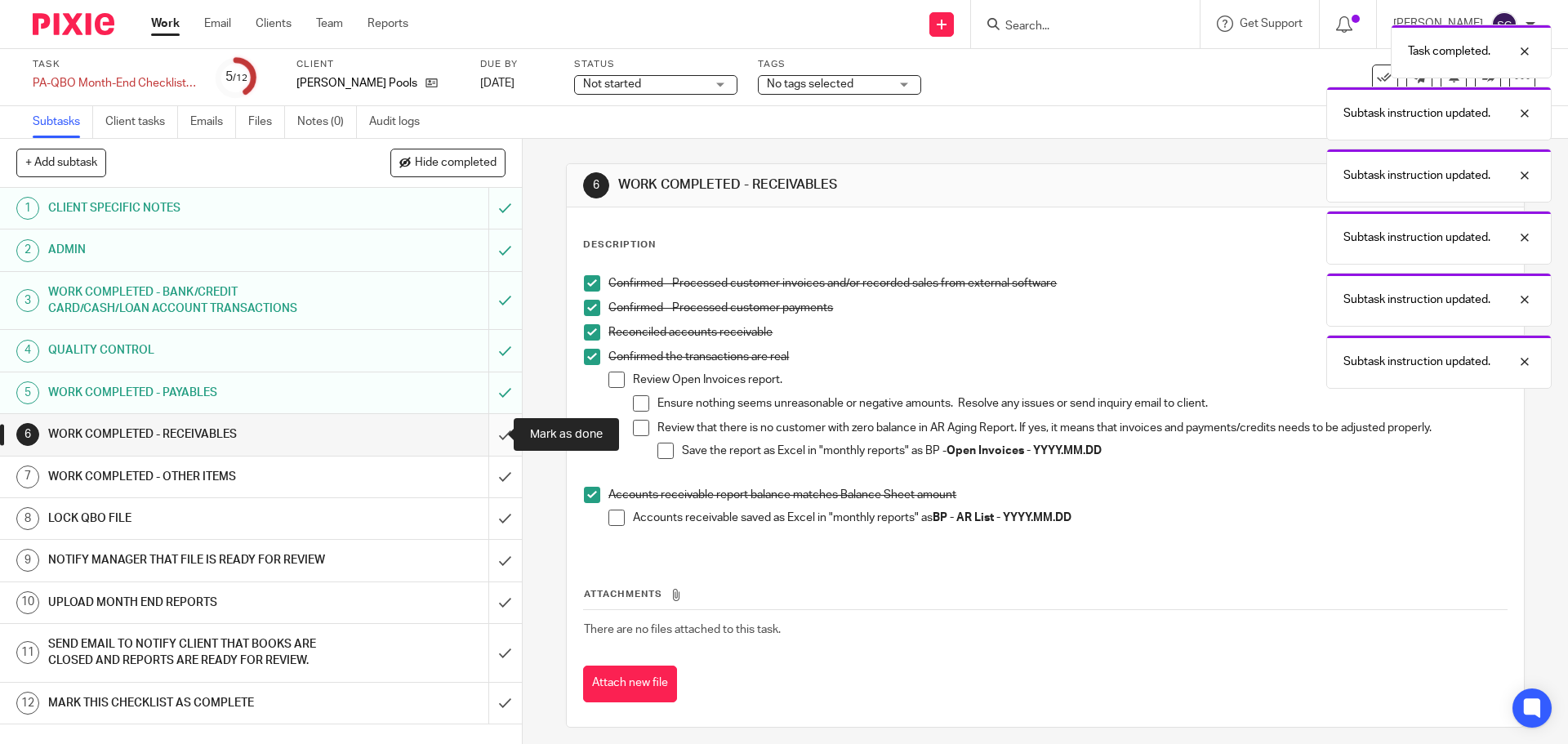
click at [483, 440] on input "submit" at bounding box center [261, 435] width 522 height 41
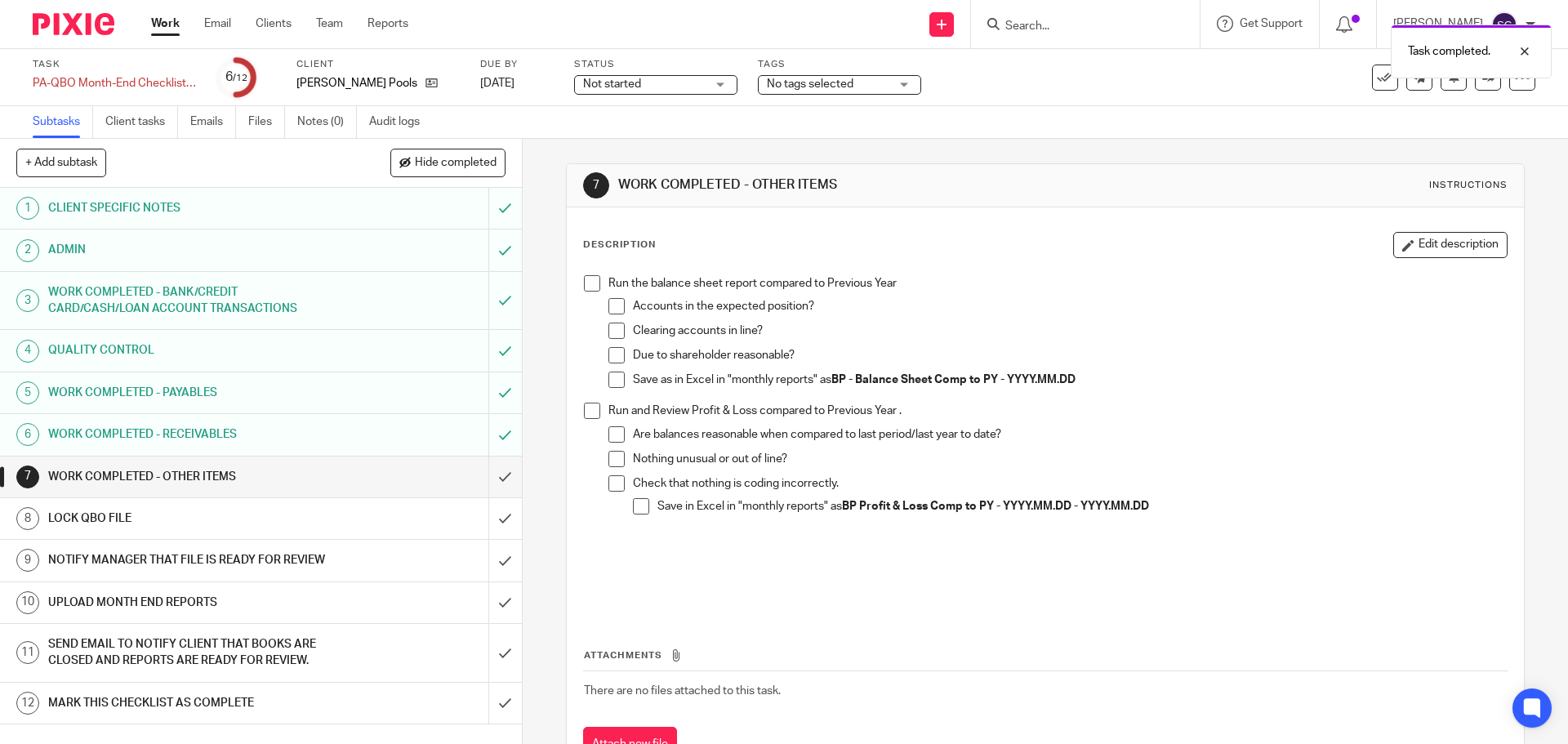
click at [586, 279] on span at bounding box center [592, 284] width 17 height 17
click at [589, 404] on span at bounding box center [592, 412] width 17 height 17
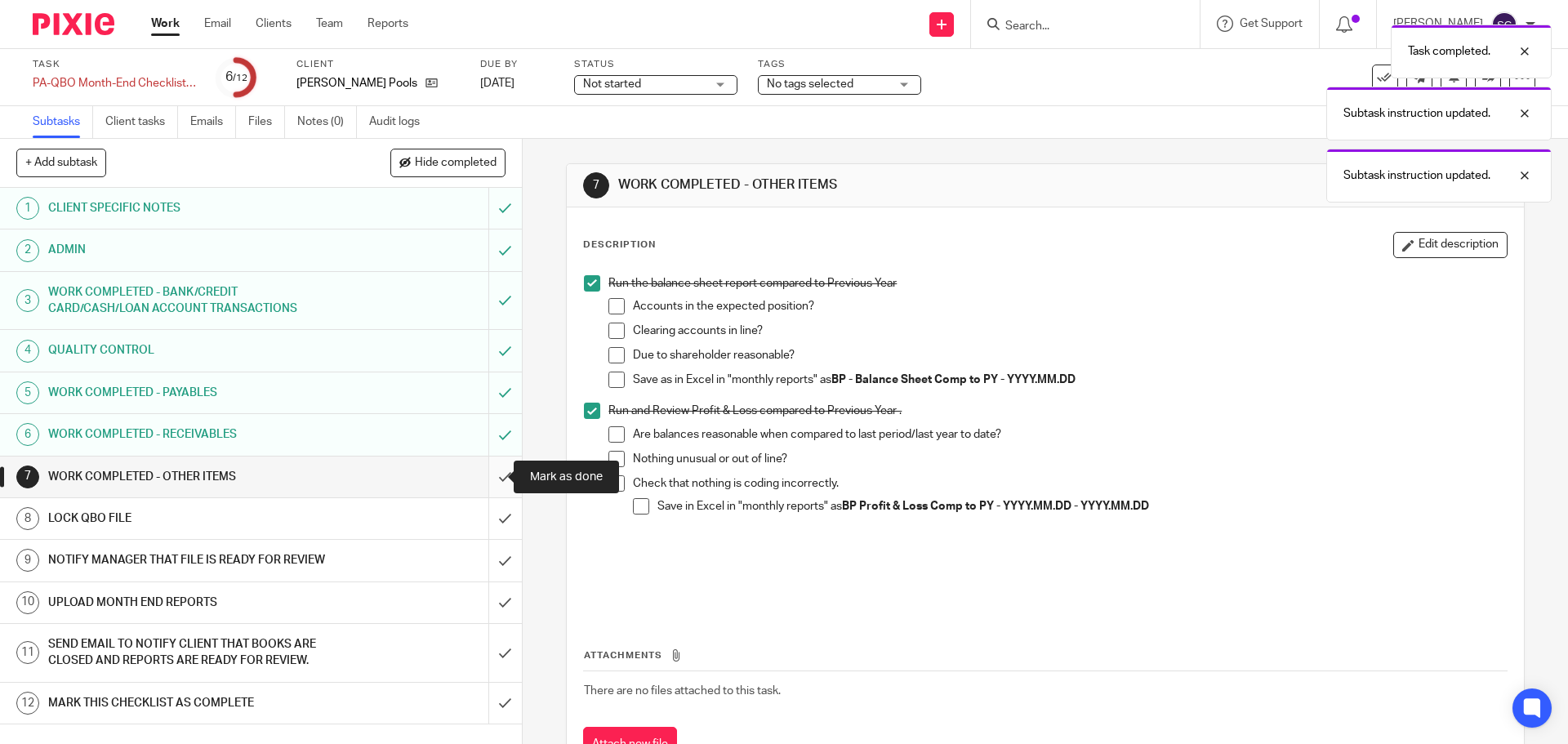
click at [489, 475] on input "submit" at bounding box center [261, 478] width 522 height 41
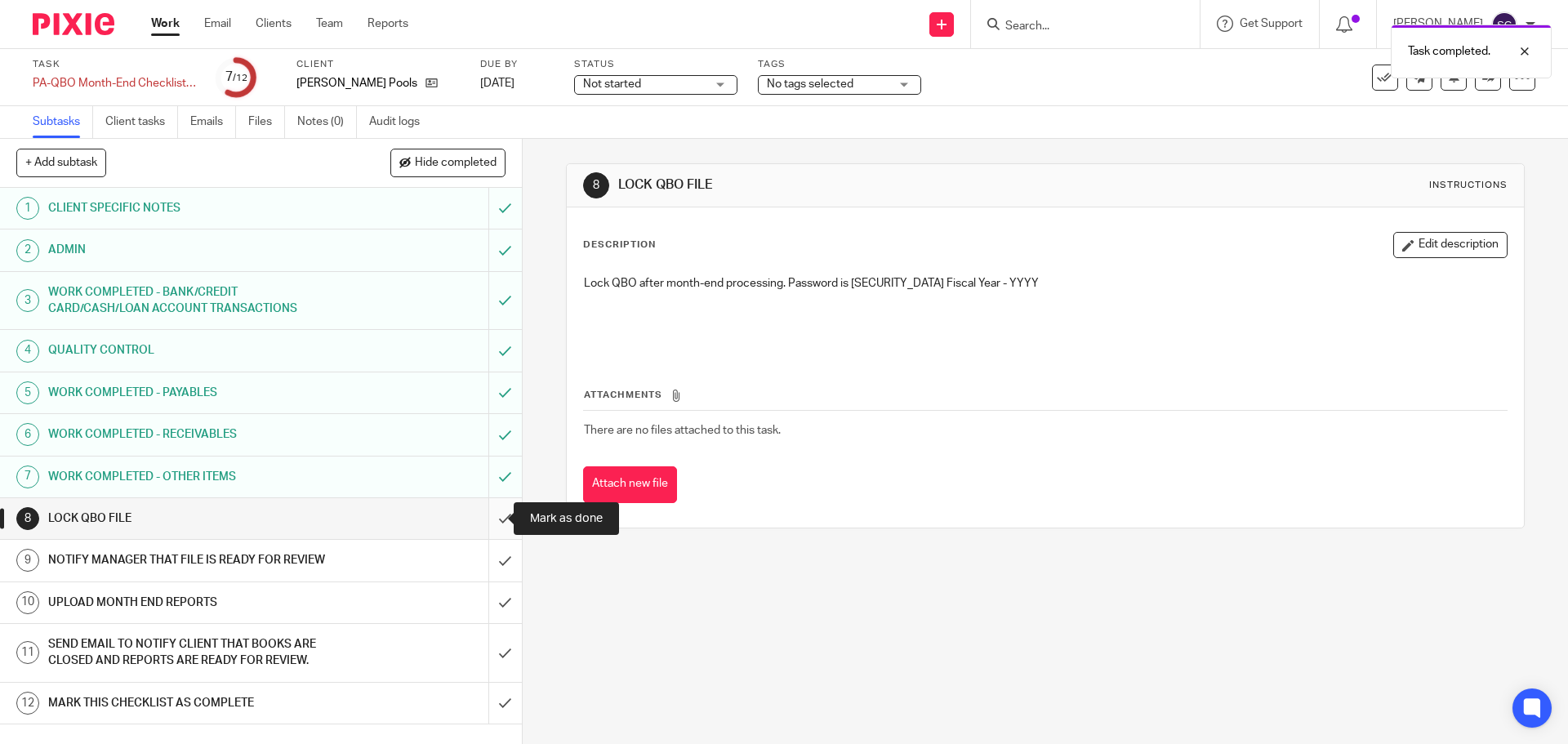
click at [489, 521] on input "submit" at bounding box center [261, 519] width 522 height 41
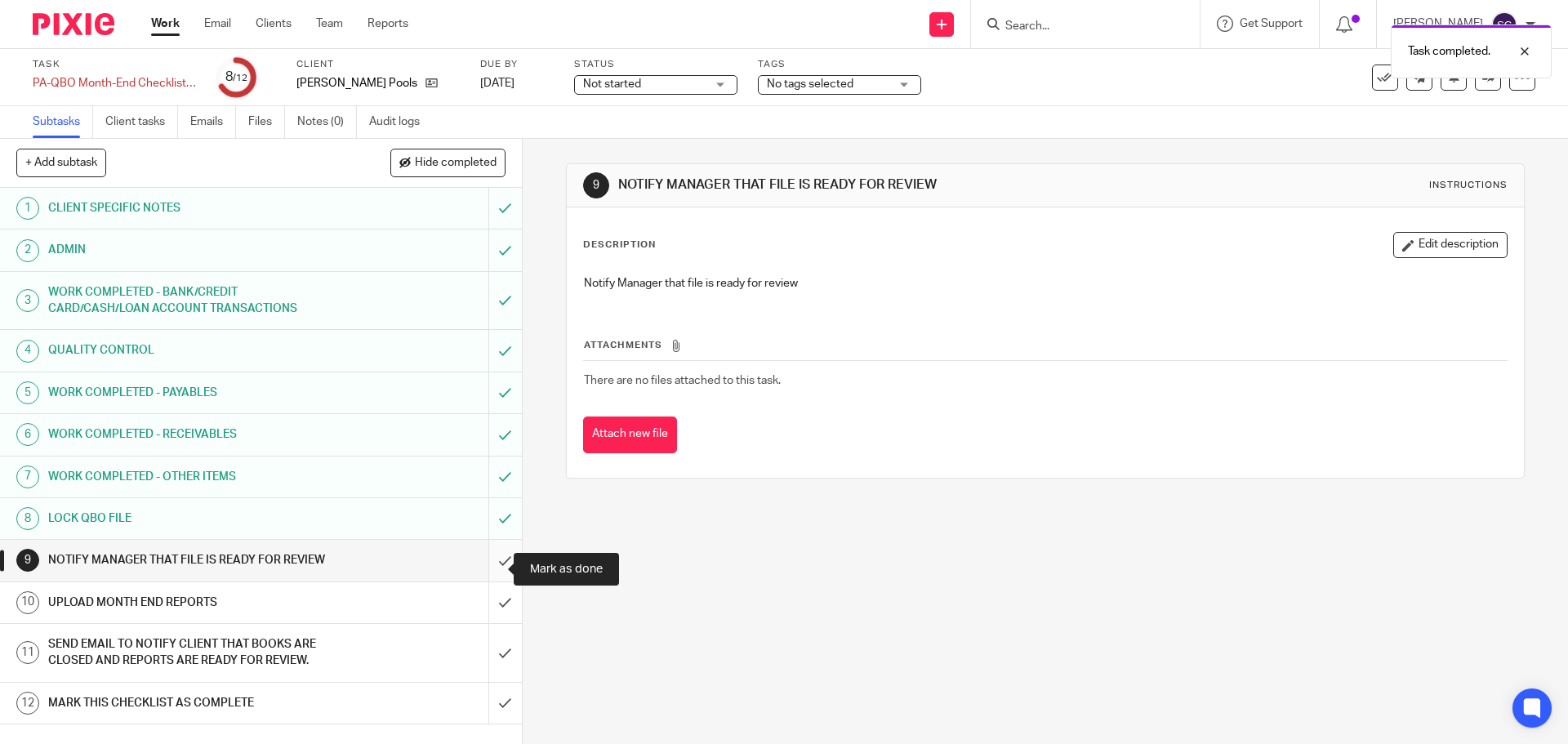
click at [485, 564] on input "submit" at bounding box center [261, 561] width 522 height 41
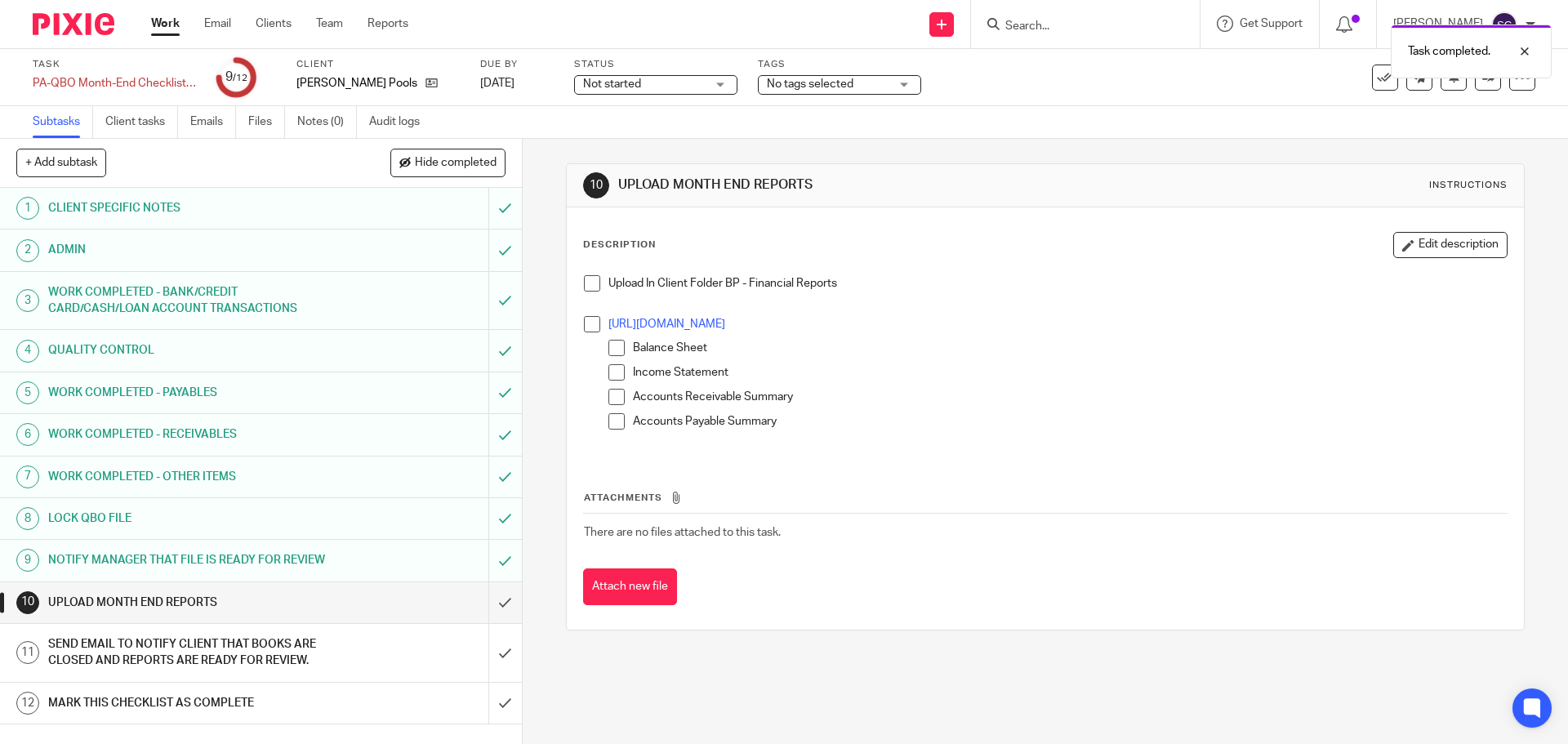
click at [595, 283] on span at bounding box center [592, 284] width 17 height 17
click at [583, 320] on span at bounding box center [592, 325] width 17 height 17
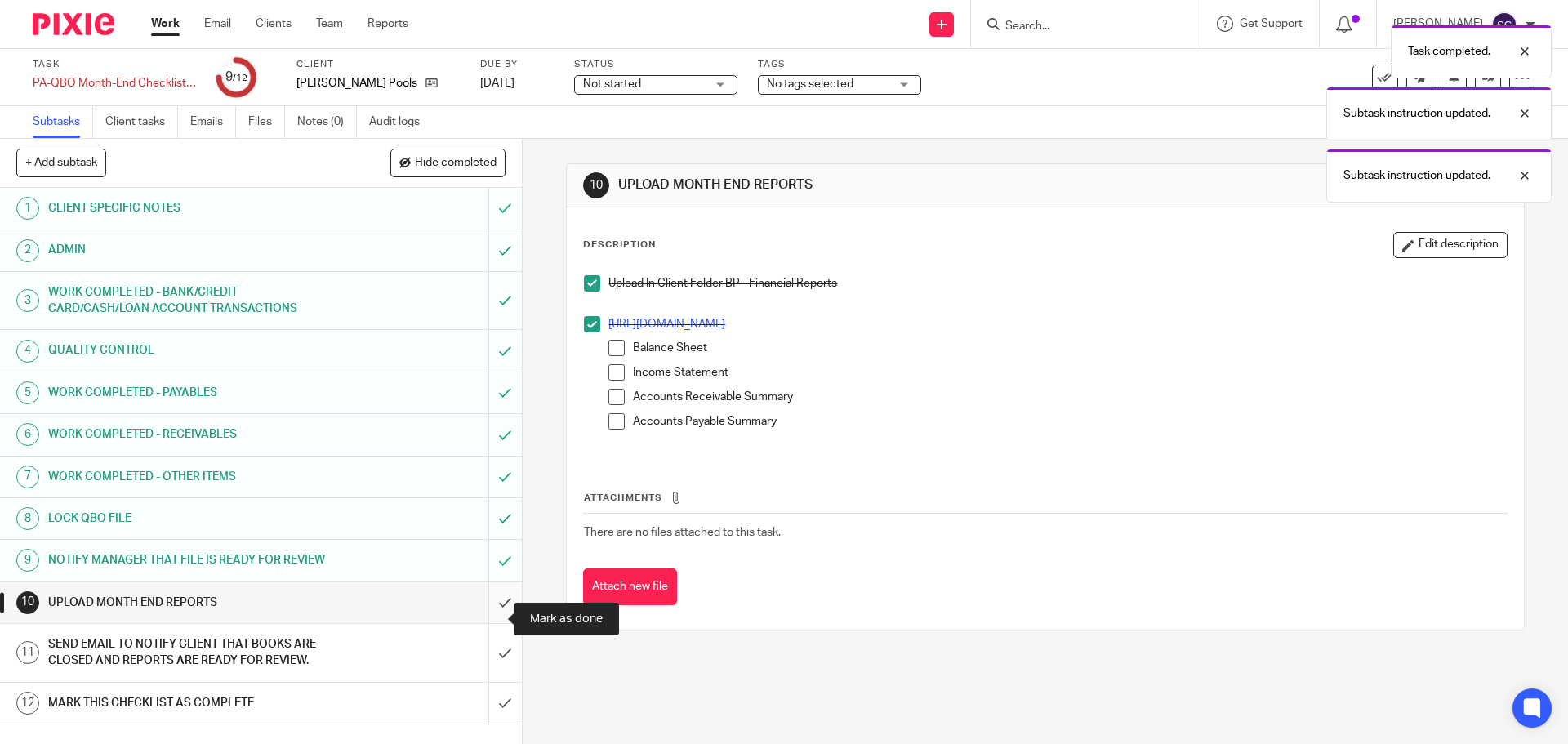
click at [482, 621] on input "submit" at bounding box center [261, 603] width 522 height 41
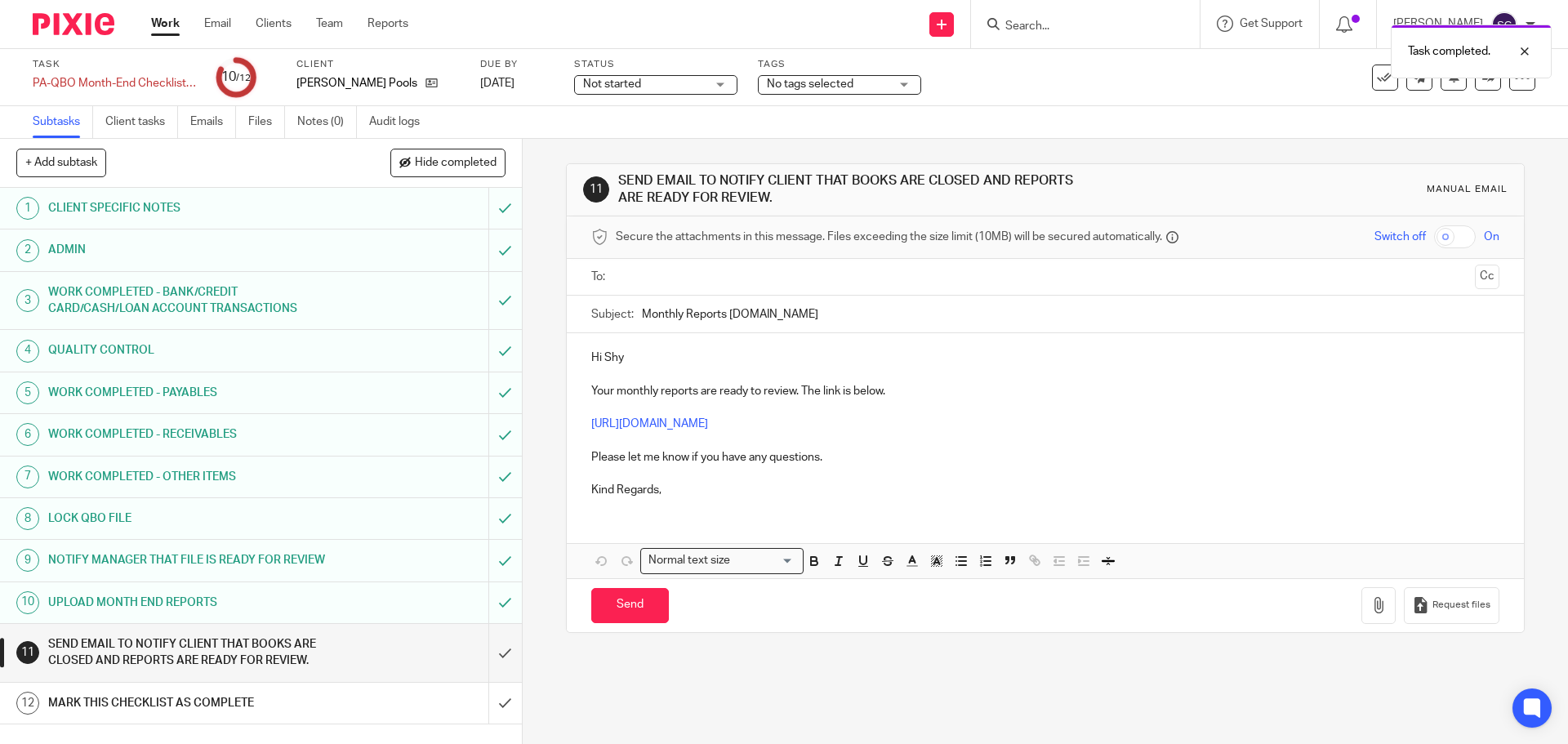
click at [630, 271] on input "text" at bounding box center [1044, 277] width 846 height 19
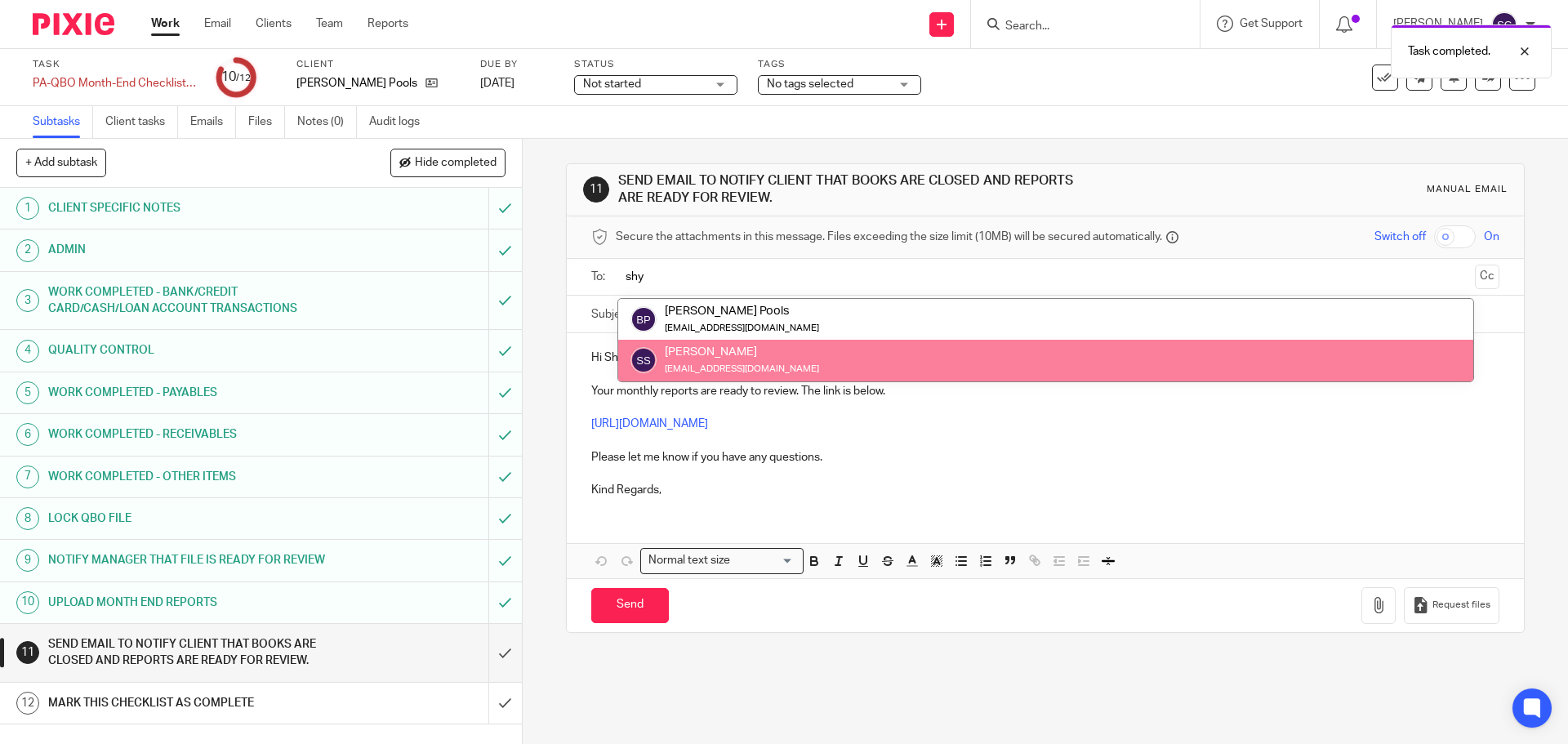
type input "shy"
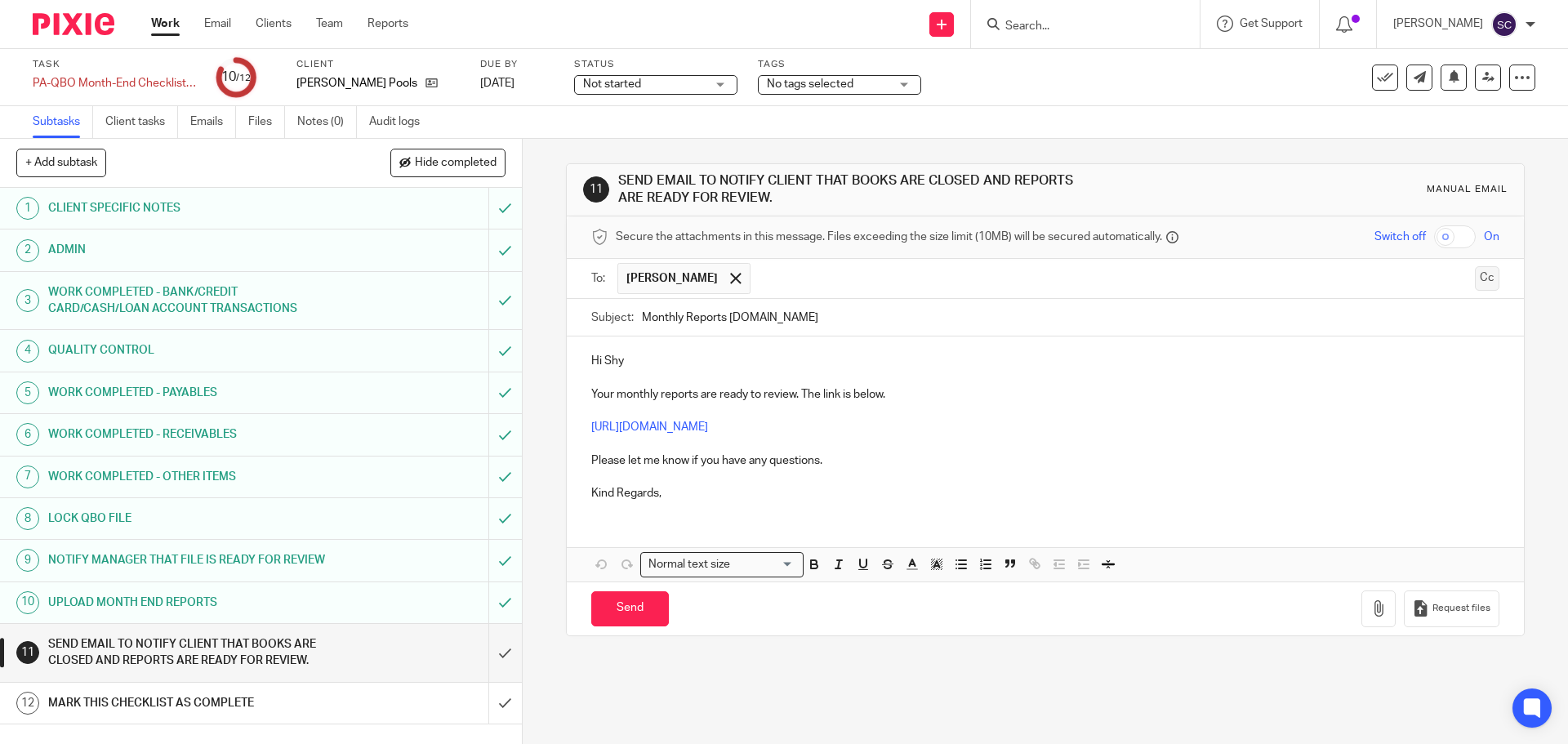
click at [1475, 274] on button "Cc" at bounding box center [1487, 278] width 24 height 24
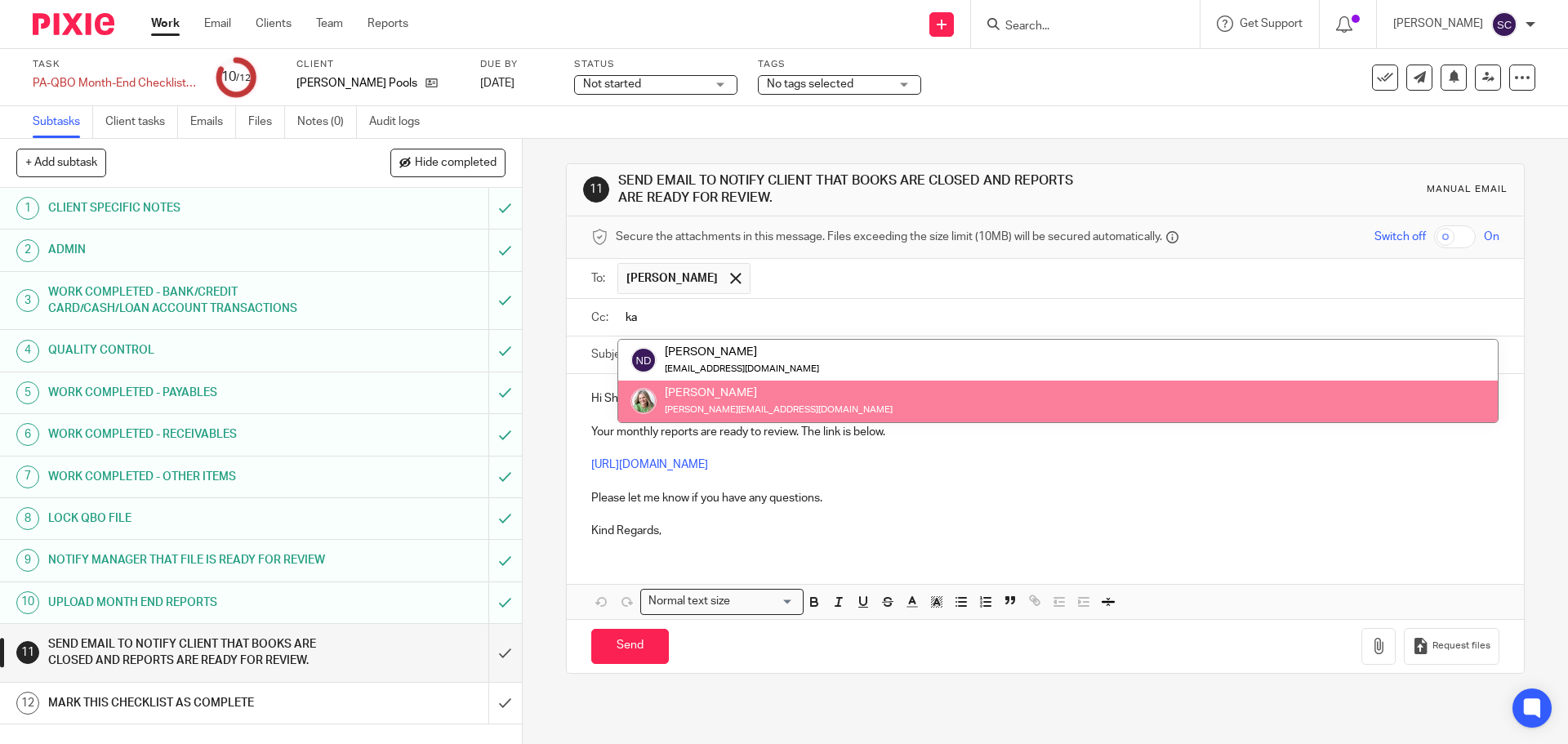
type input "ka"
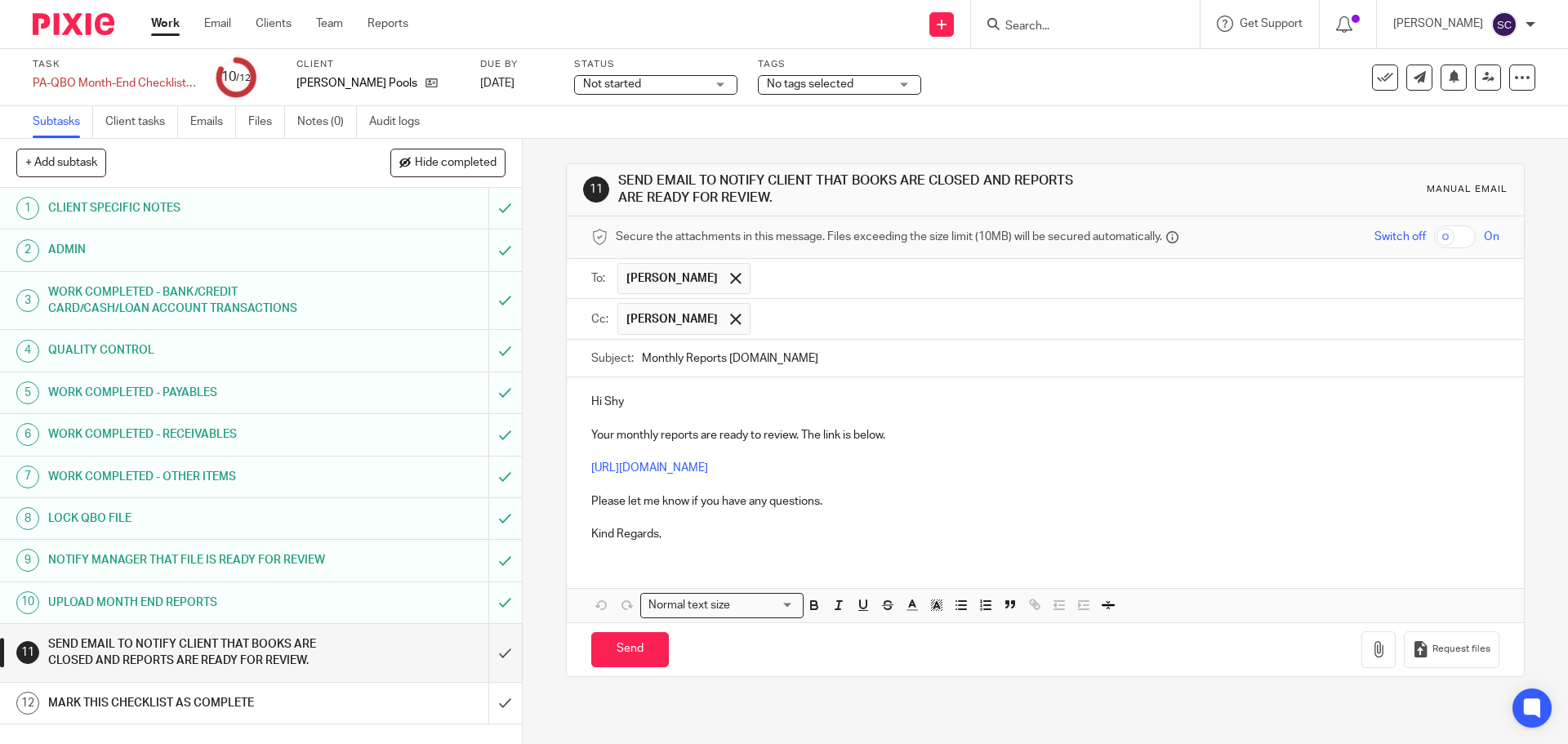
click at [642, 358] on input "Monthly Reports YYYY.MM" at bounding box center [1070, 358] width 856 height 36
drag, startPoint x: 751, startPoint y: 357, endPoint x: 829, endPoint y: 361, distance: 78.1
click at [829, 361] on input "BP - Monthly Reports YYYY.MM" at bounding box center [1070, 358] width 856 height 36
type input "BP - Monthly Reports 2025.07"
click at [643, 401] on p "Hi Shy" at bounding box center [1044, 402] width 907 height 17
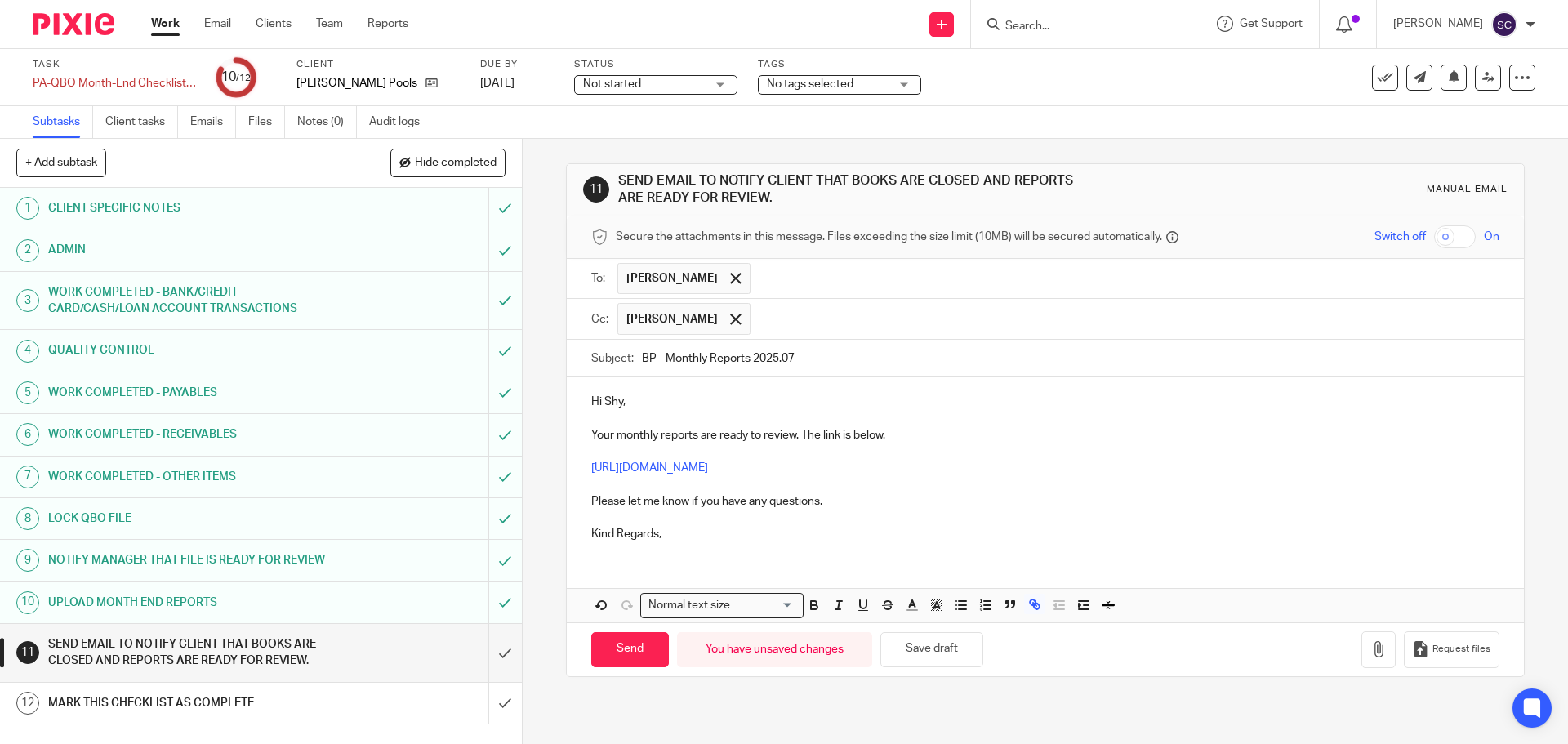
click at [677, 530] on p "Kind Regards," at bounding box center [1044, 534] width 907 height 17
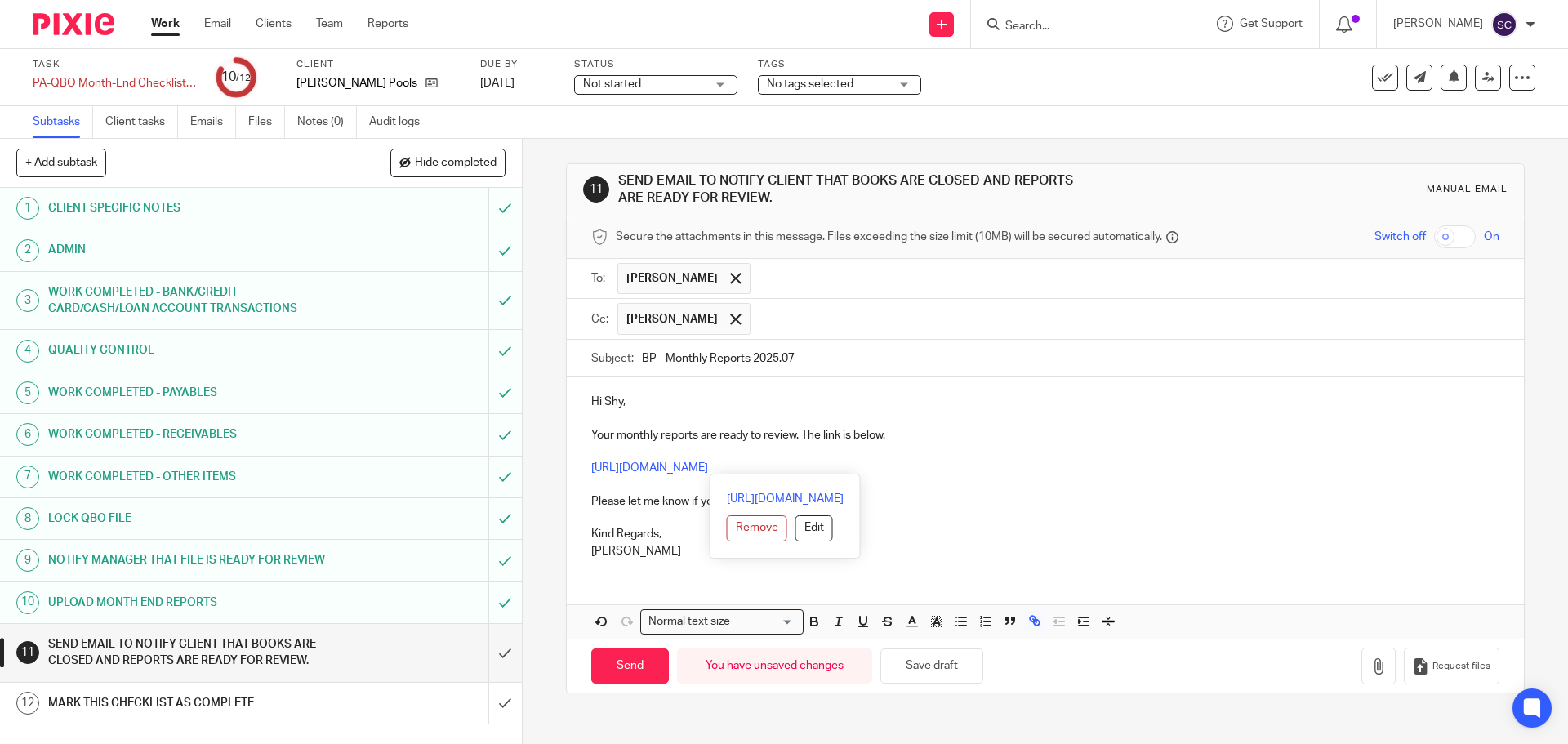
drag, startPoint x: 991, startPoint y: 472, endPoint x: 580, endPoint y: 462, distance: 411.1
click at [580, 462] on div "Hi Shy, Your monthly reports are ready to review. The link is below. https://ln…" at bounding box center [1045, 474] width 957 height 195
click at [947, 539] on p "Kind Regards," at bounding box center [1044, 534] width 907 height 17
click at [607, 663] on input "Send" at bounding box center [629, 667] width 77 height 35
type input "Sent"
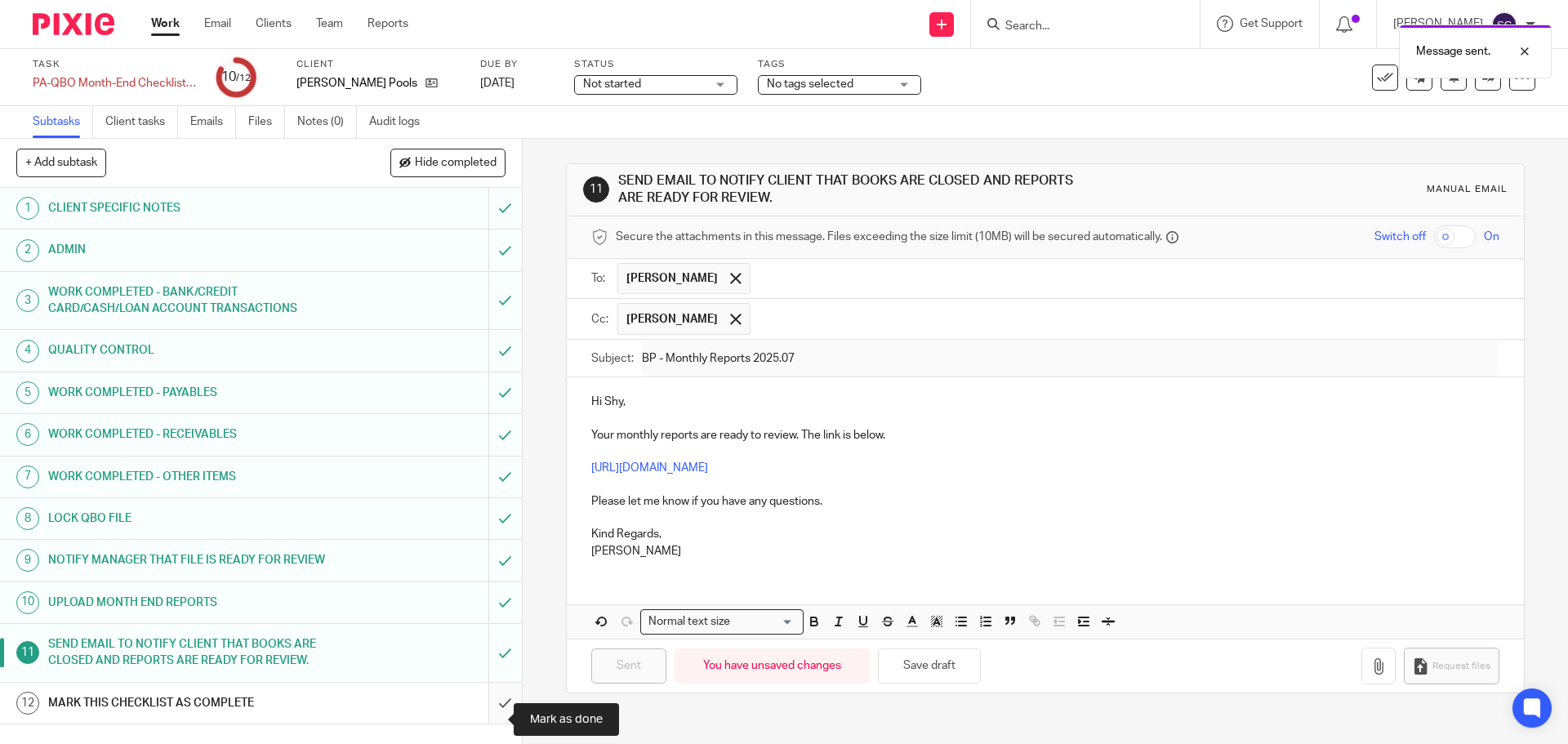
click at [489, 724] on input "submit" at bounding box center [261, 704] width 522 height 41
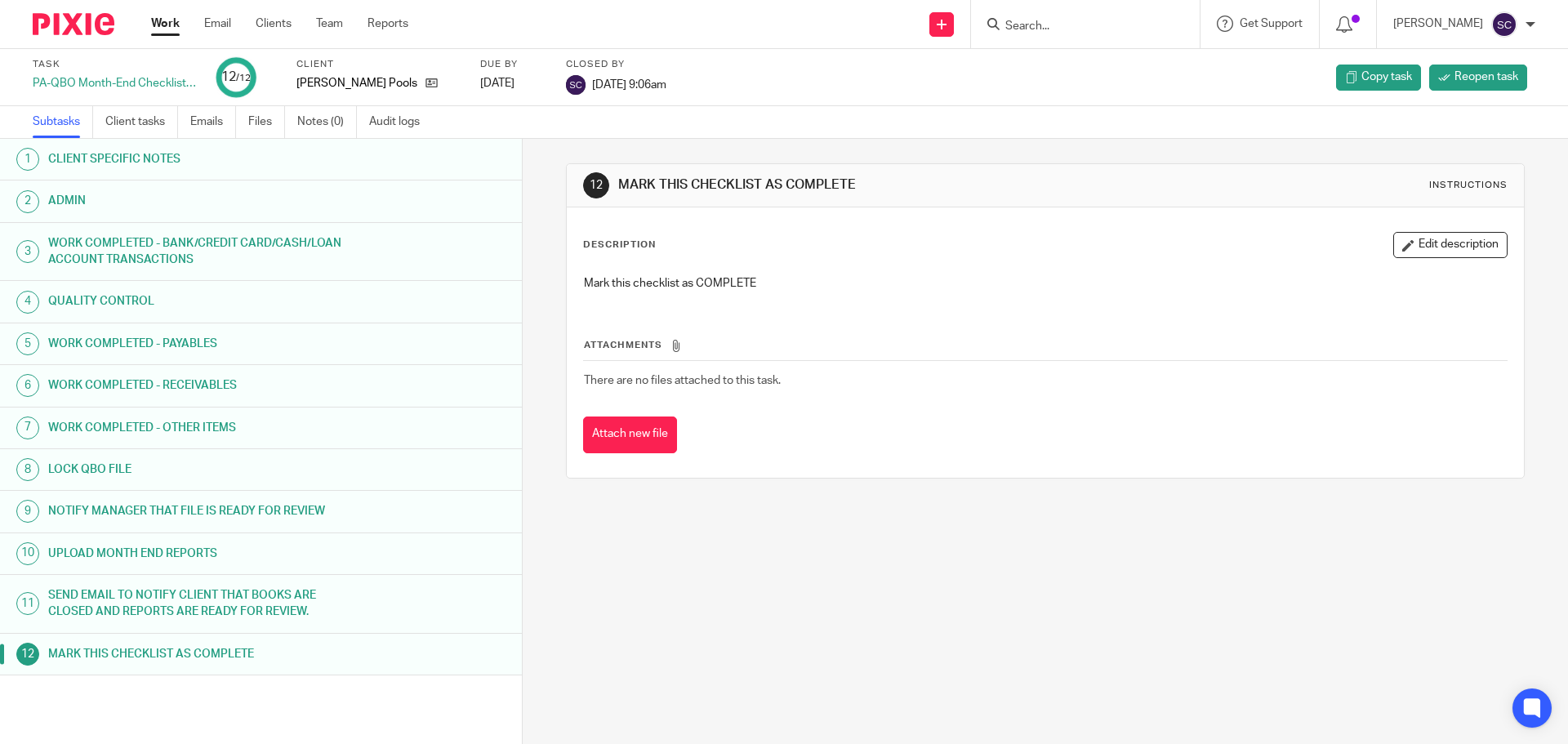
click at [170, 25] on link "Work" at bounding box center [165, 24] width 29 height 17
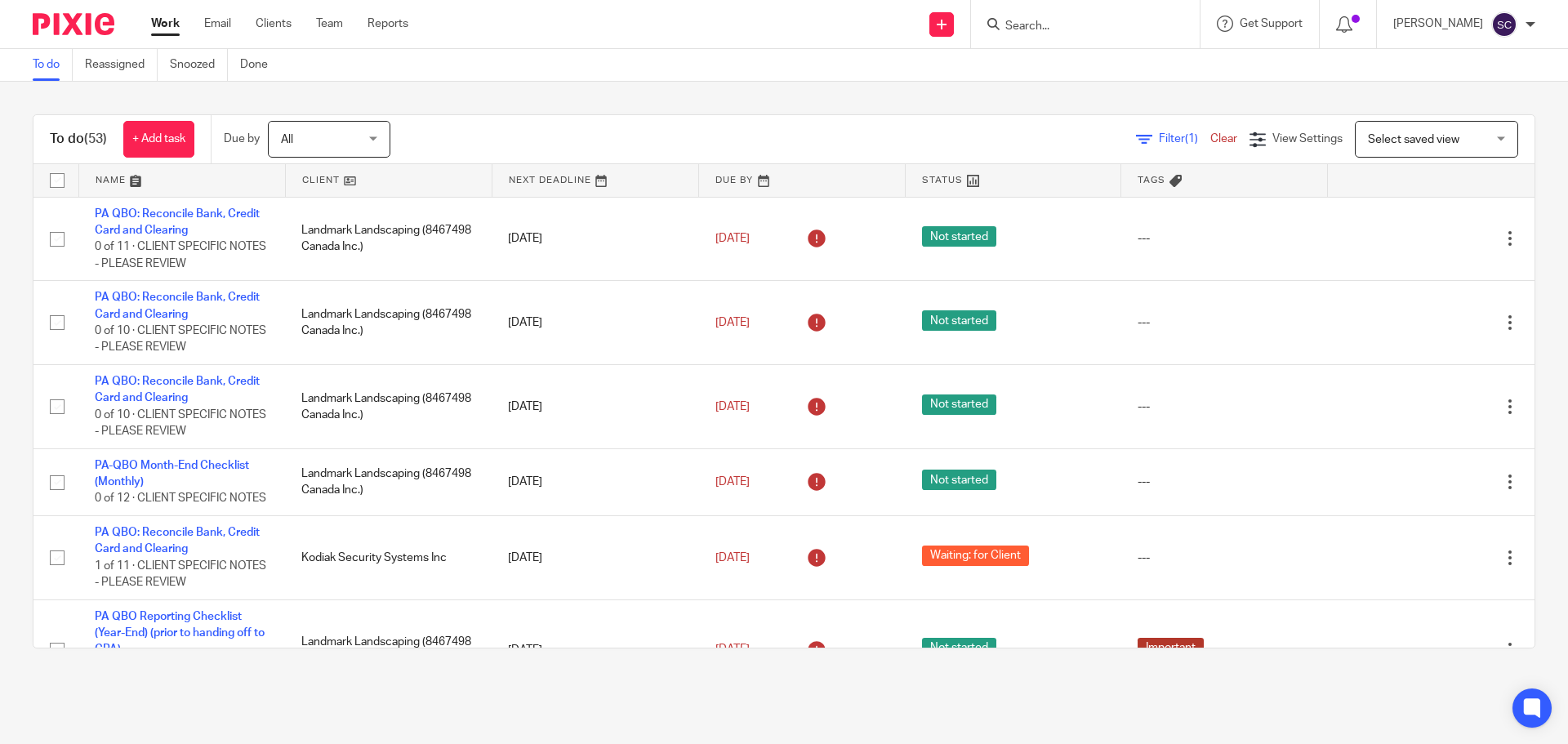
click at [316, 182] on link at bounding box center [388, 180] width 206 height 33
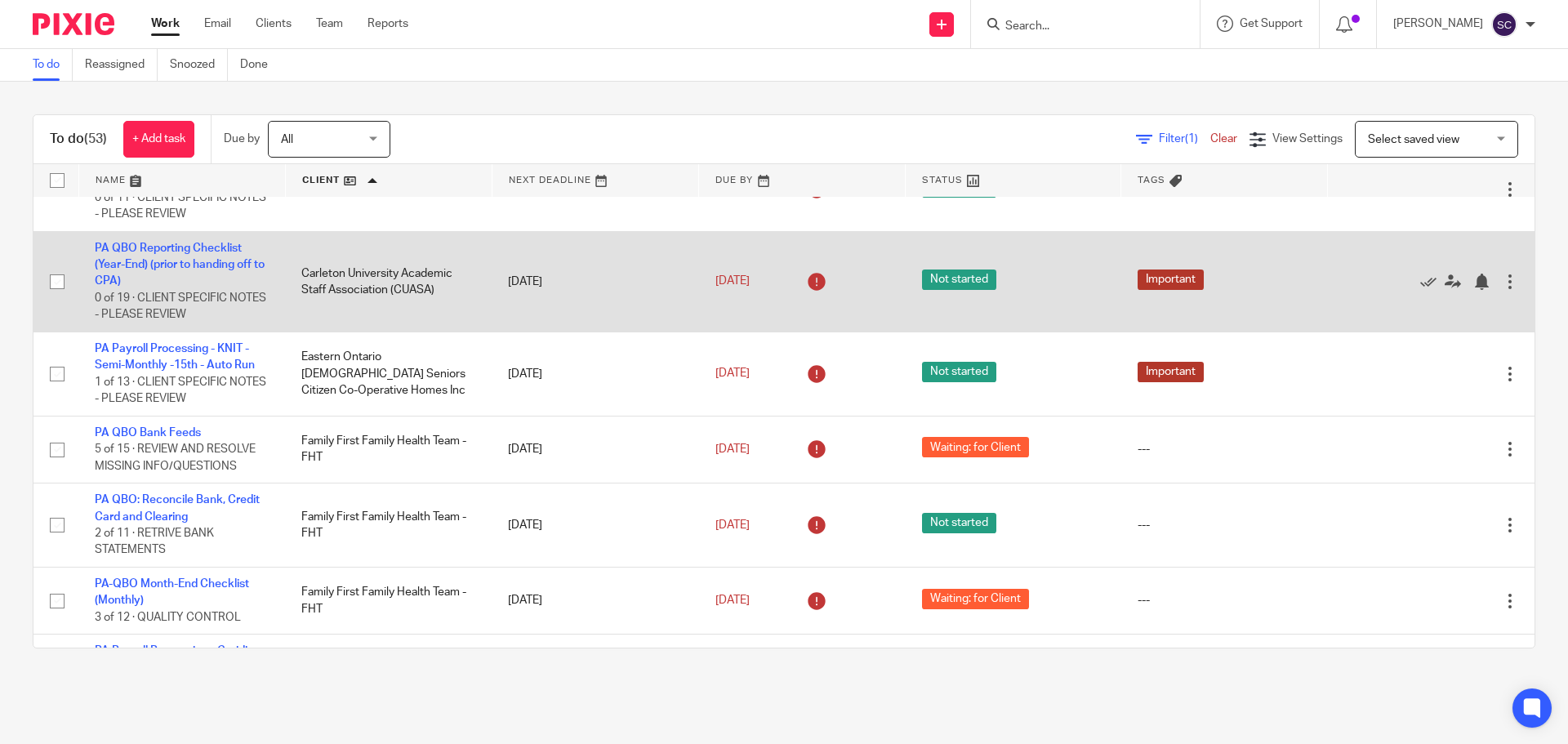
scroll to position [245, 0]
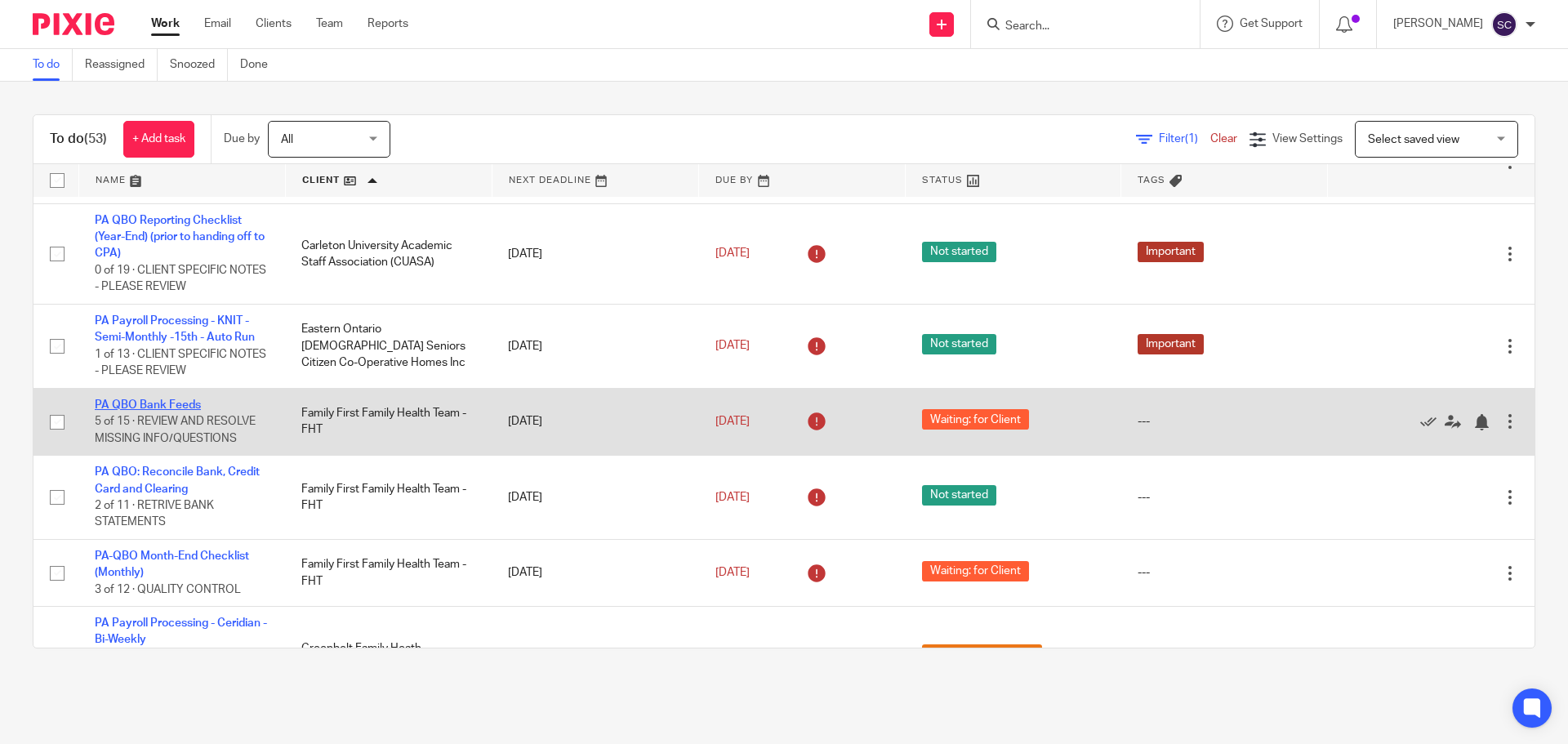
click at [168, 402] on link "PA QBO Bank Feeds" at bounding box center [148, 405] width 106 height 11
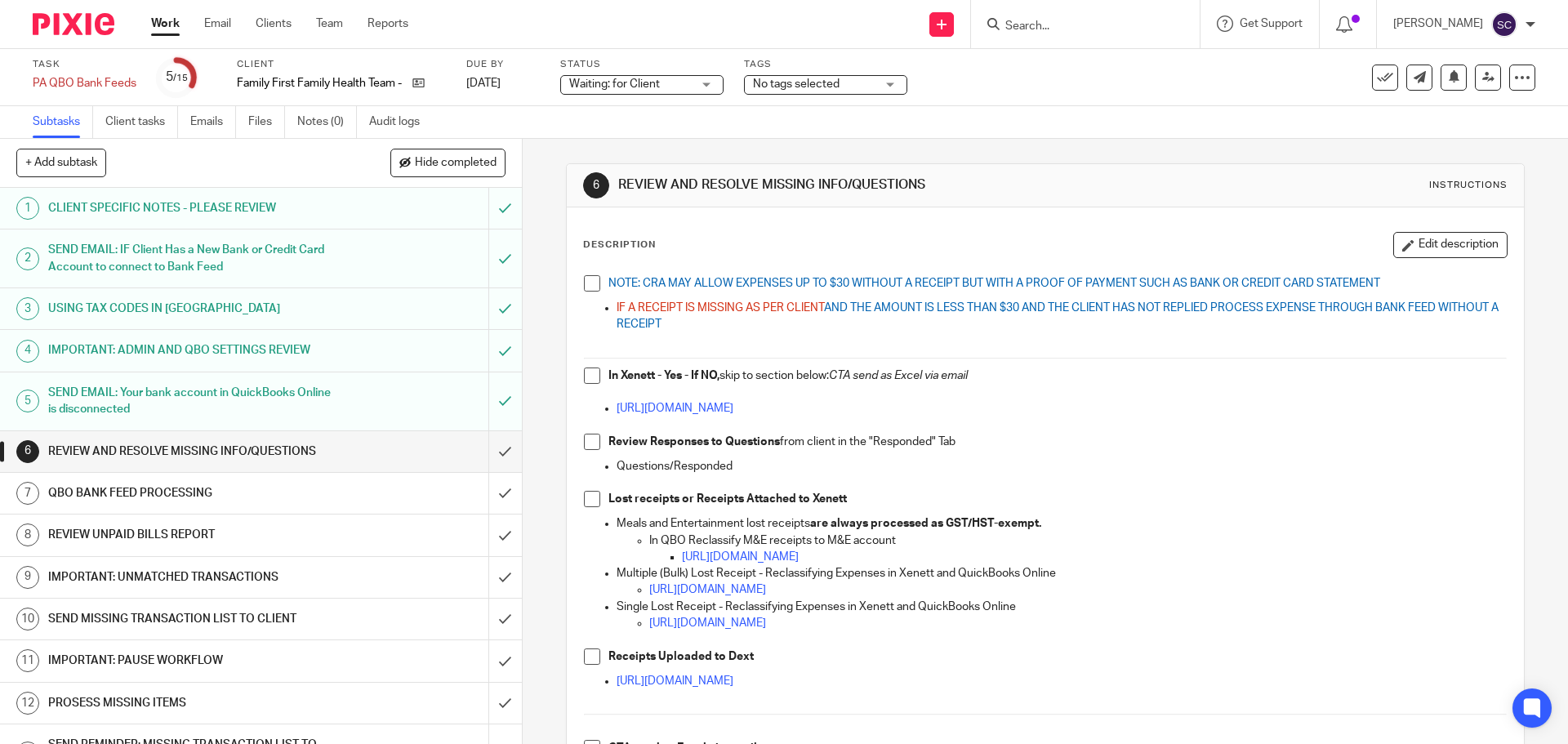
drag, startPoint x: 586, startPoint y: 282, endPoint x: 599, endPoint y: 377, distance: 95.9
click at [586, 283] on span at bounding box center [592, 284] width 17 height 17
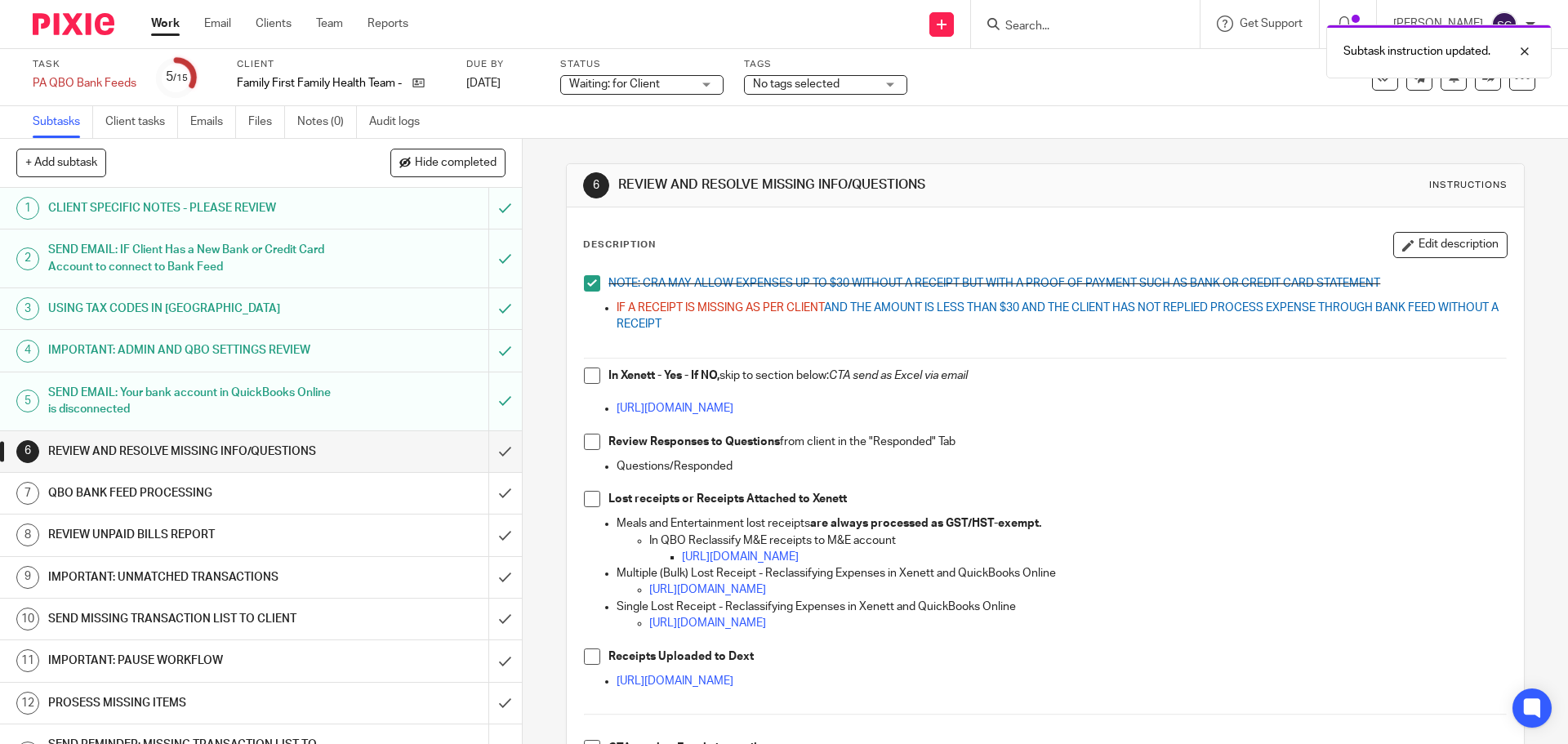
click at [588, 378] on span at bounding box center [592, 376] width 17 height 17
drag, startPoint x: 595, startPoint y: 443, endPoint x: 596, endPoint y: 470, distance: 27.0
click at [596, 443] on span at bounding box center [592, 442] width 17 height 17
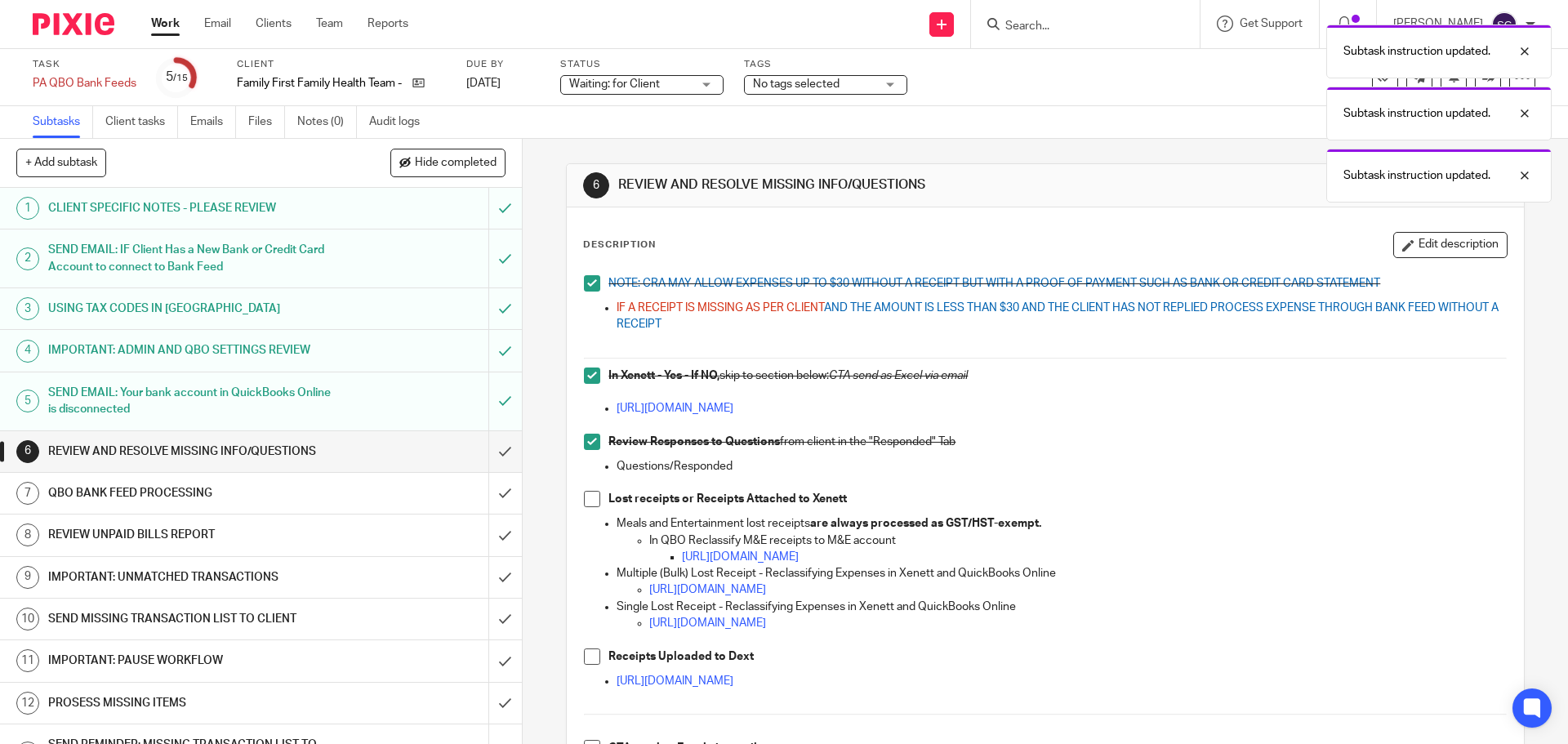
click at [588, 658] on span at bounding box center [592, 657] width 17 height 17
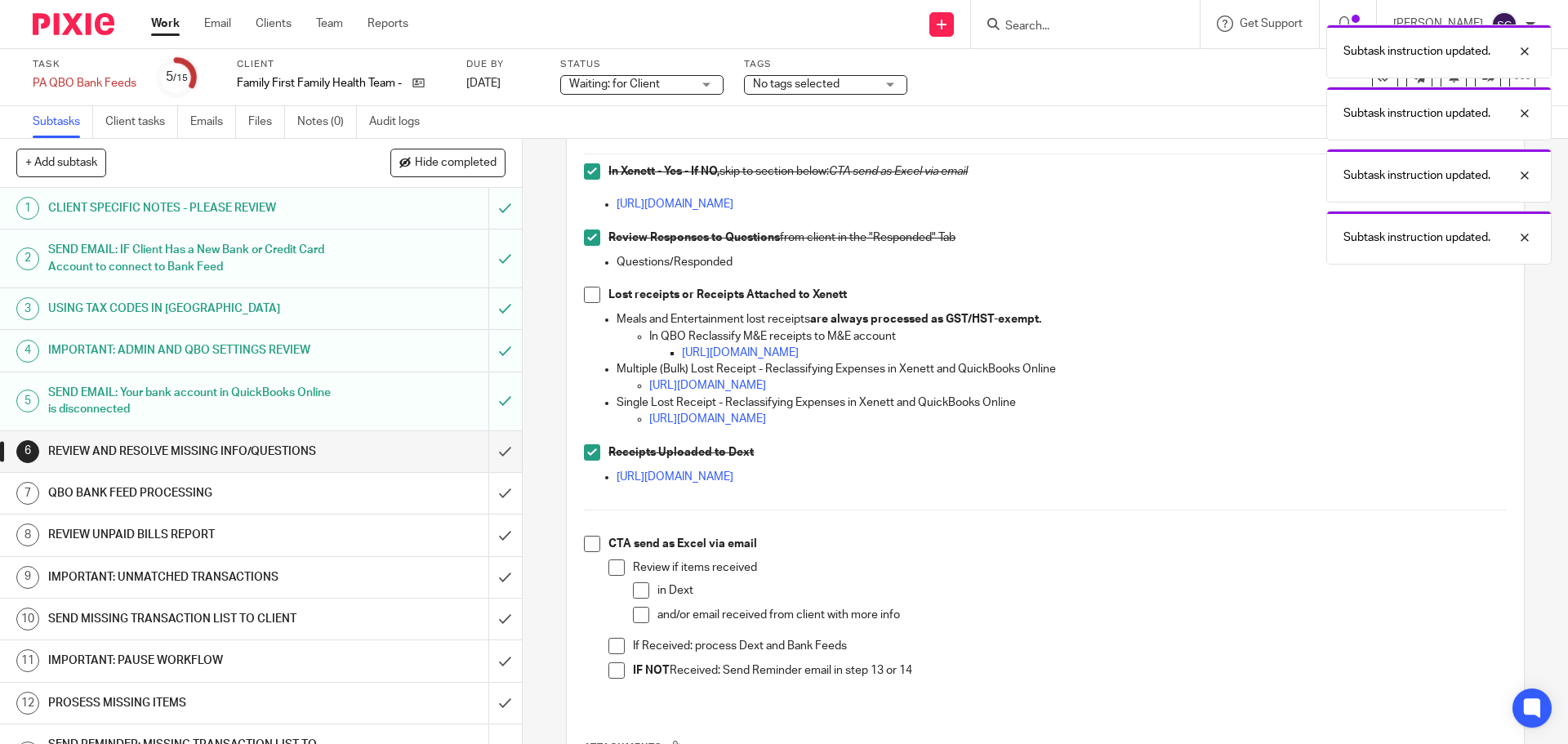
scroll to position [245, 0]
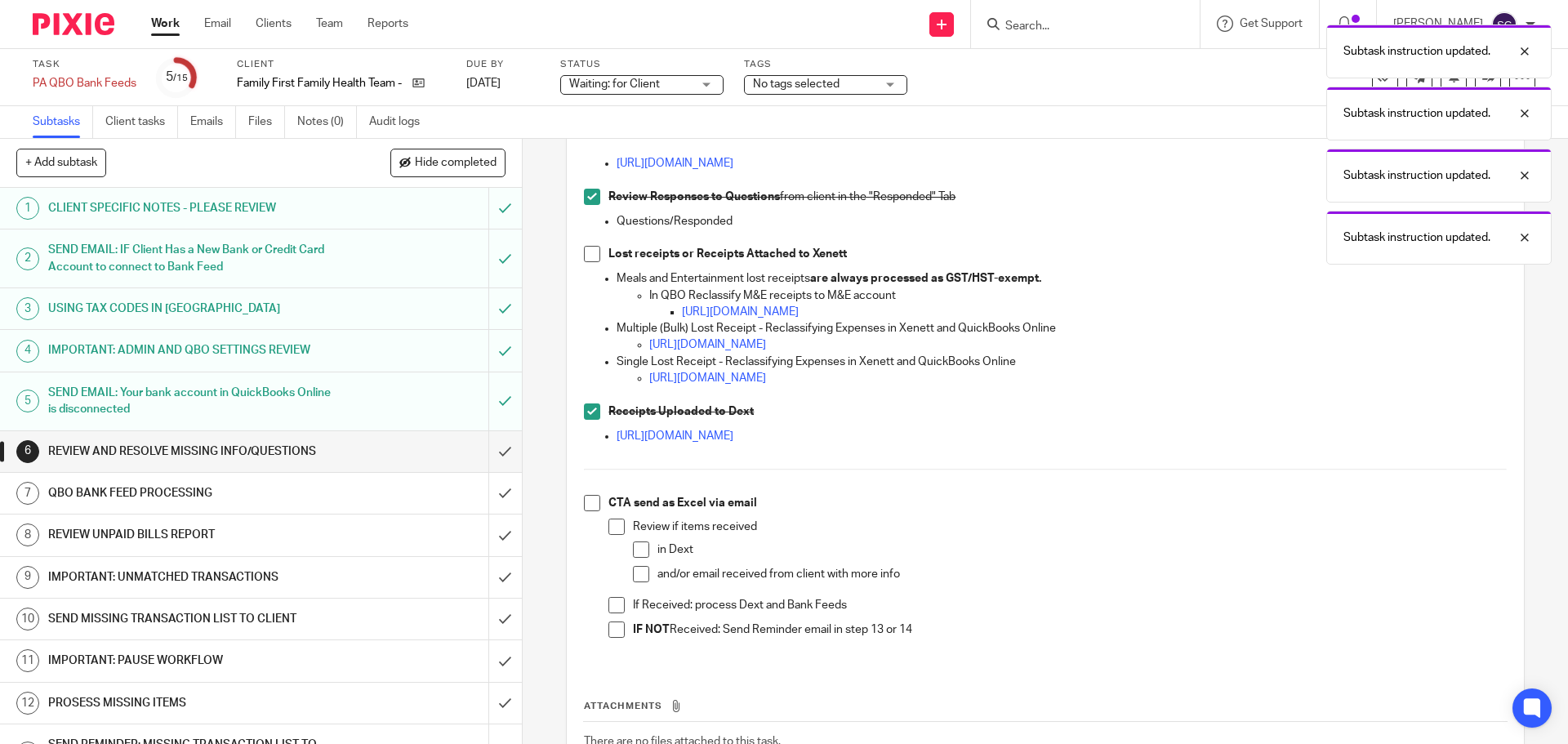
click at [583, 510] on span at bounding box center [592, 504] width 17 height 17
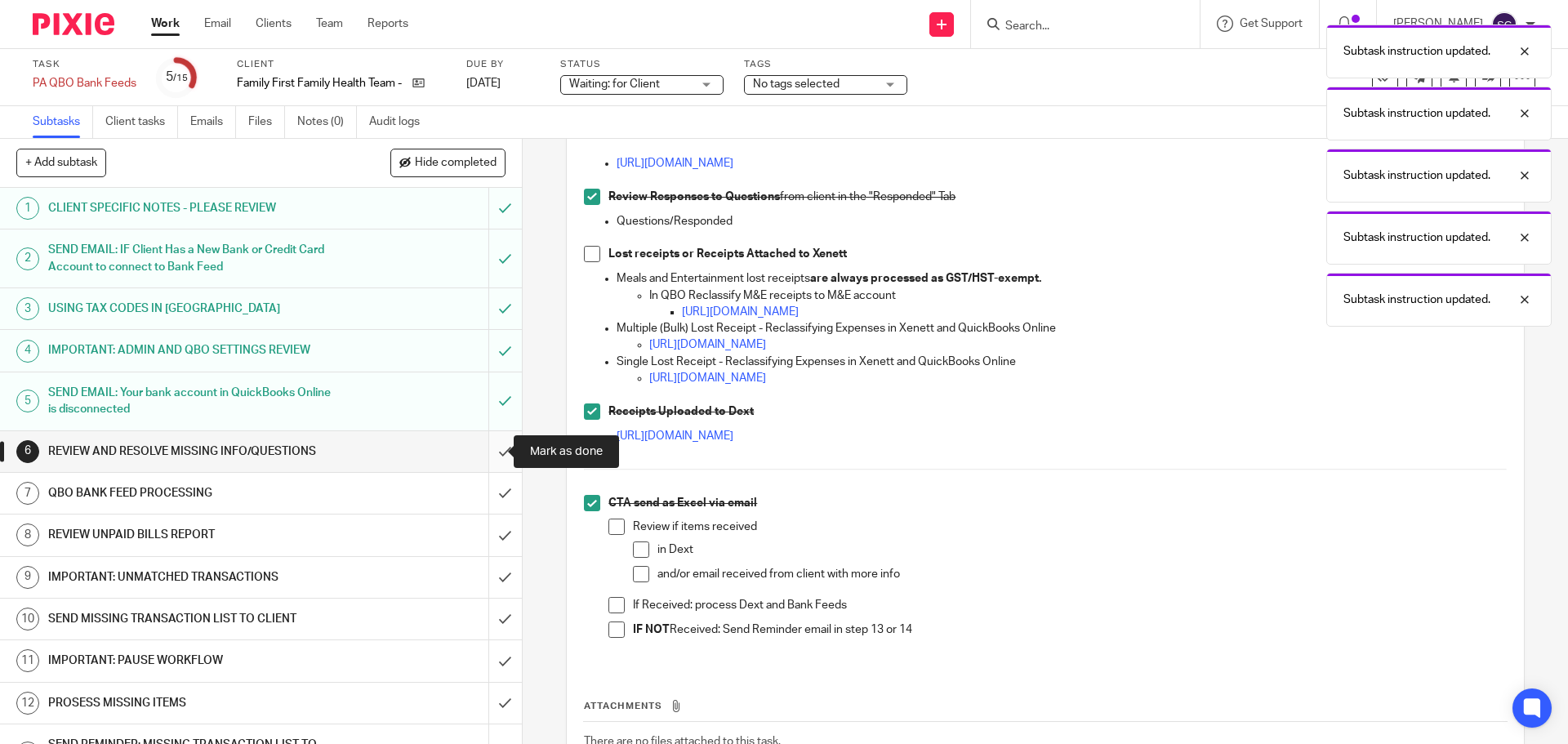
click at [485, 458] on input "submit" at bounding box center [261, 452] width 522 height 41
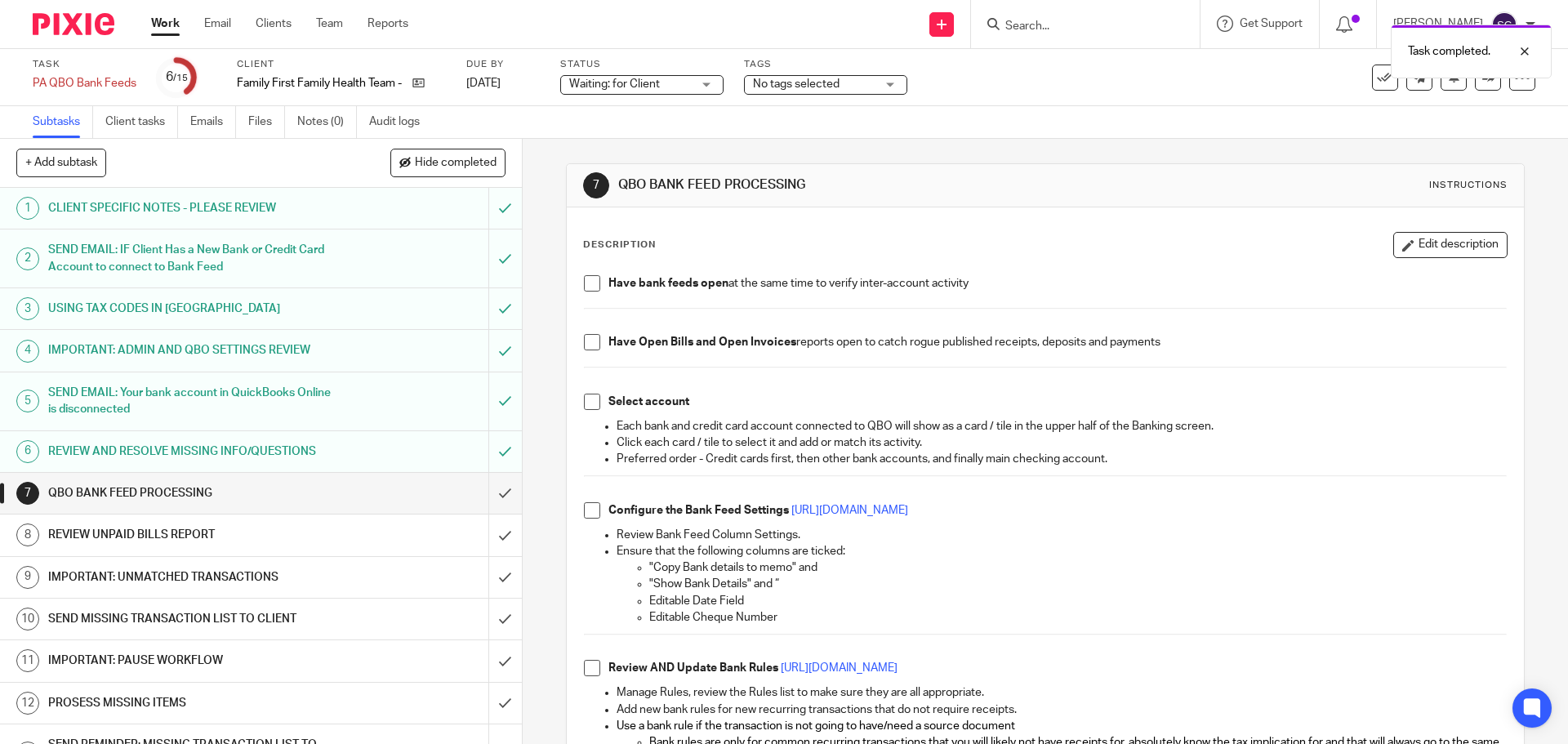
click at [586, 286] on span at bounding box center [592, 284] width 17 height 17
drag, startPoint x: 586, startPoint y: 340, endPoint x: 593, endPoint y: 371, distance: 31.8
click at [587, 341] on span at bounding box center [592, 343] width 17 height 17
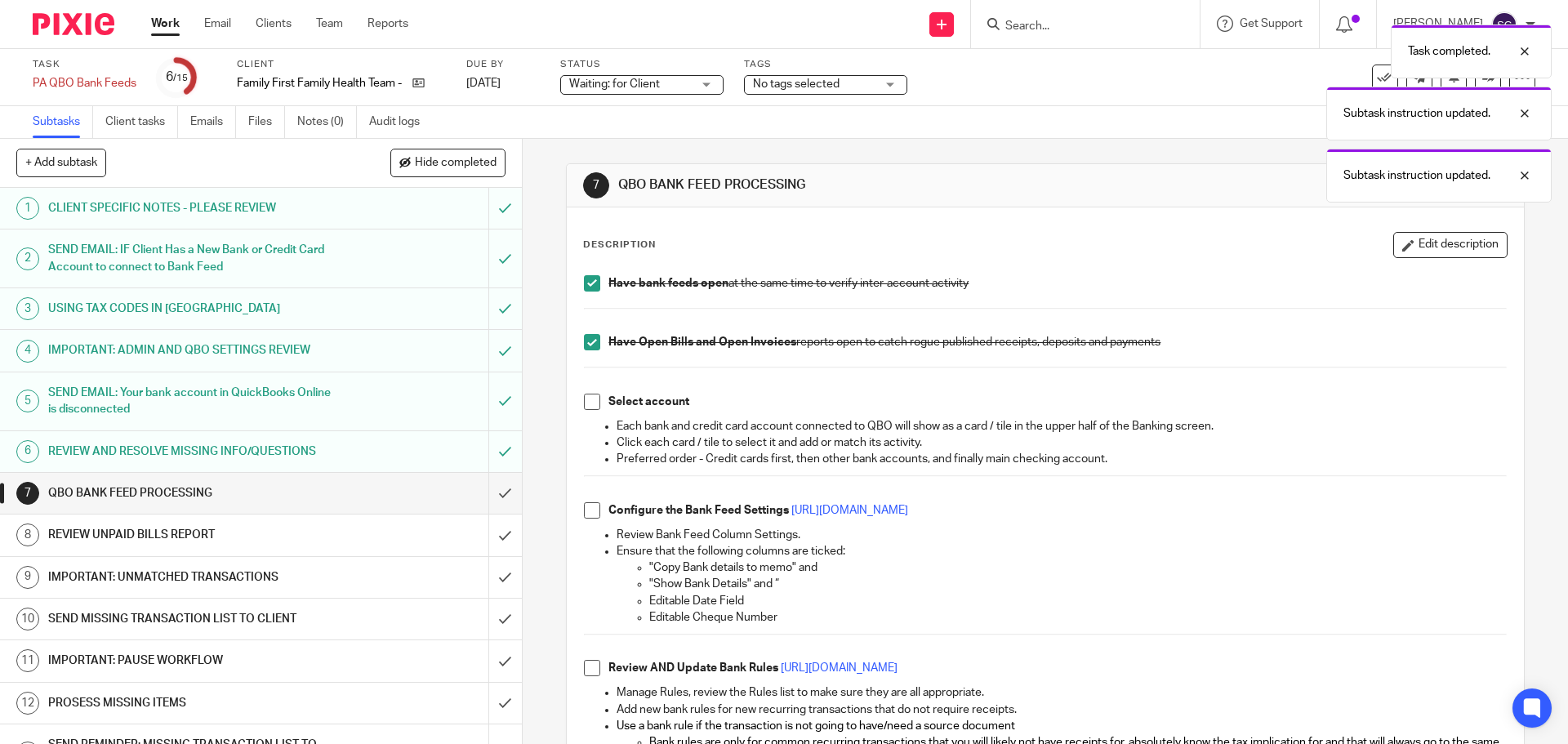
click at [592, 403] on span at bounding box center [592, 402] width 17 height 17
click at [590, 508] on span at bounding box center [592, 511] width 17 height 17
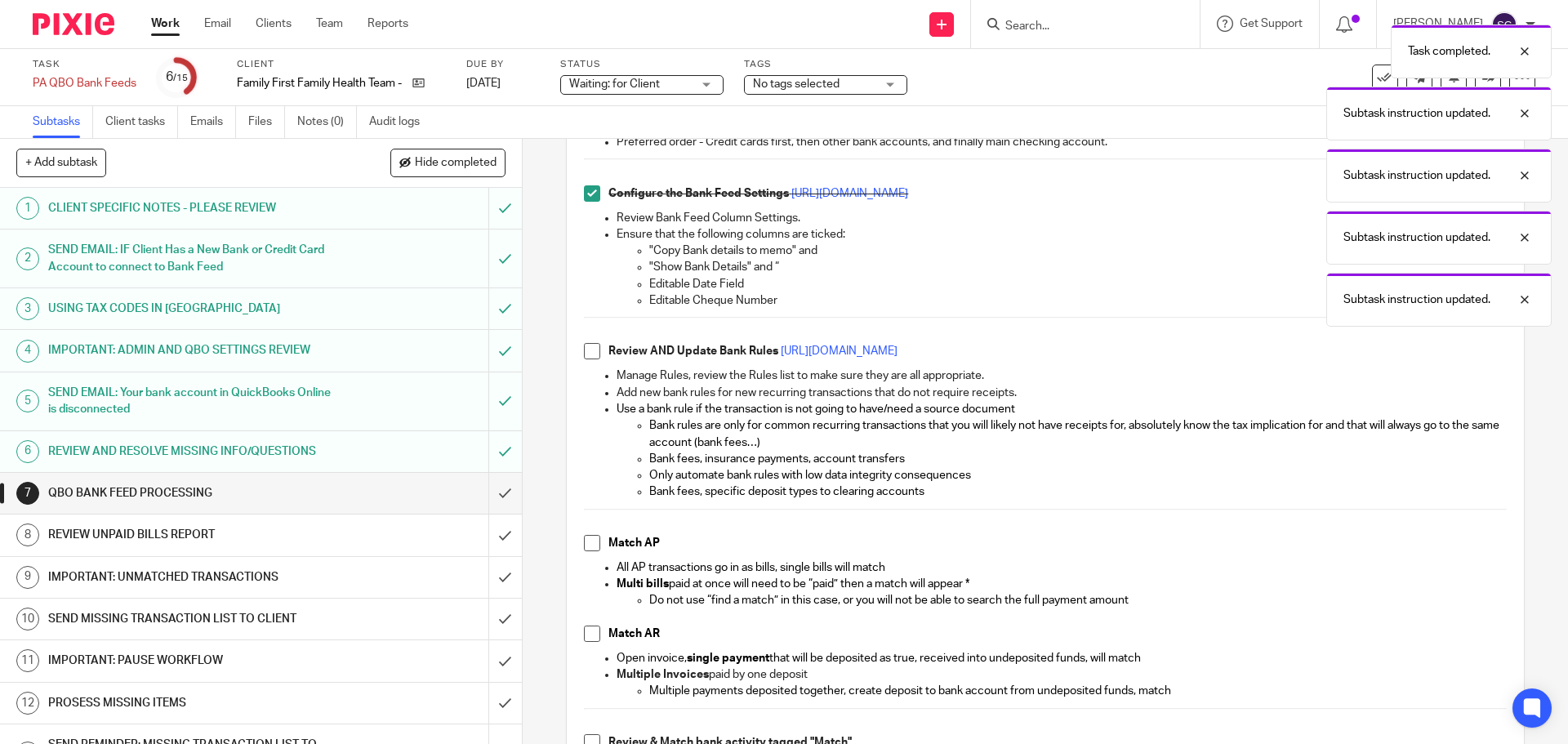
scroll to position [327, 0]
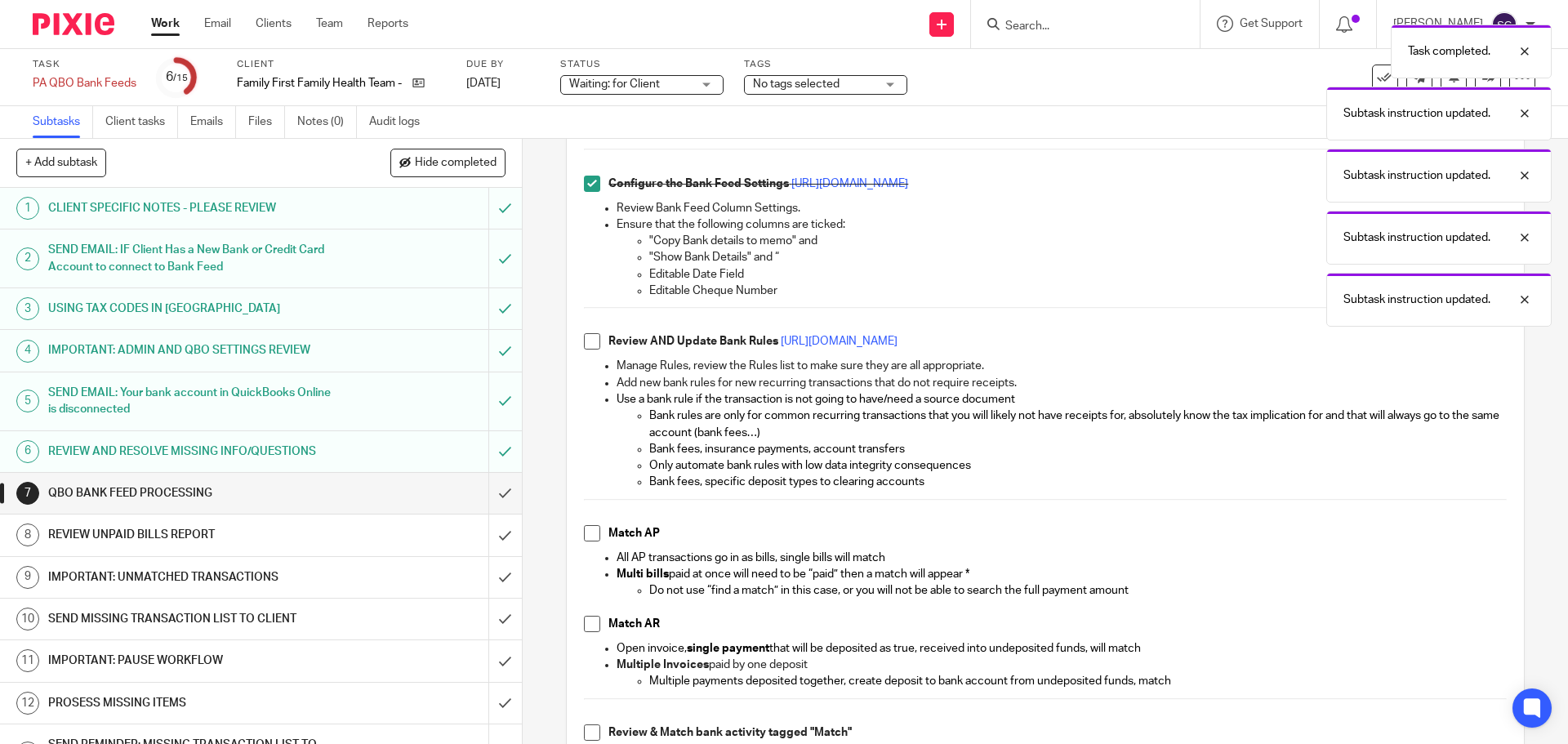
click at [588, 337] on span at bounding box center [592, 342] width 17 height 17
click at [588, 535] on span at bounding box center [592, 534] width 17 height 17
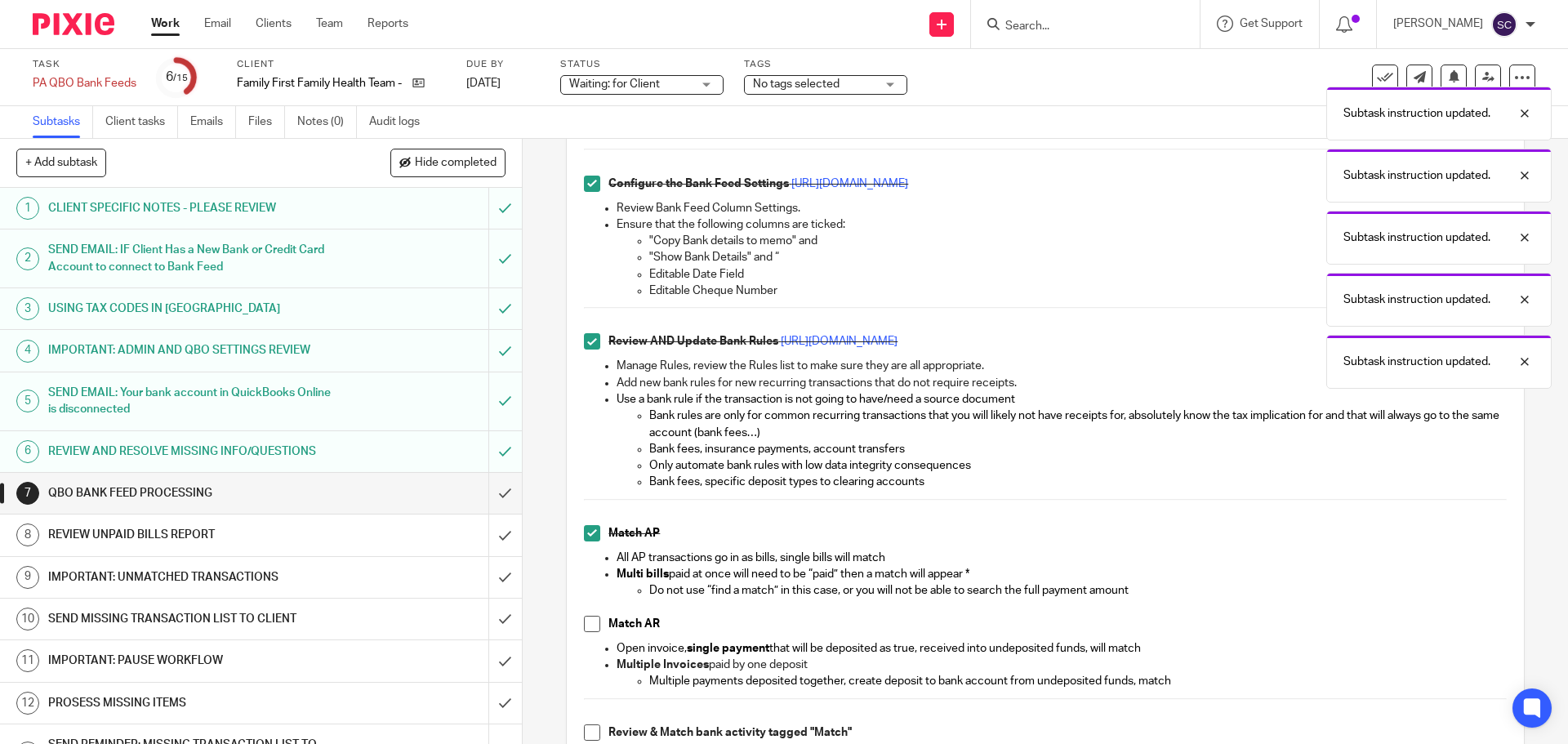
click at [583, 622] on span at bounding box center [592, 625] width 17 height 17
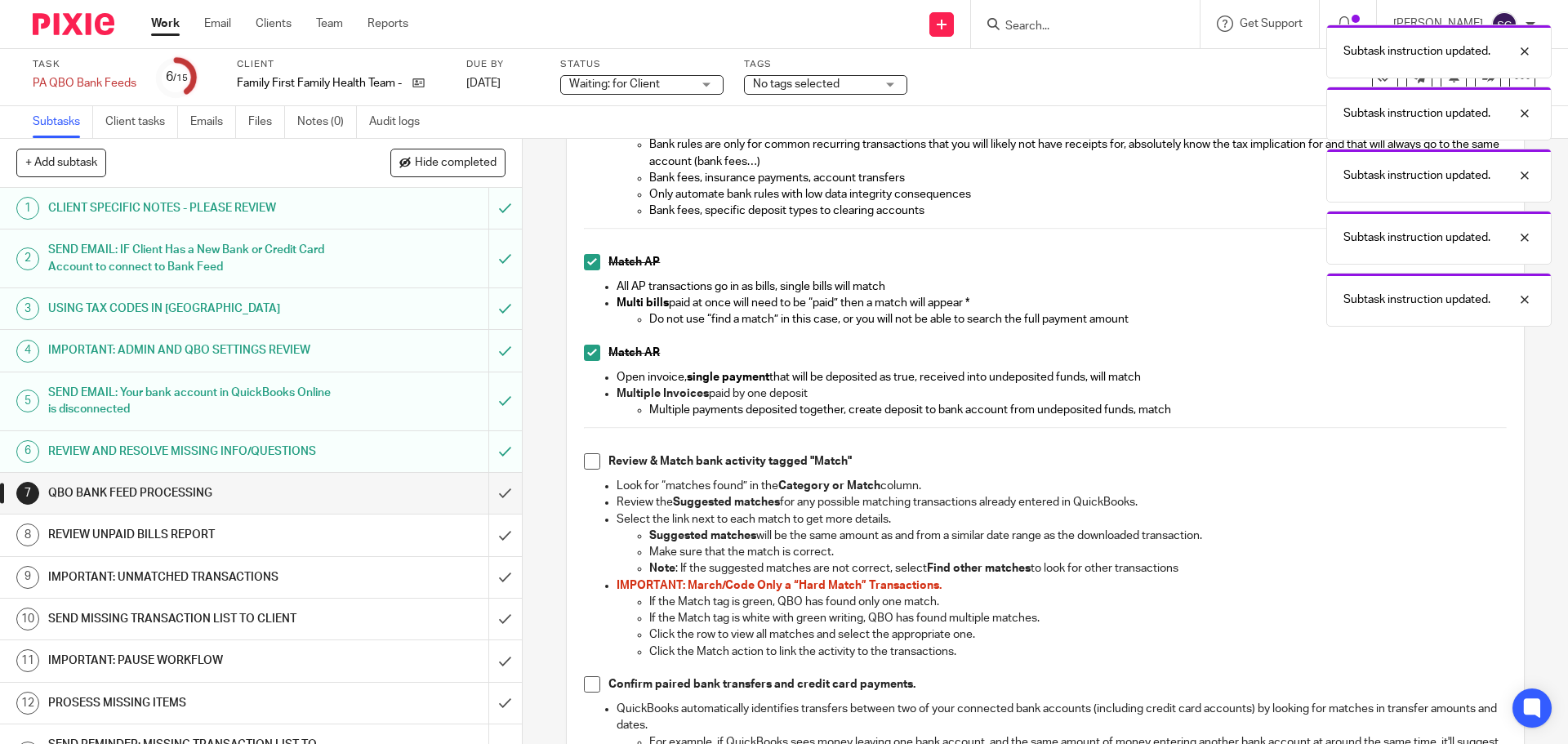
scroll to position [654, 0]
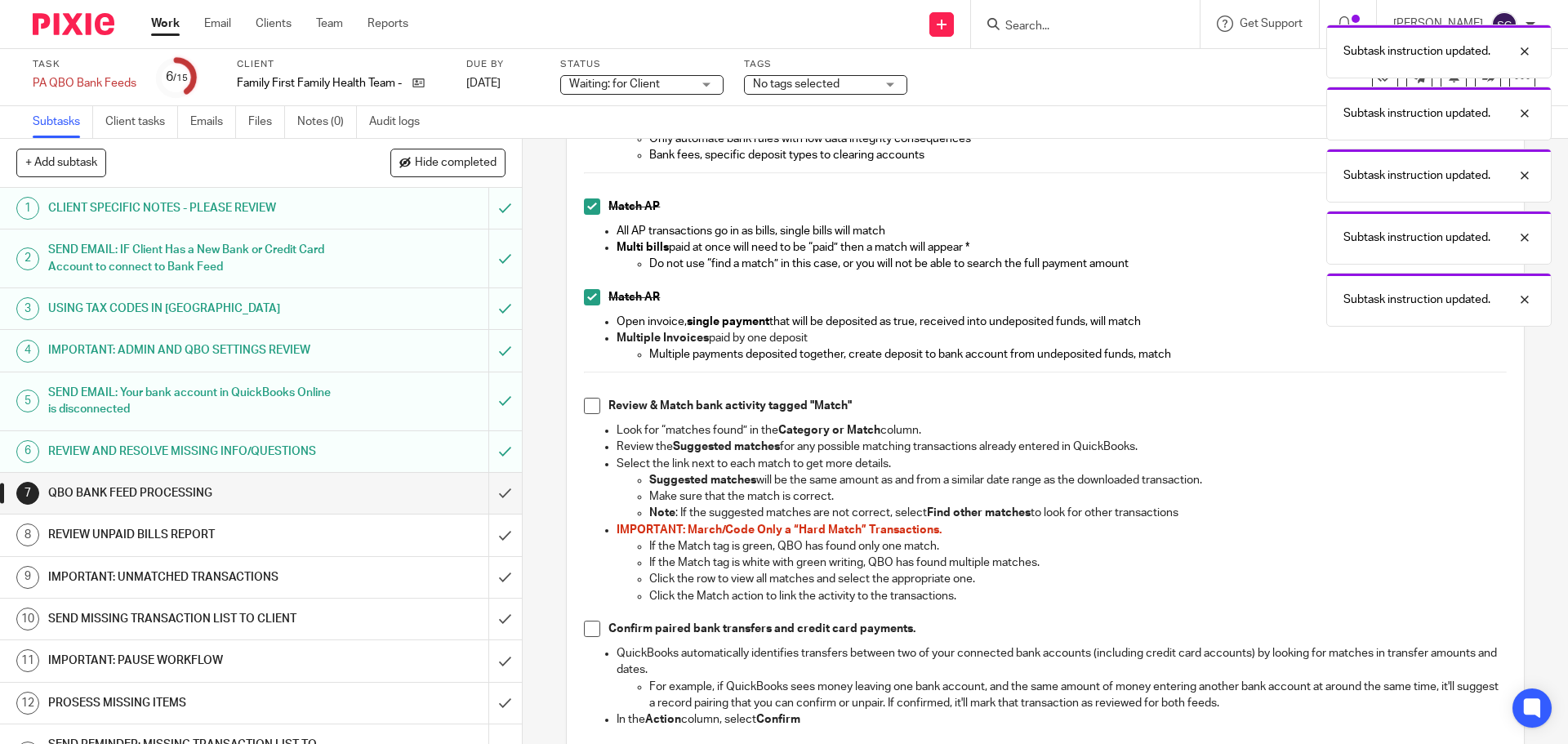
click at [589, 410] on span at bounding box center [592, 406] width 17 height 17
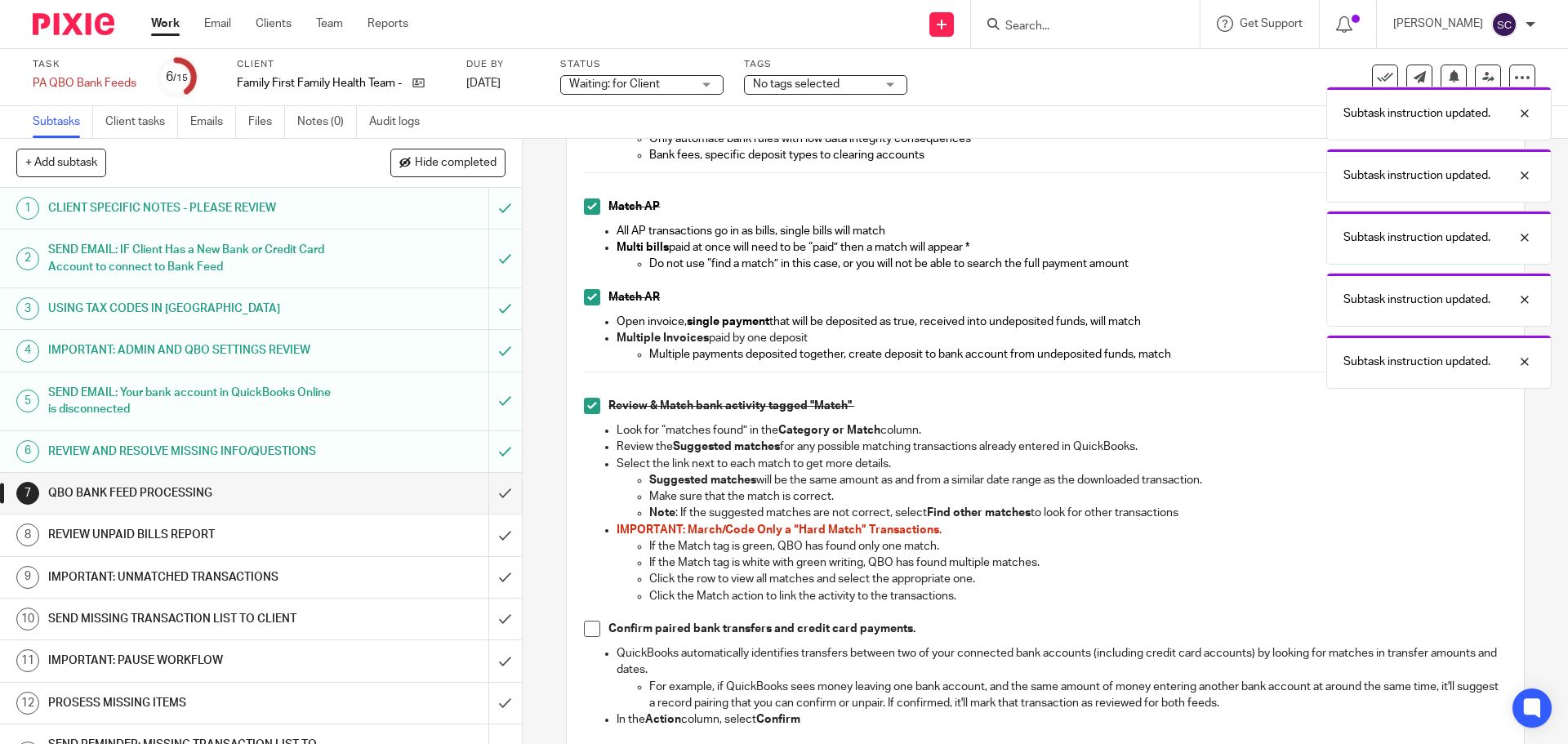
click at [587, 638] on li "Confirm paired bank transfers and credit card payments." at bounding box center [1044, 633] width 922 height 24
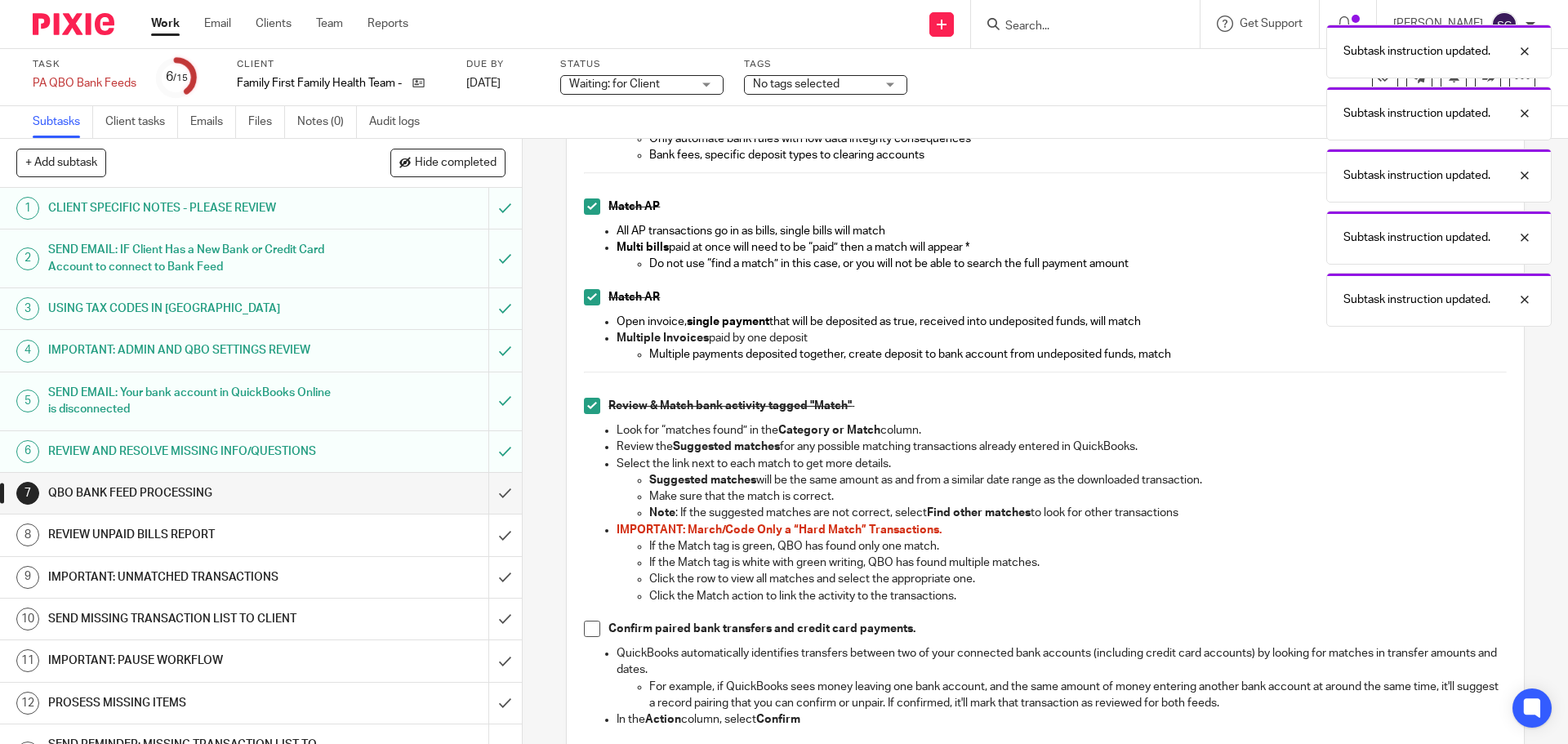
click at [586, 632] on span at bounding box center [592, 629] width 17 height 17
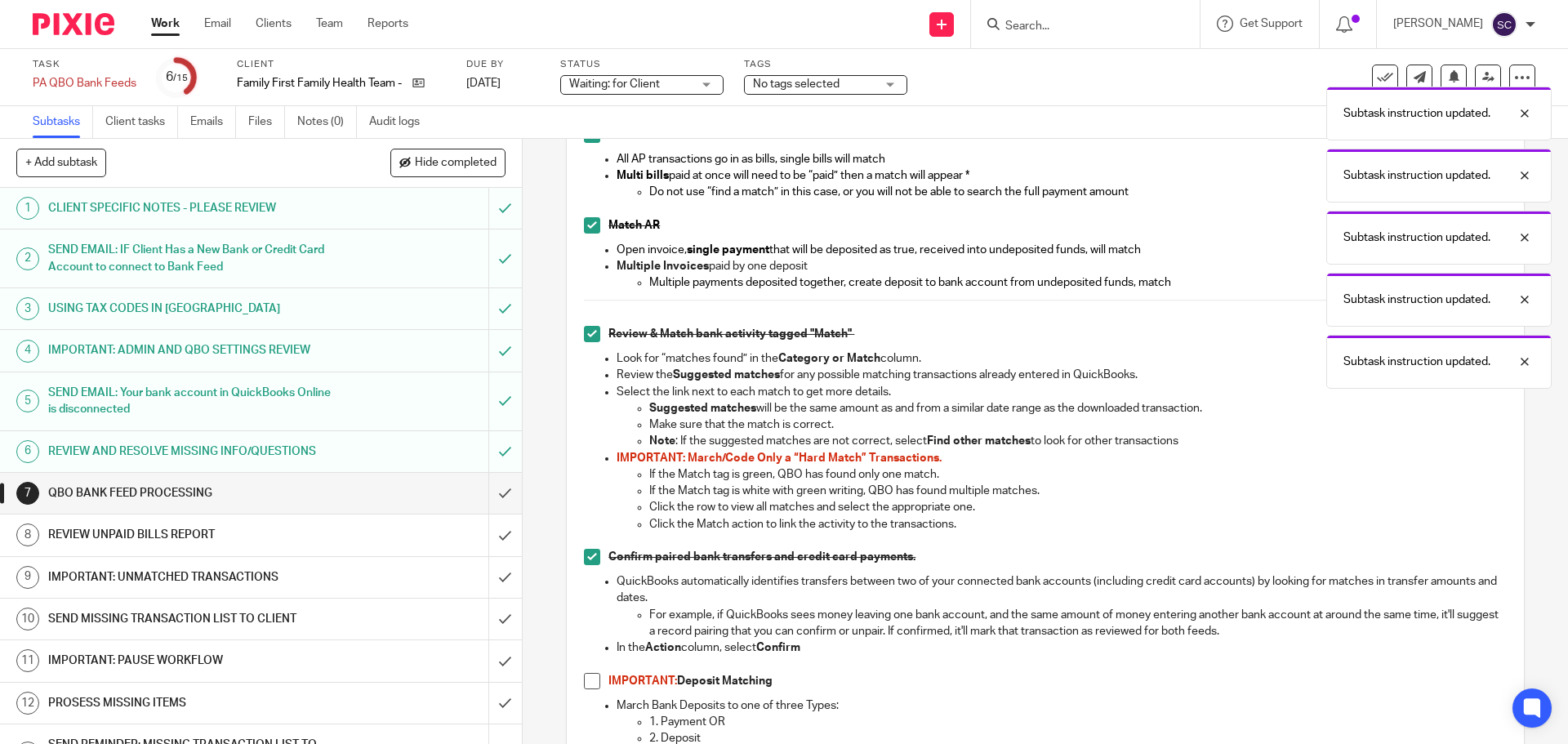
scroll to position [1062, 0]
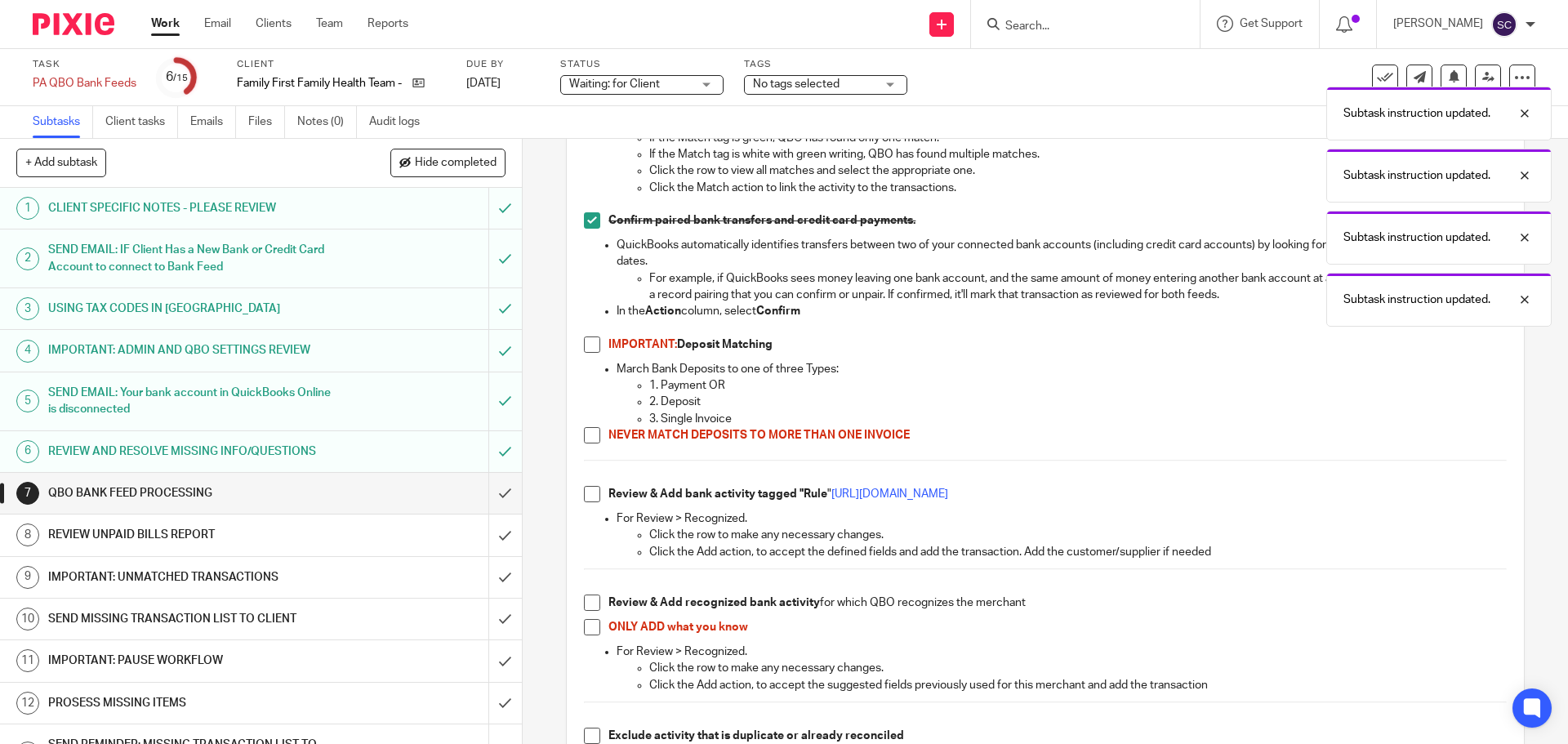
click at [585, 345] on span at bounding box center [592, 345] width 17 height 17
click at [590, 440] on span at bounding box center [592, 436] width 17 height 17
click at [590, 497] on span at bounding box center [592, 494] width 17 height 17
drag, startPoint x: 588, startPoint y: 602, endPoint x: 585, endPoint y: 630, distance: 28.2
click at [588, 603] on span at bounding box center [592, 603] width 17 height 17
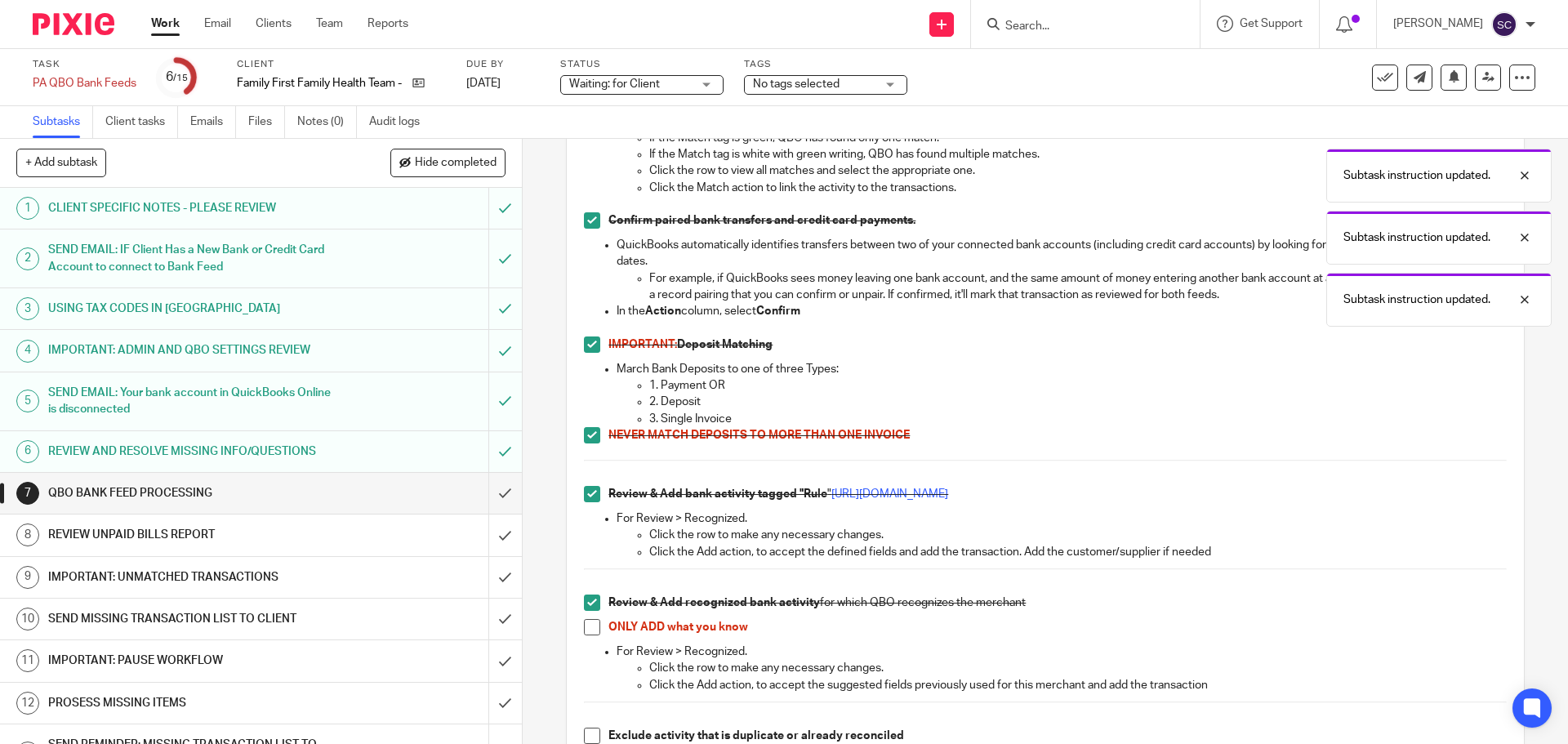
click at [588, 631] on span at bounding box center [592, 628] width 17 height 17
click at [588, 738] on span at bounding box center [592, 737] width 17 height 17
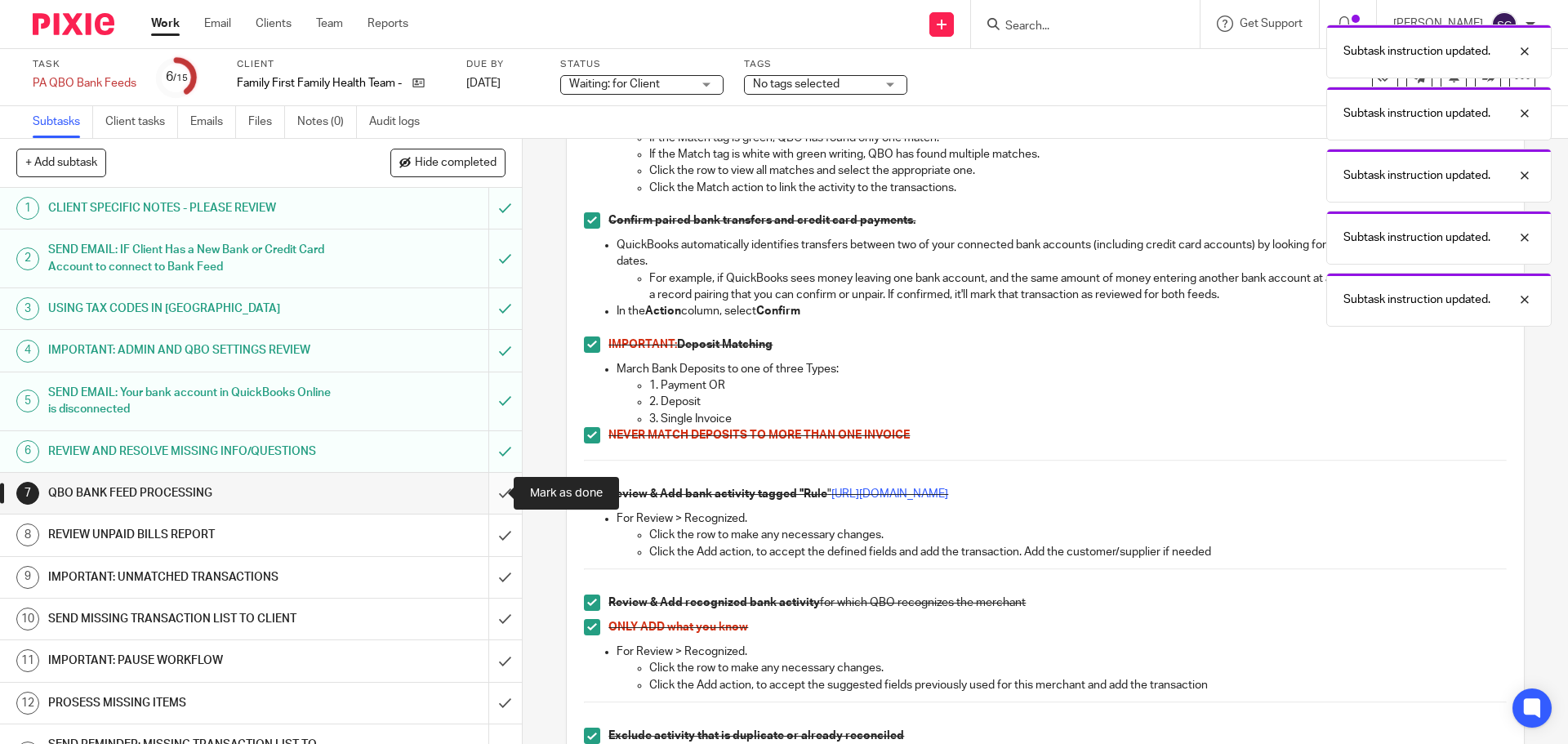
click at [486, 494] on input "submit" at bounding box center [261, 494] width 522 height 41
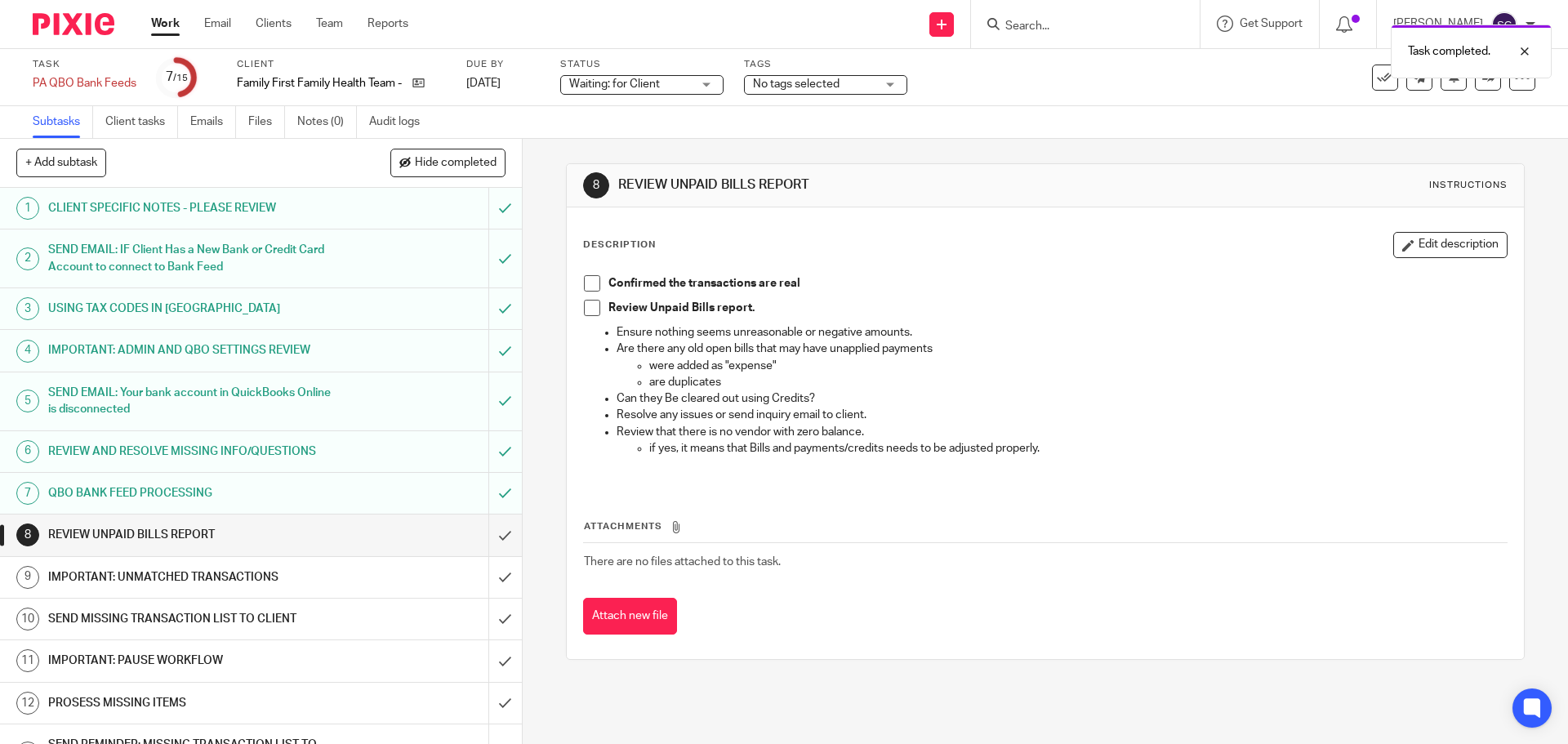
click at [583, 279] on span at bounding box center [592, 284] width 17 height 17
click at [587, 306] on span at bounding box center [592, 308] width 17 height 17
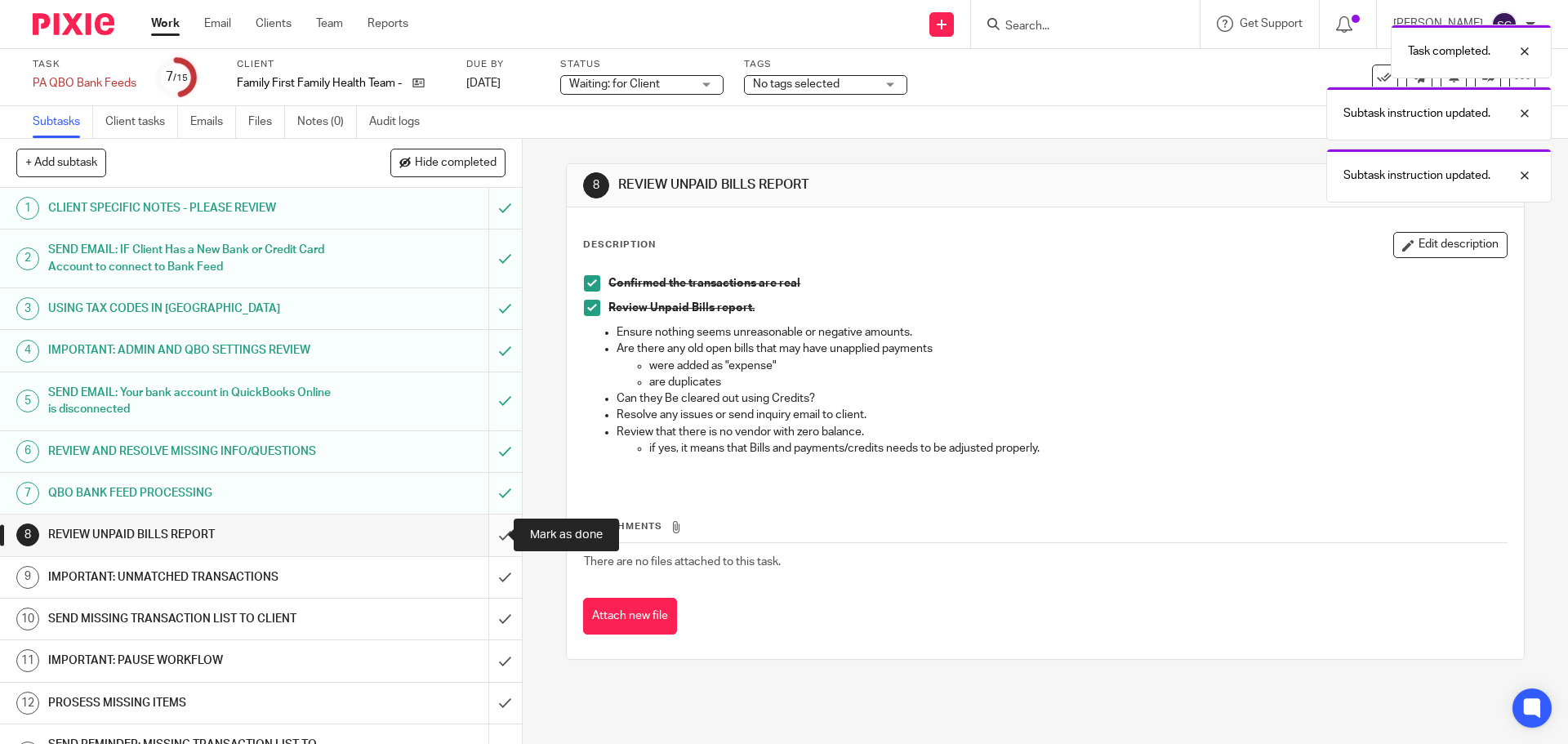
click at [489, 537] on input "submit" at bounding box center [261, 535] width 522 height 41
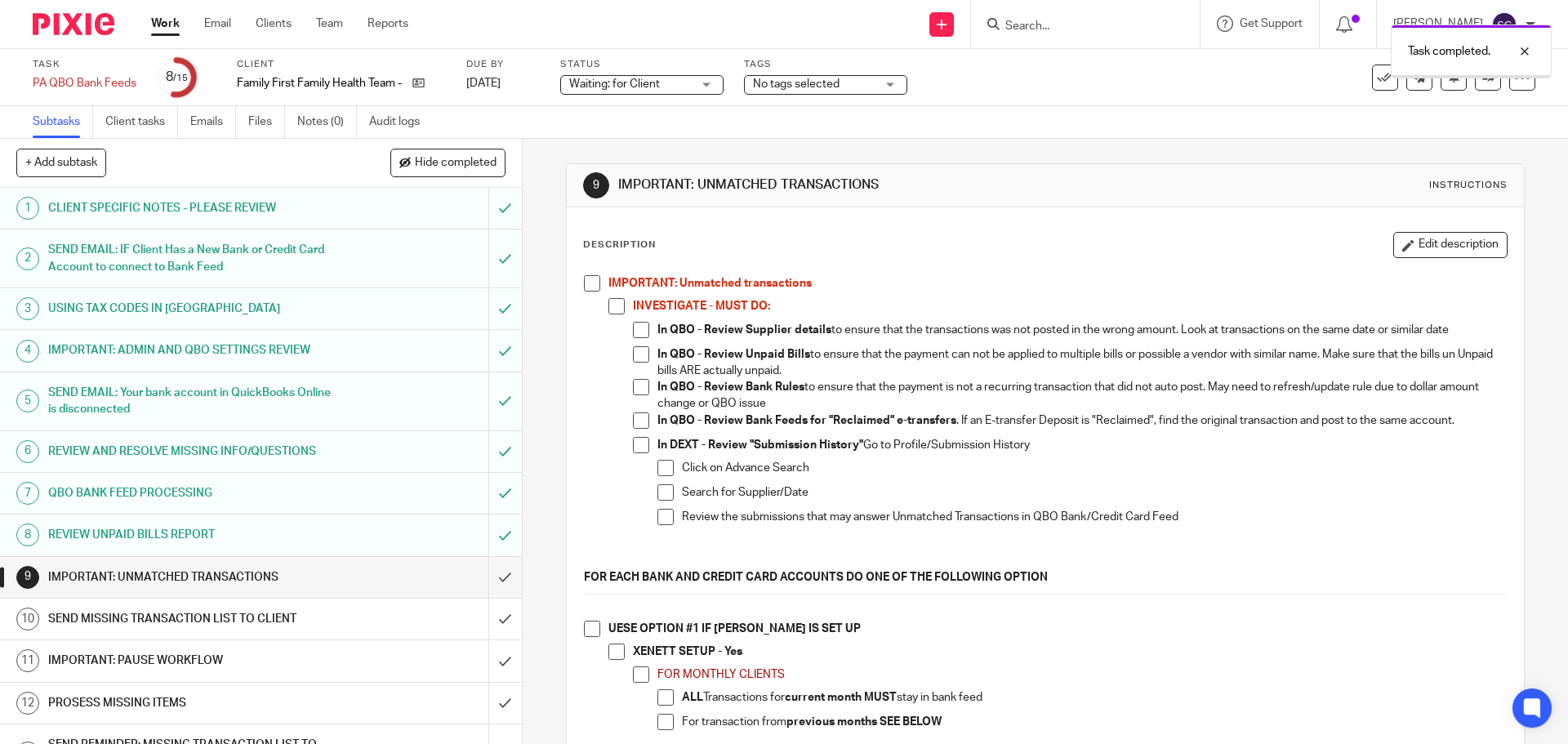
click at [586, 282] on span at bounding box center [592, 284] width 17 height 17
click at [588, 624] on span at bounding box center [592, 629] width 17 height 17
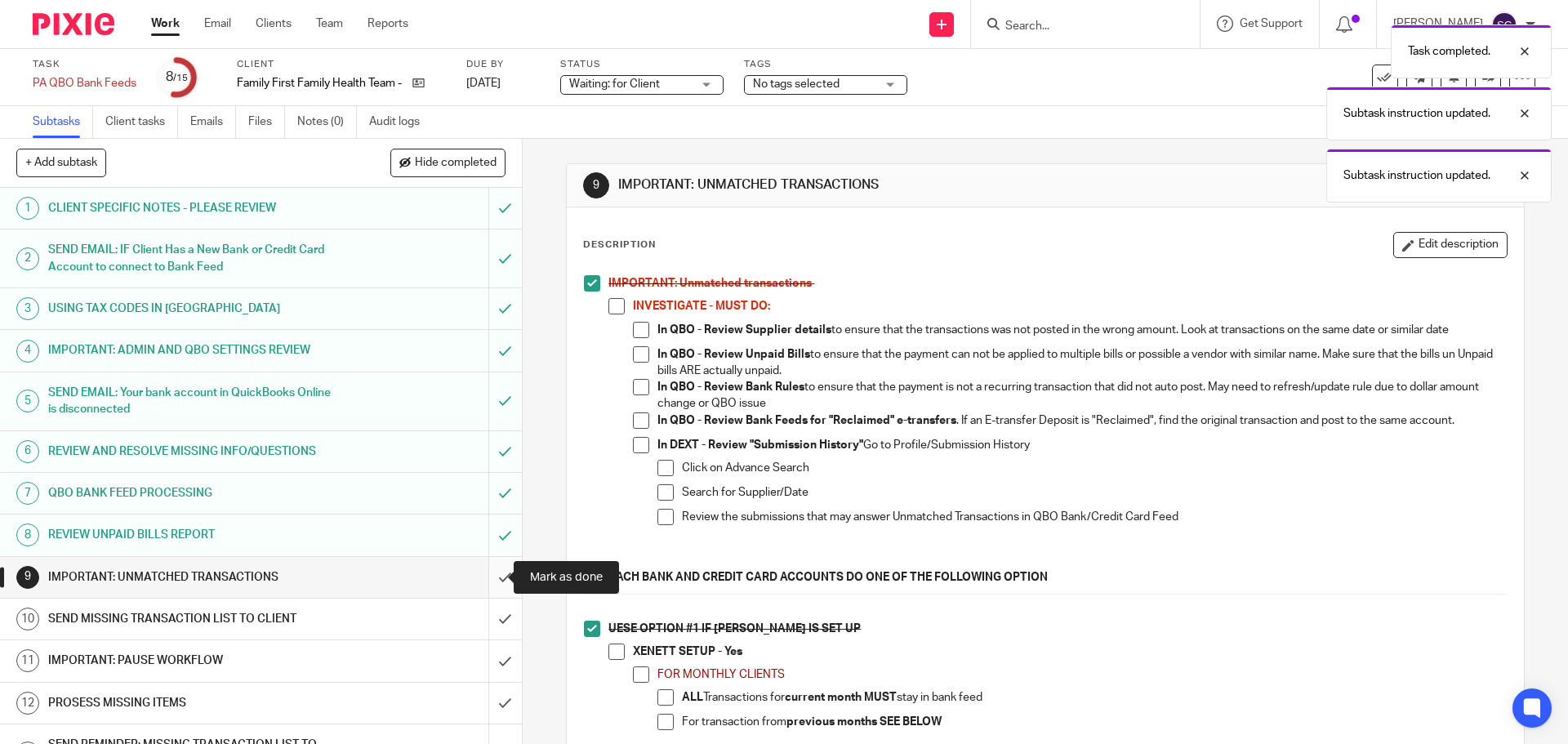
click at [486, 577] on input "submit" at bounding box center [261, 577] width 522 height 41
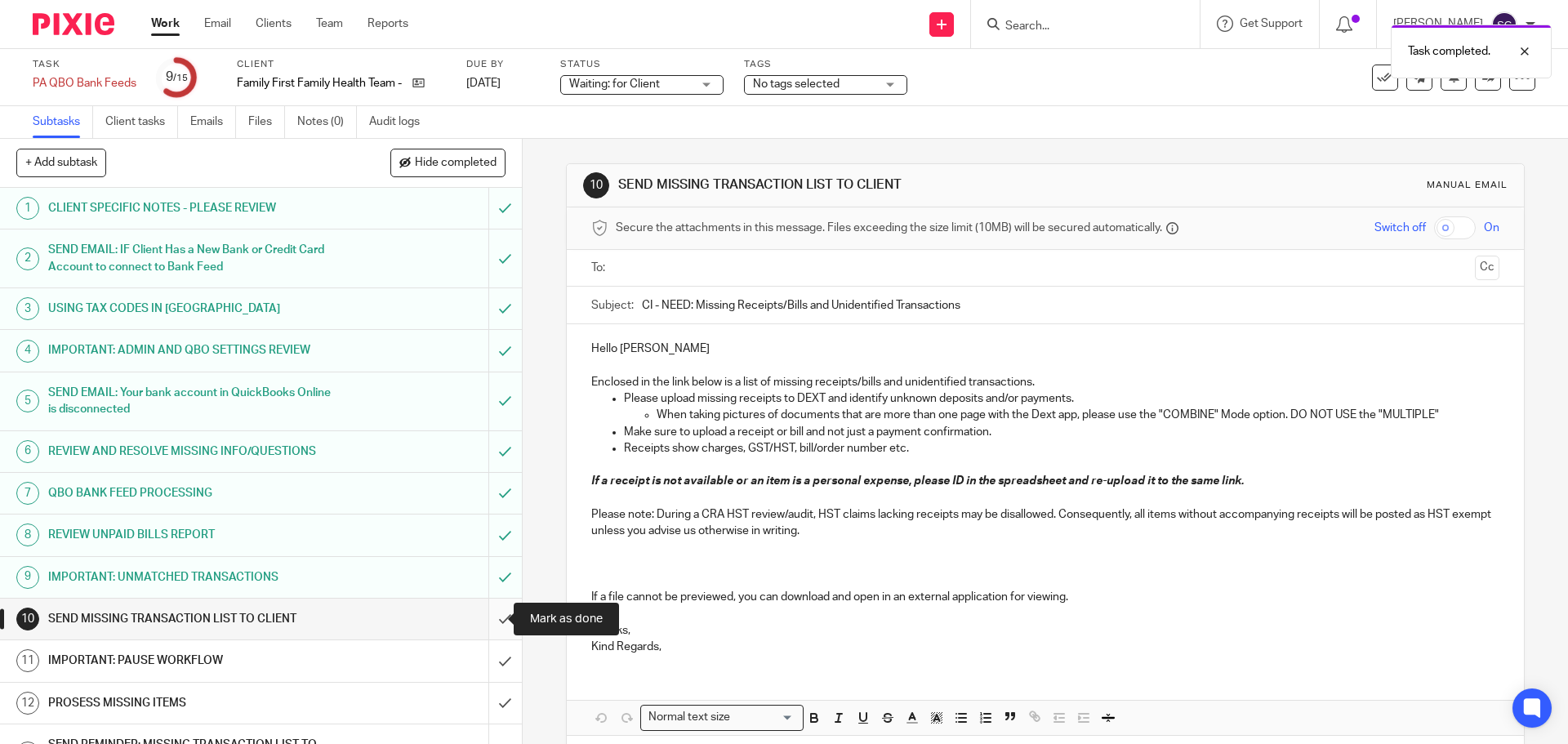
click at [483, 623] on input "submit" at bounding box center [261, 619] width 522 height 41
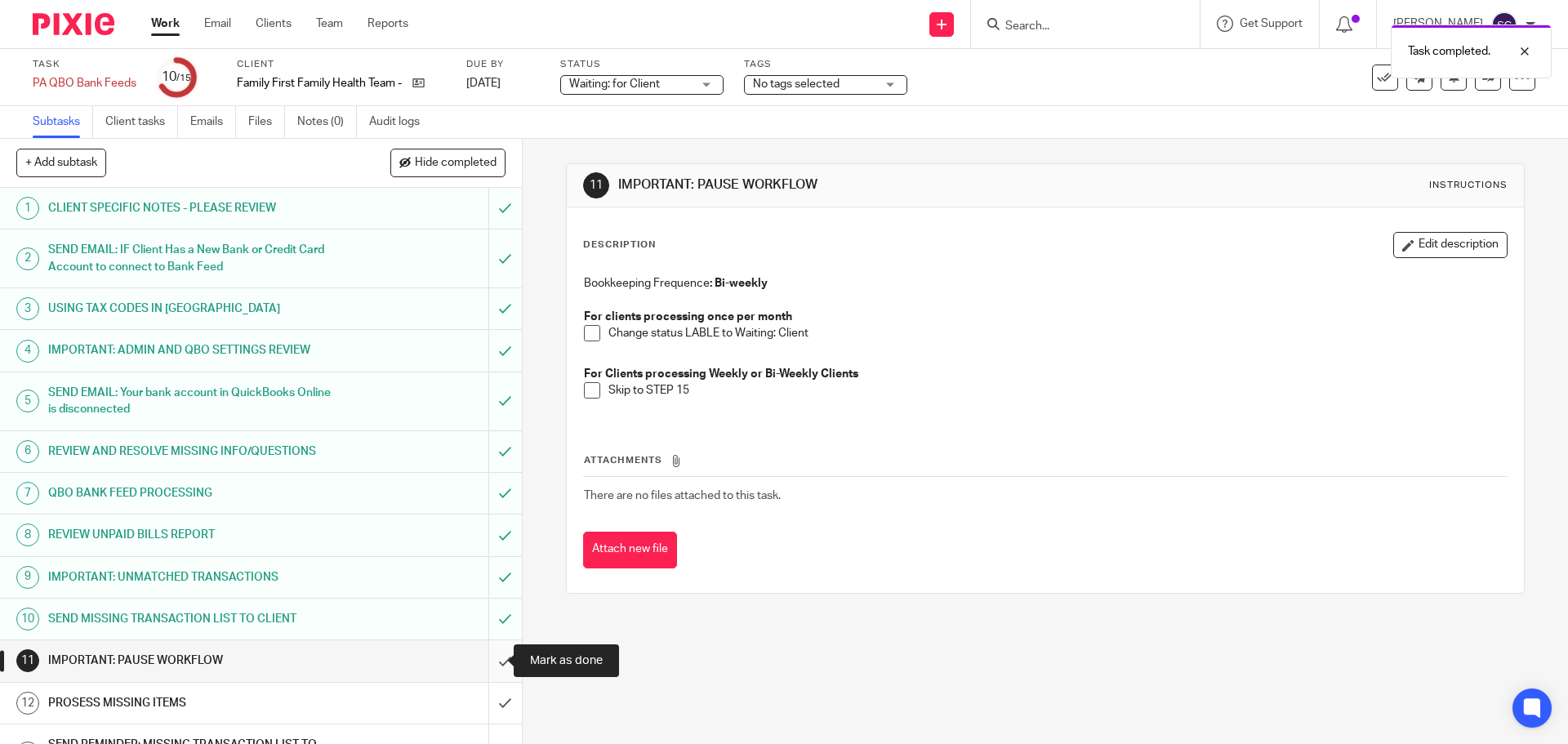
click at [489, 664] on input "submit" at bounding box center [261, 661] width 522 height 41
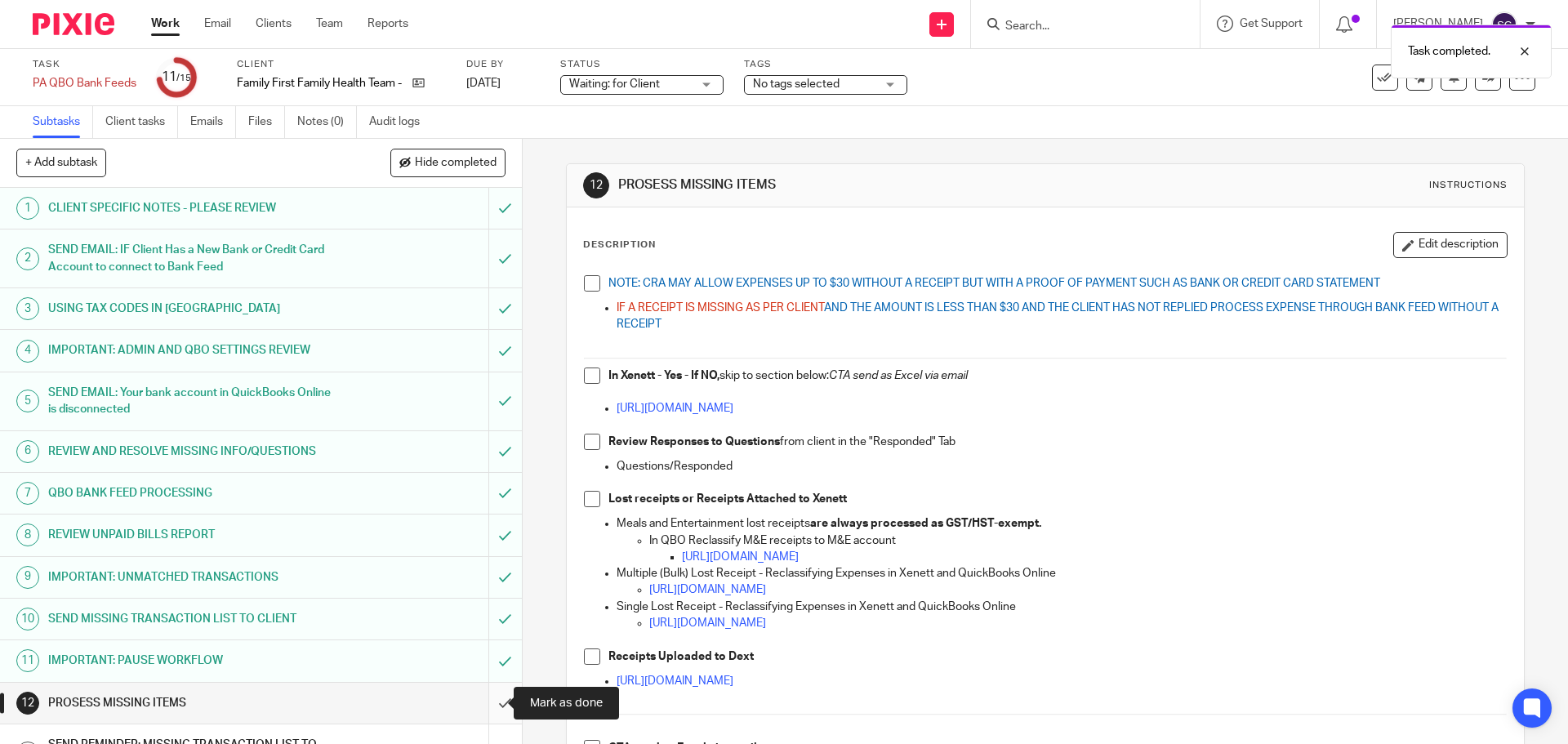
click at [489, 704] on input "submit" at bounding box center [261, 704] width 522 height 41
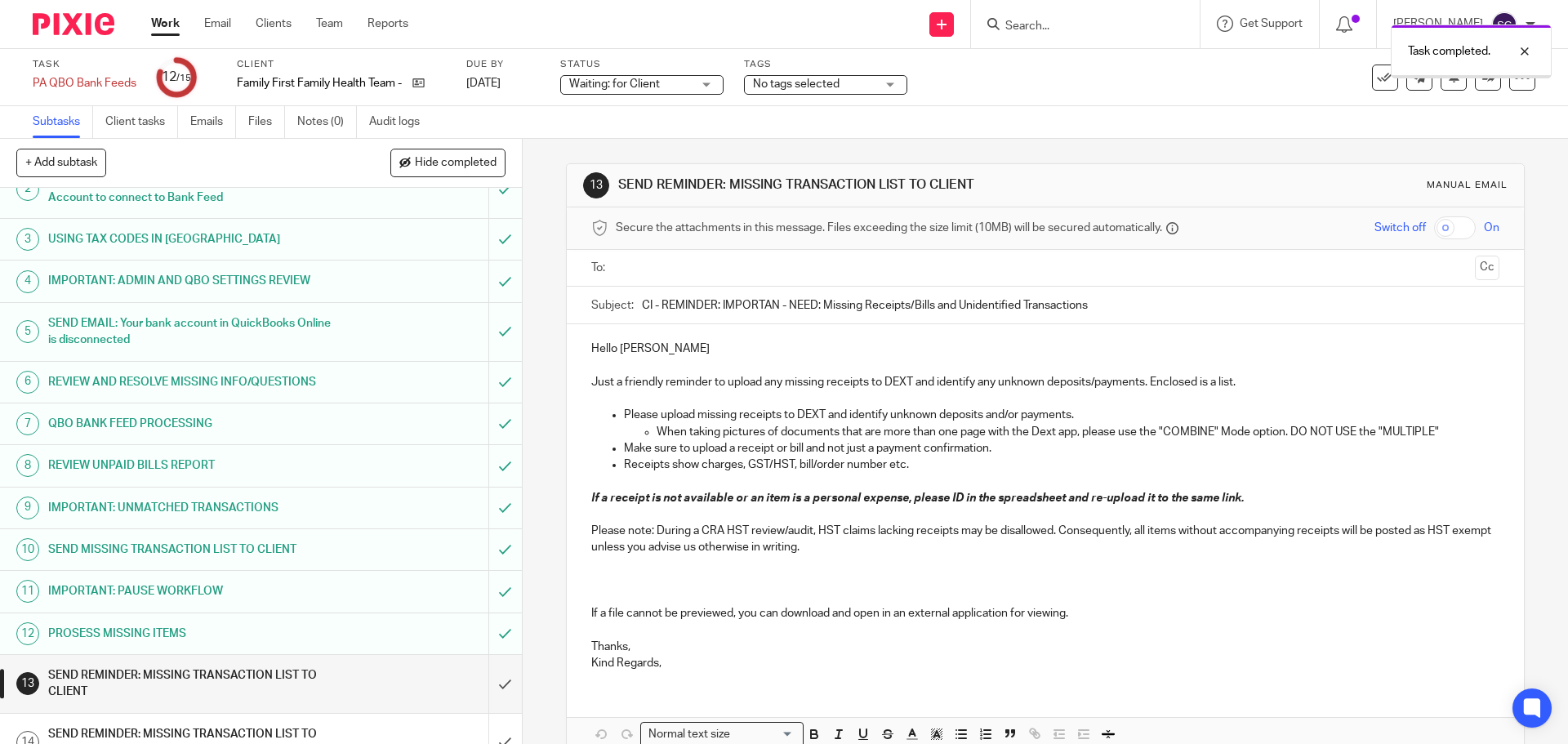
scroll to position [140, 0]
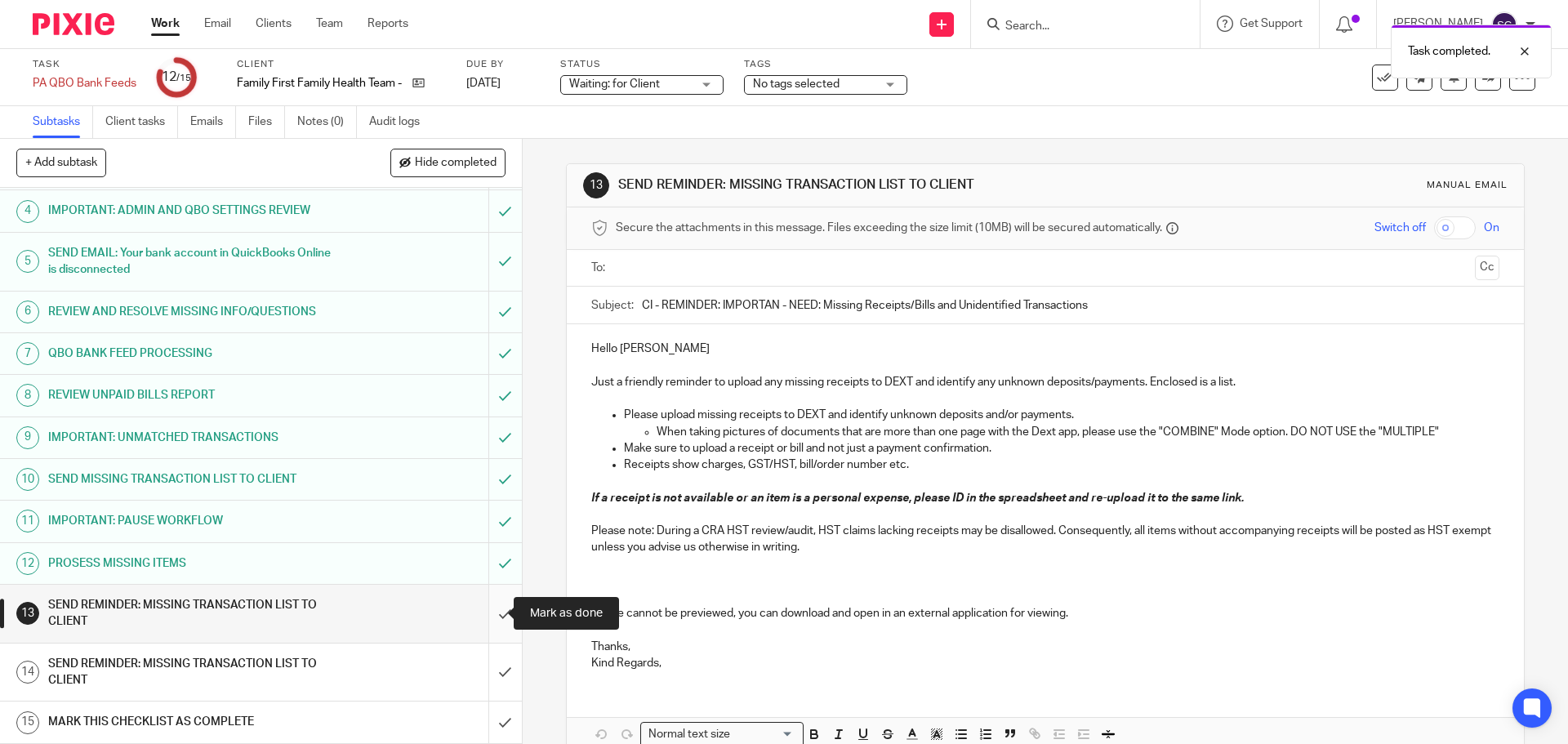
click at [486, 615] on input "submit" at bounding box center [261, 614] width 522 height 58
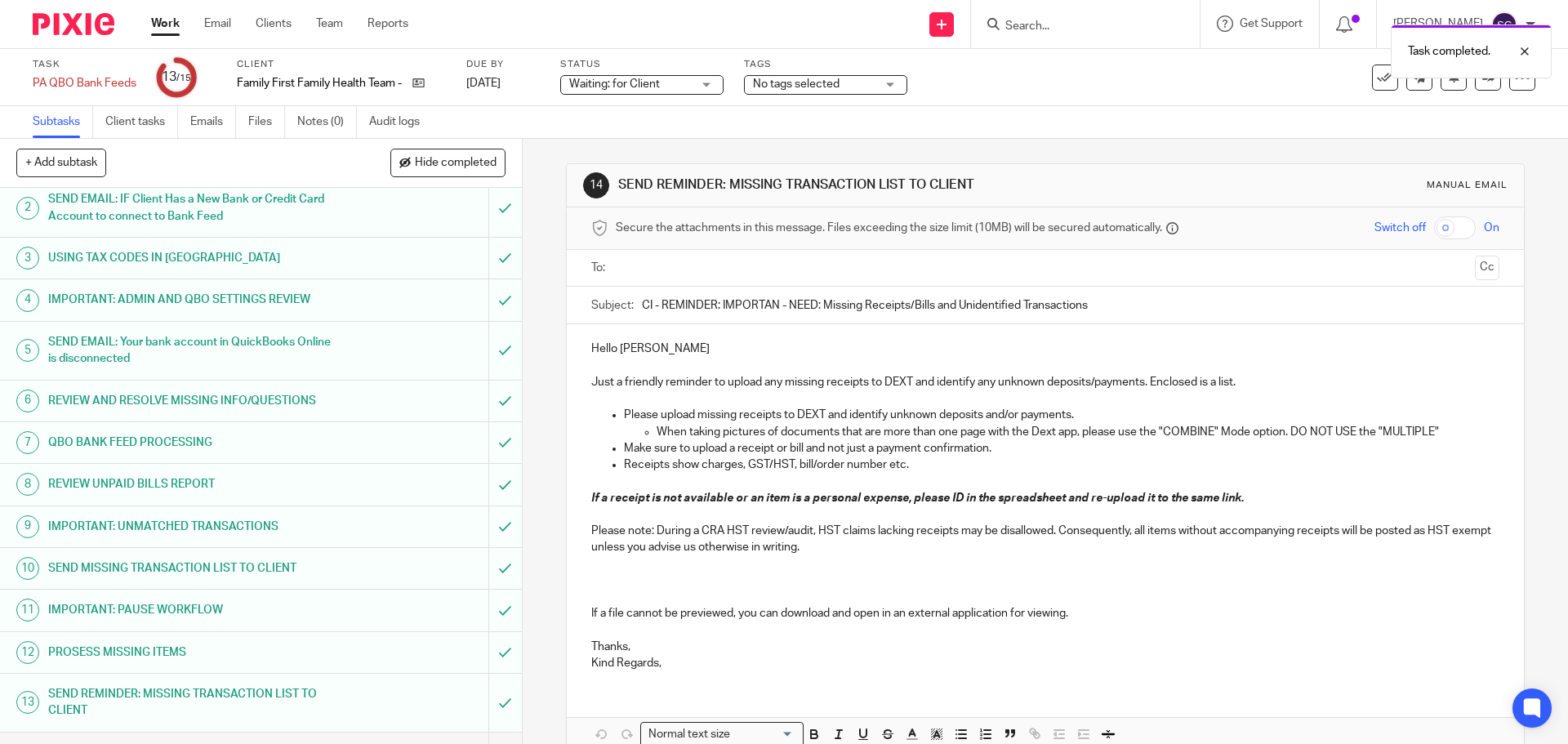
scroll to position [140, 0]
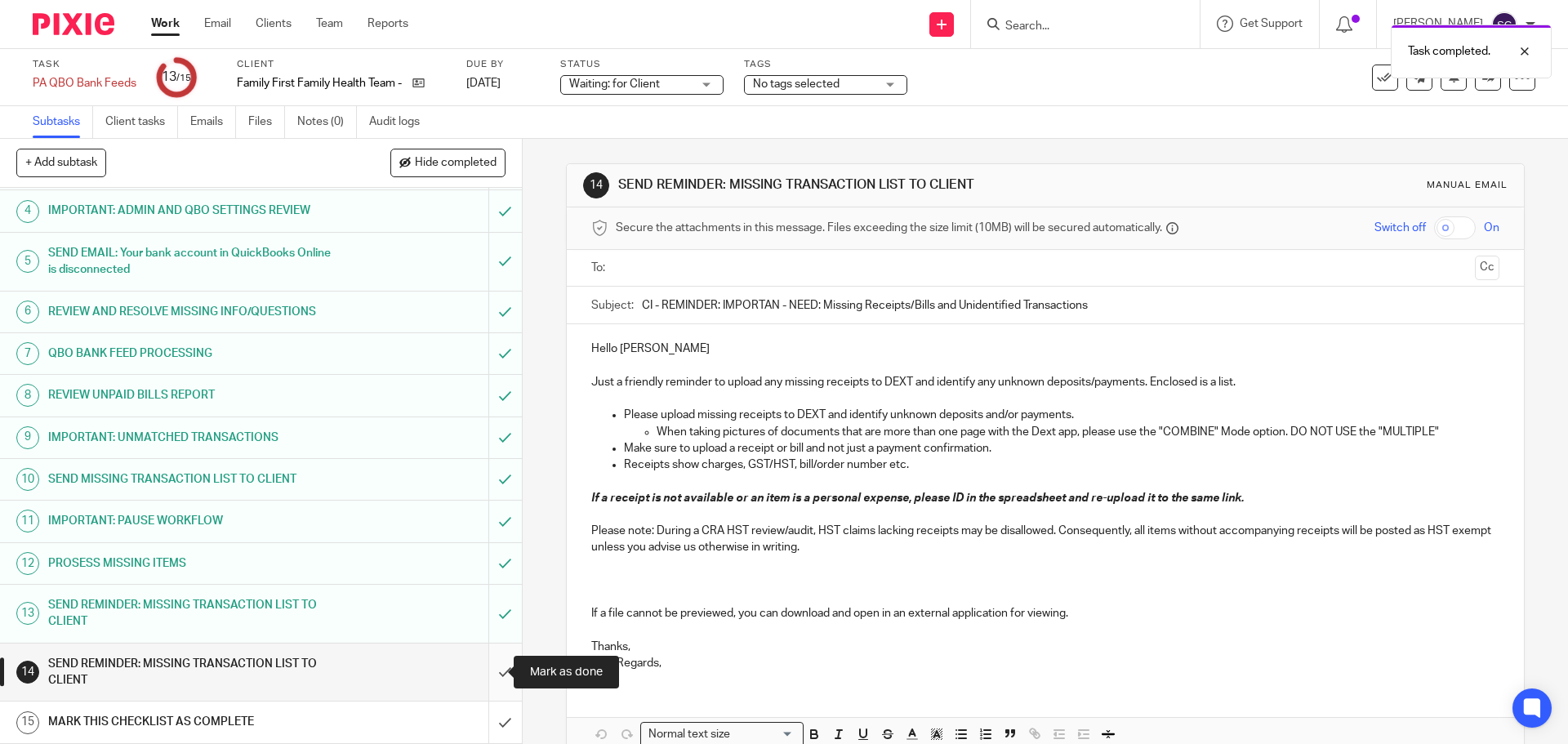
click at [483, 673] on input "submit" at bounding box center [261, 672] width 522 height 58
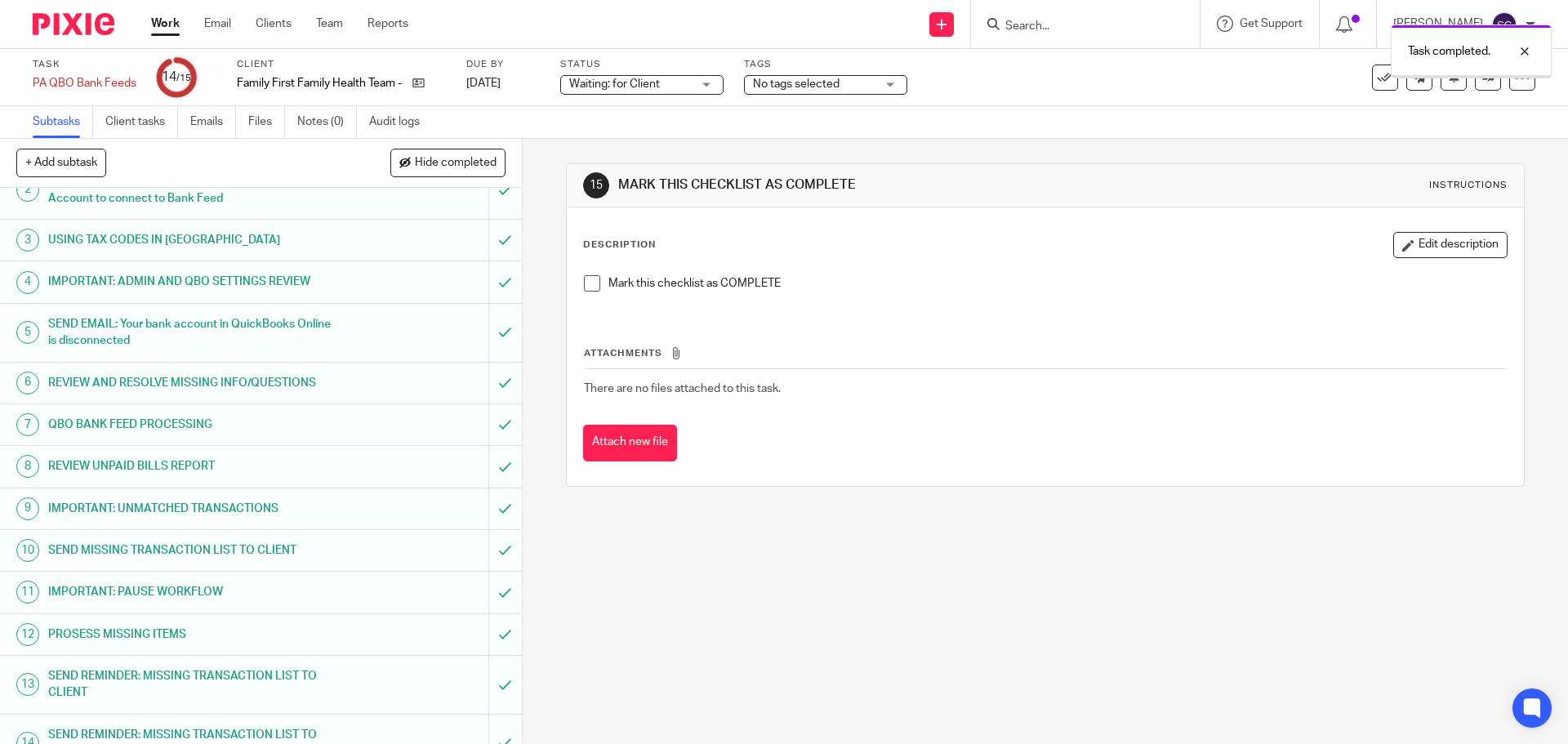
scroll to position [140, 0]
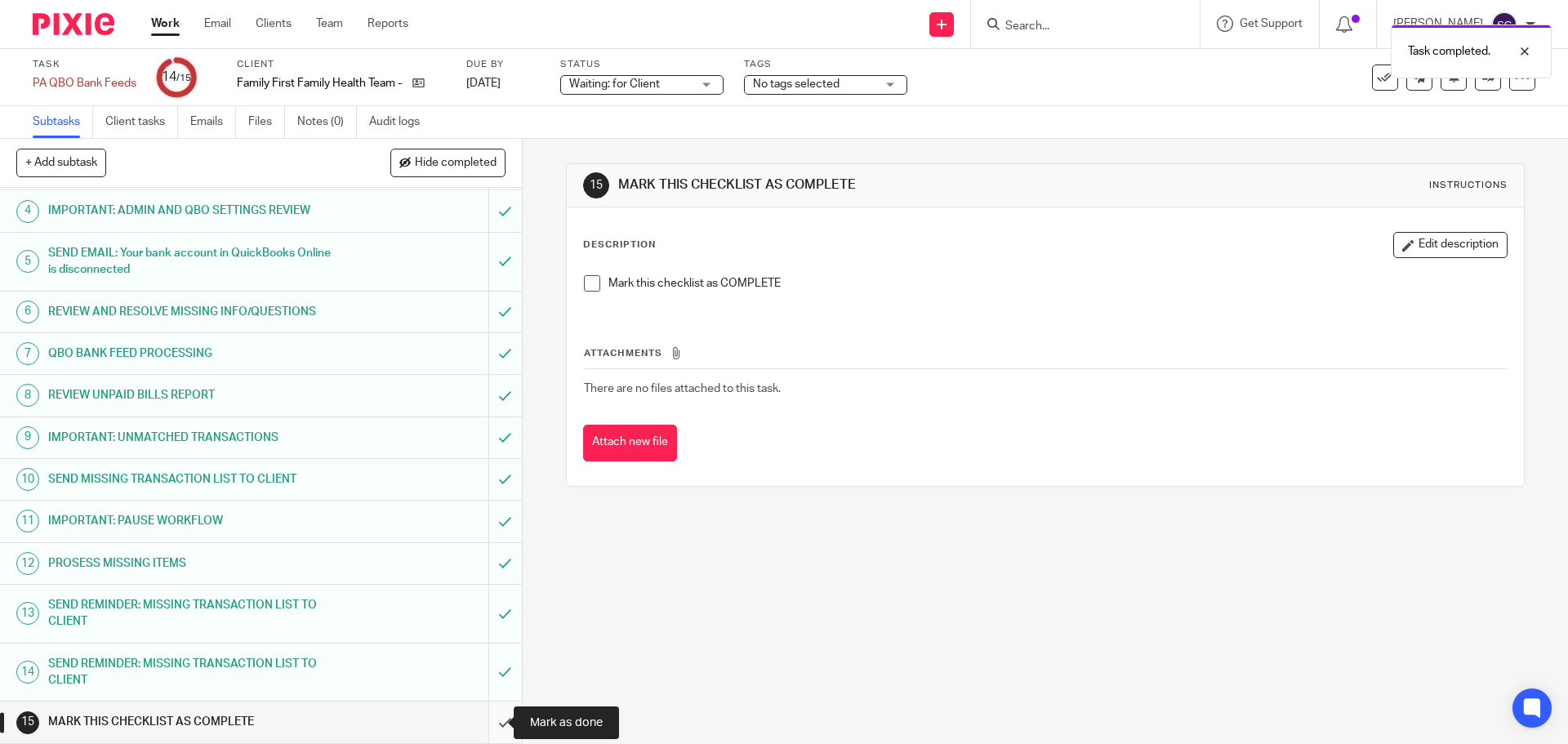
click at [485, 723] on input "submit" at bounding box center [261, 723] width 522 height 41
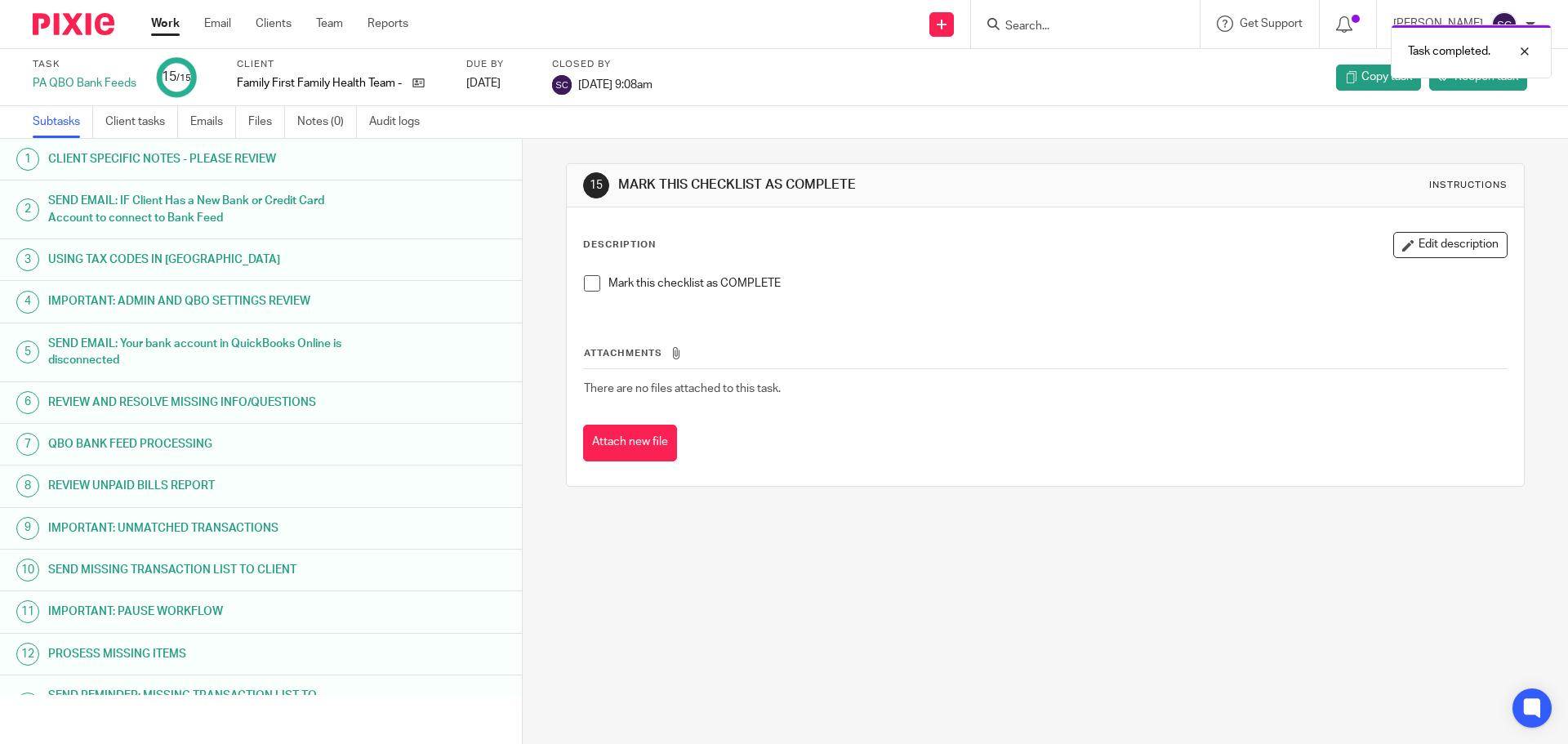
click at [164, 24] on link "Work" at bounding box center [165, 24] width 29 height 17
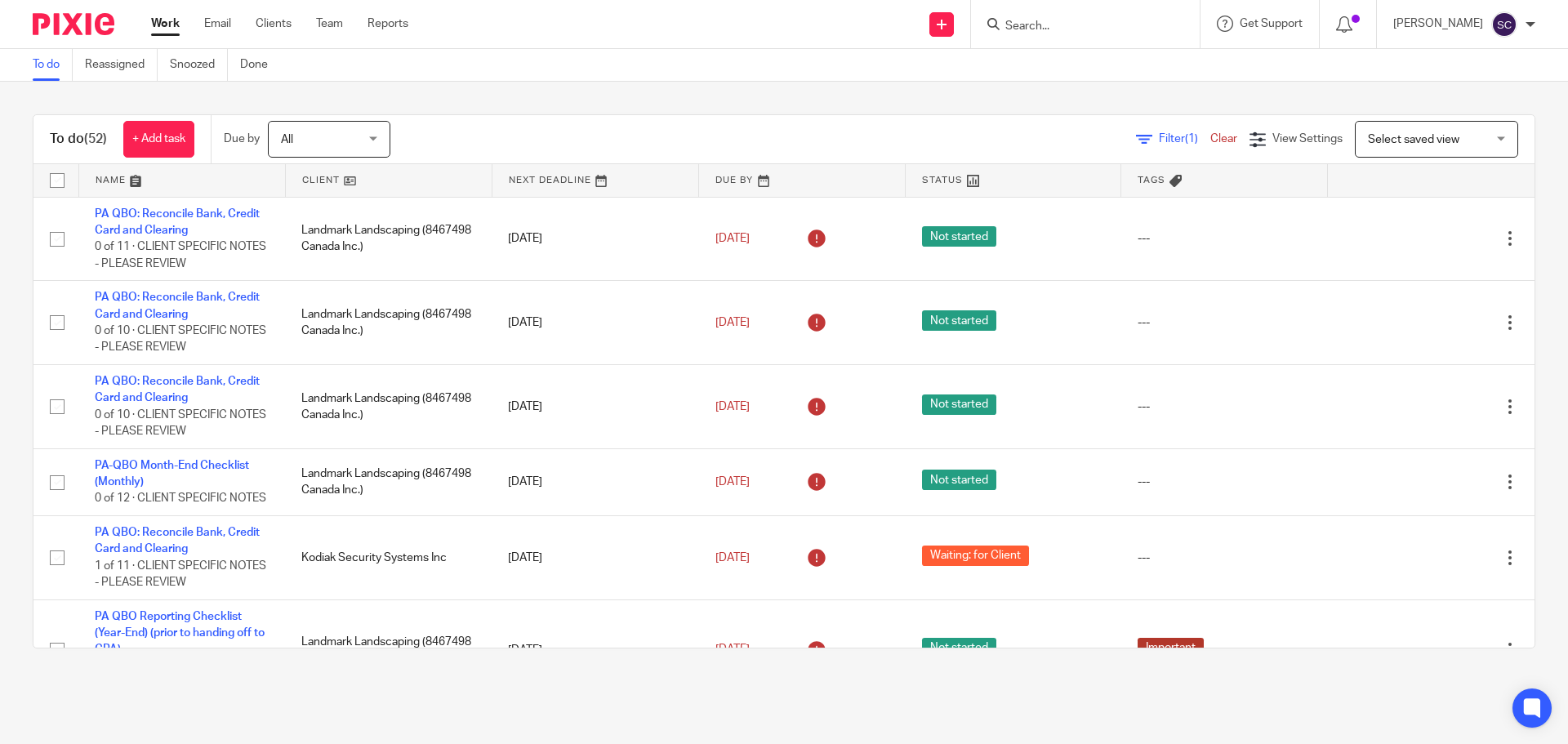
click at [309, 182] on link at bounding box center [388, 180] width 206 height 33
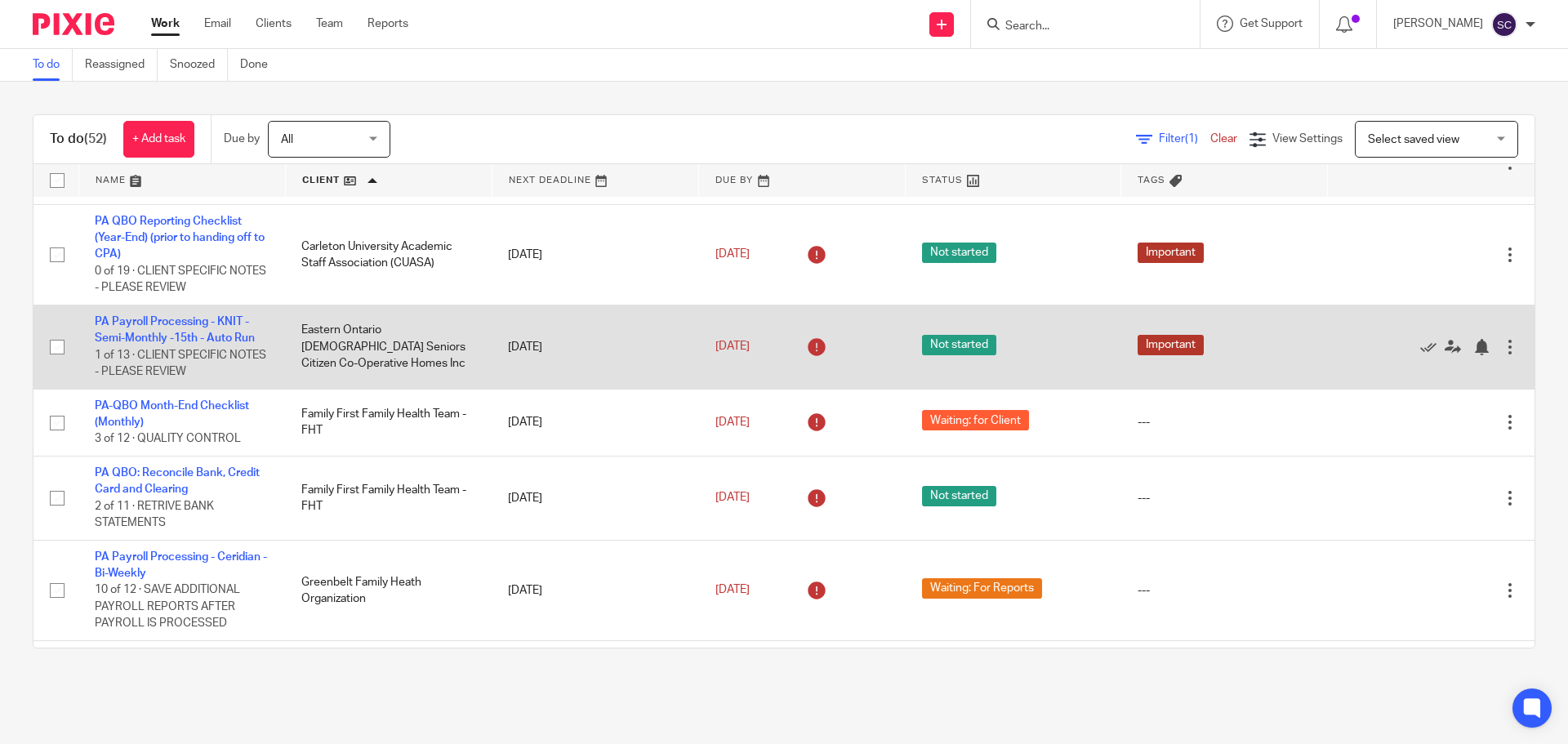
scroll to position [245, 0]
